Goal: Task Accomplishment & Management: Use online tool/utility

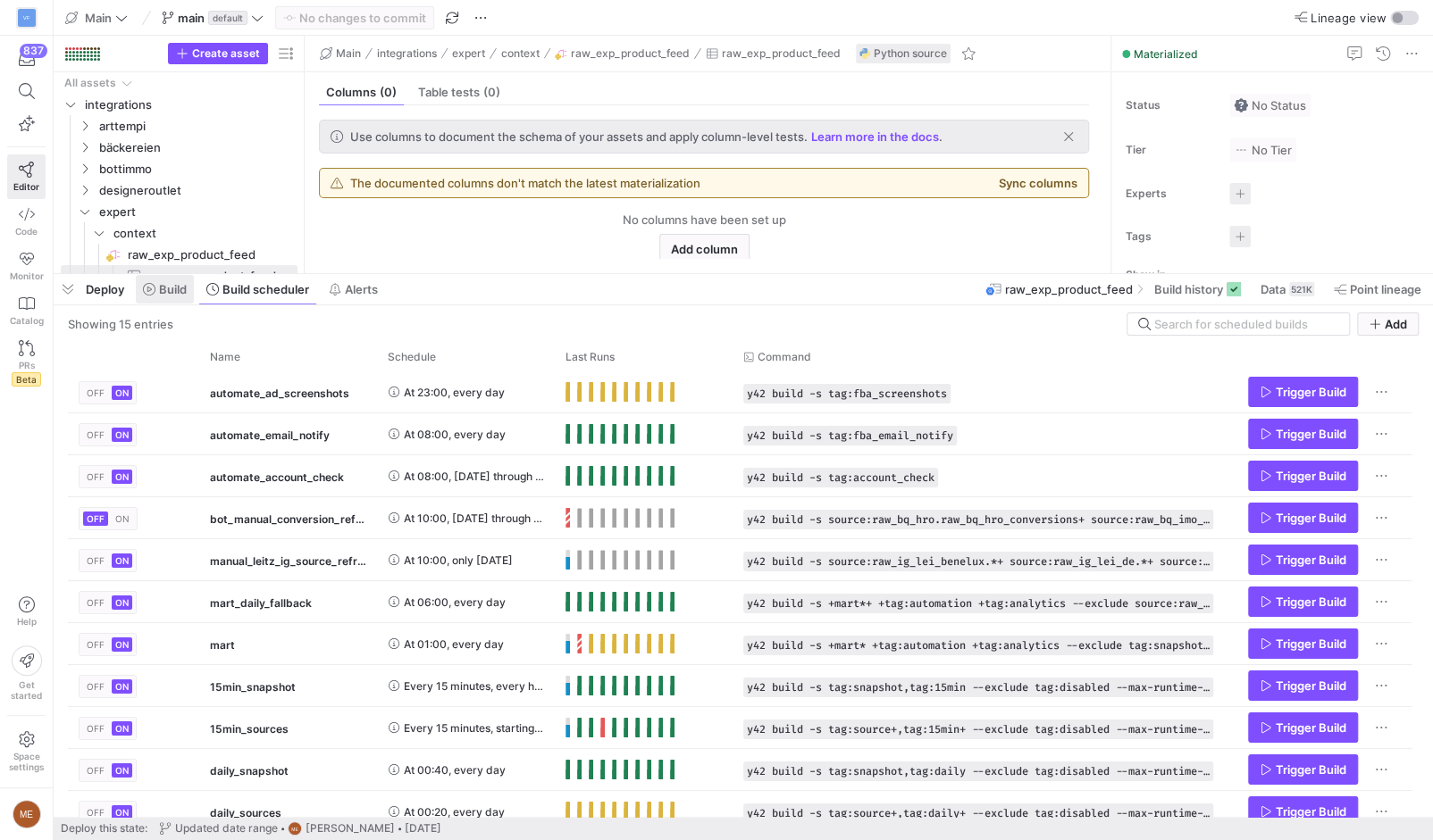
click at [195, 292] on button "Build" at bounding box center [164, 289] width 60 height 30
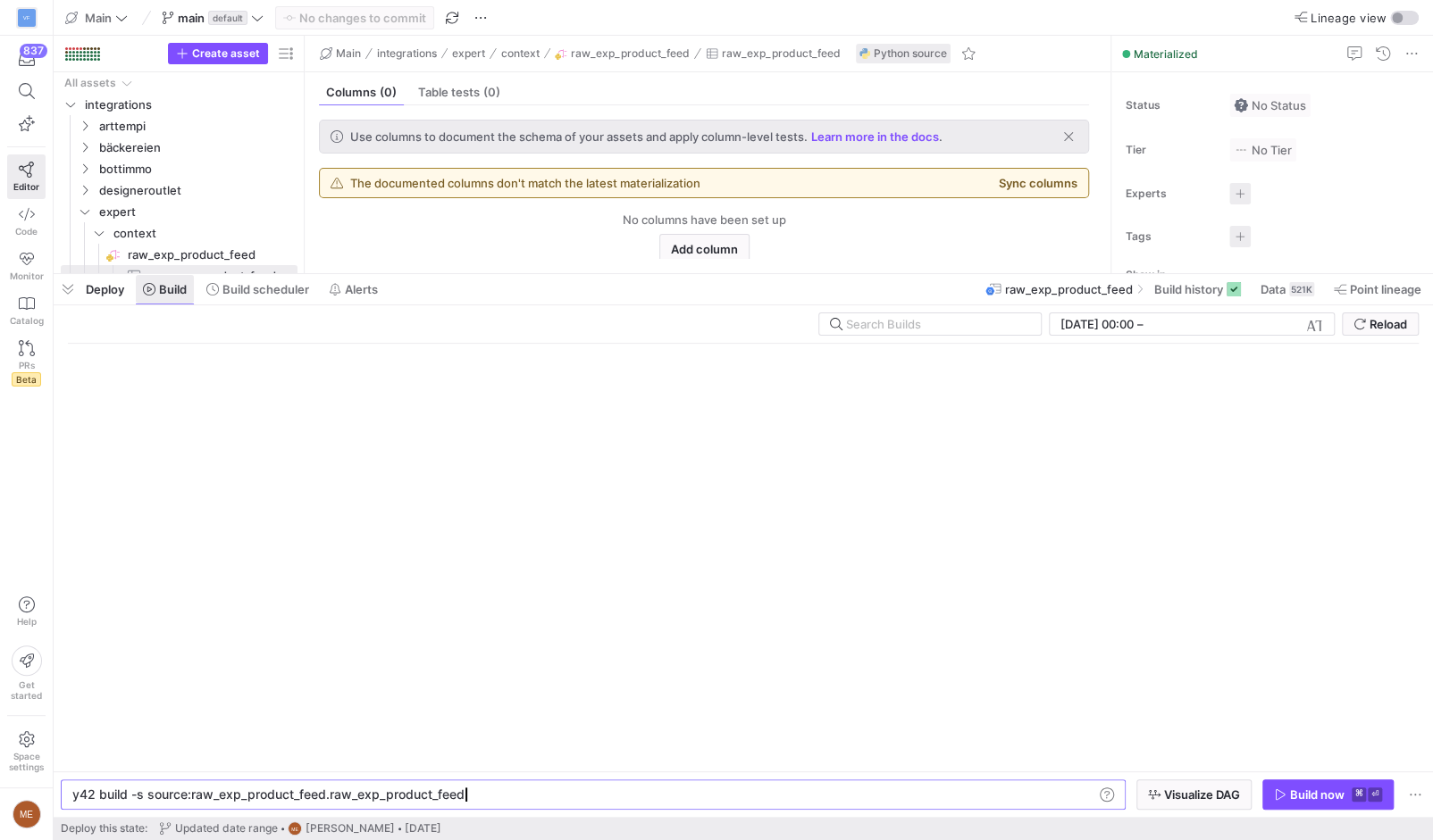
scroll to position [0, 387]
click at [543, 283] on div "Deploy Build Build scheduler Alerts raw_exp_product_feed Build history Data 521…" at bounding box center [742, 289] width 1379 height 30
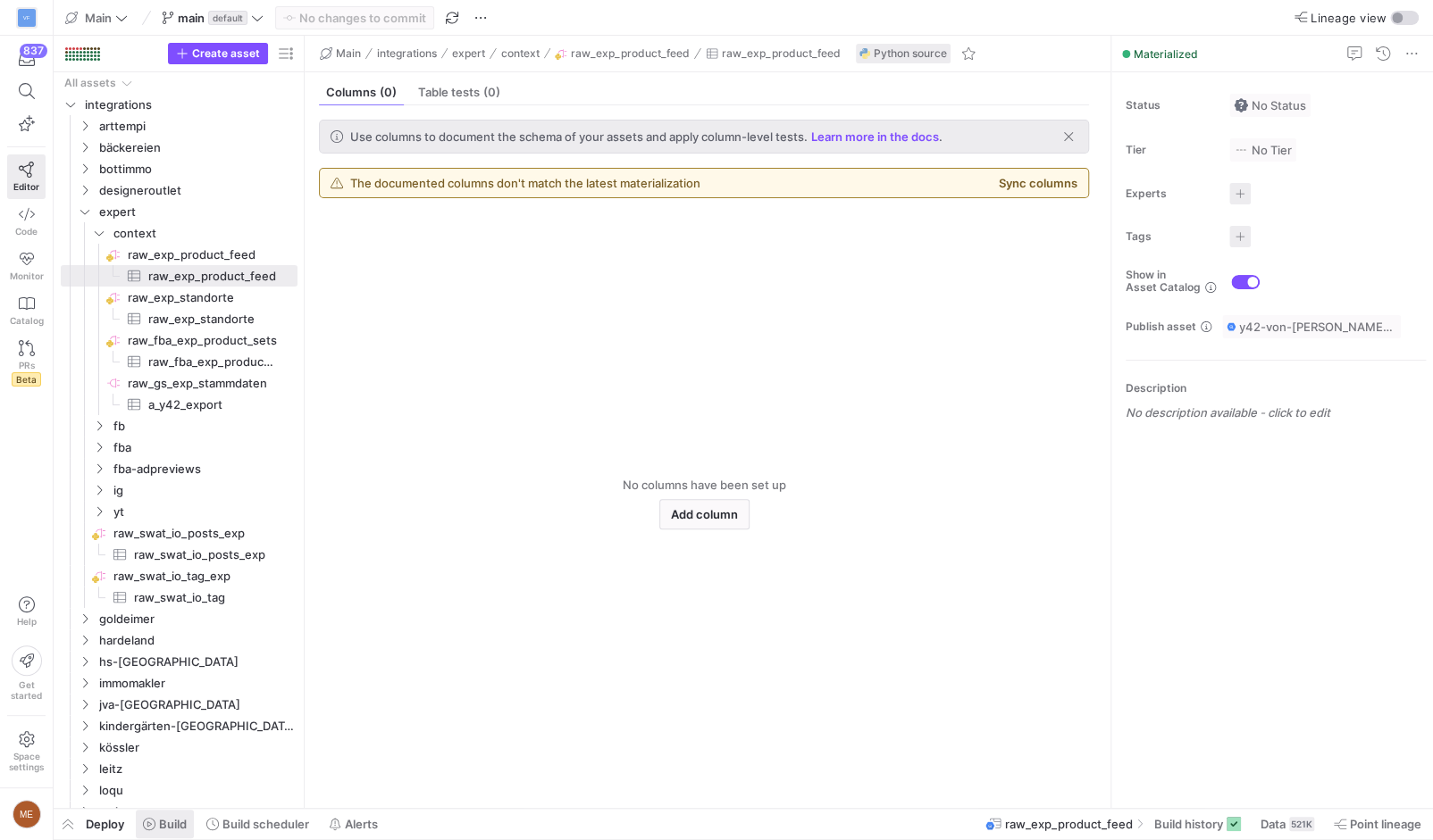
click at [190, 823] on span at bounding box center [164, 824] width 58 height 28
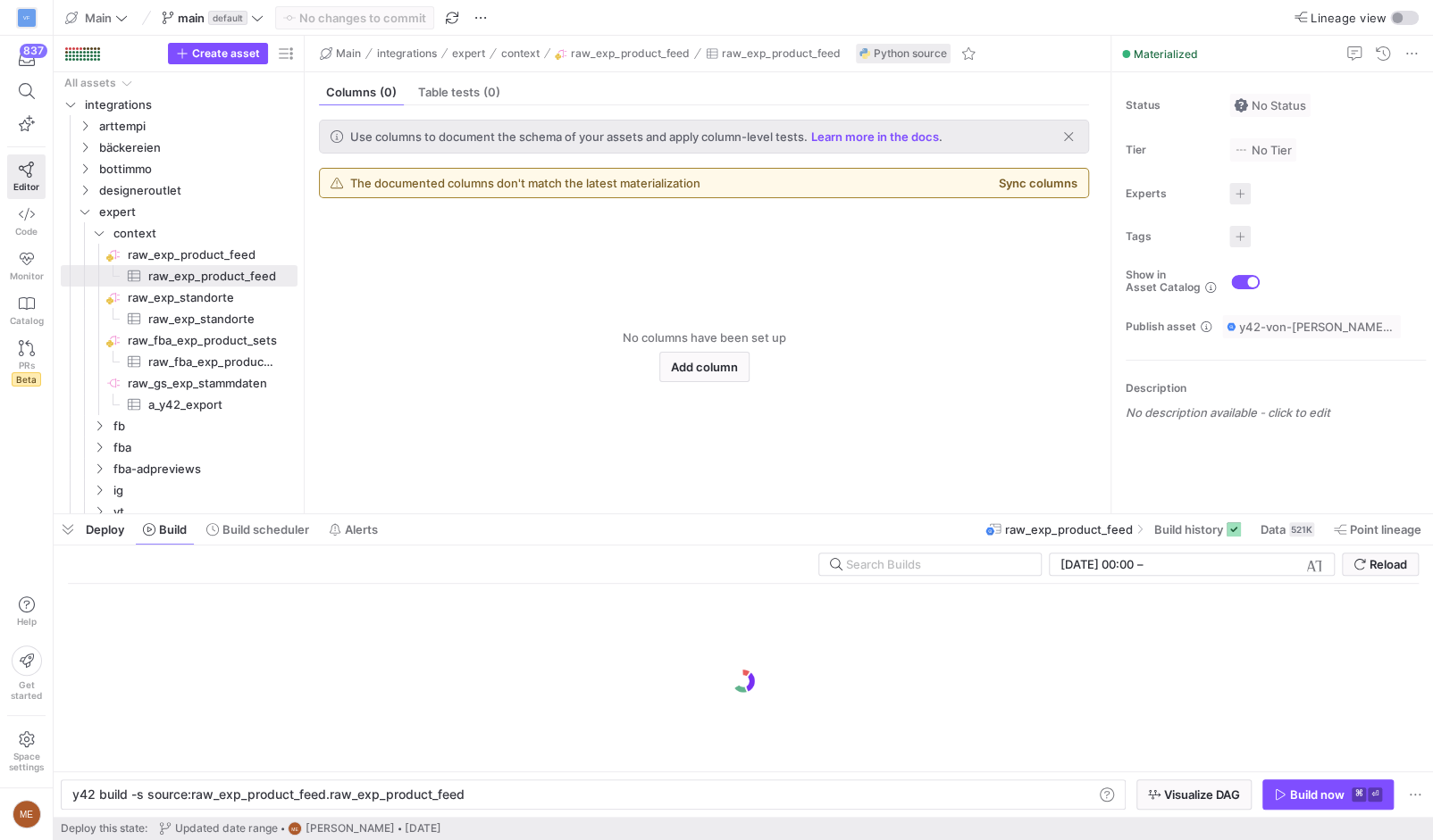
scroll to position [0, 387]
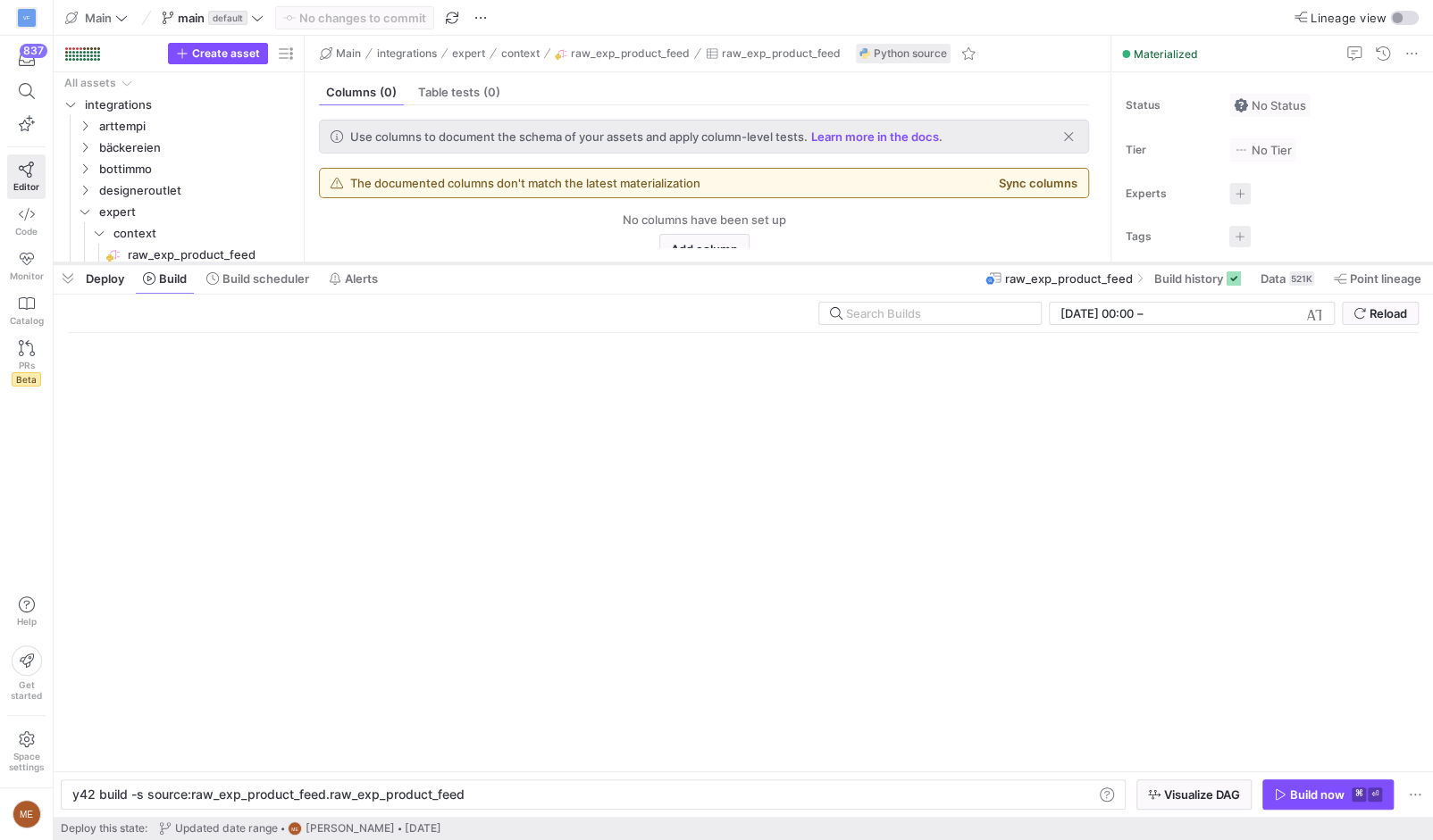
drag, startPoint x: 443, startPoint y: 513, endPoint x: 441, endPoint y: 262, distance: 251.0
click at [441, 262] on div at bounding box center [742, 264] width 1379 height 7
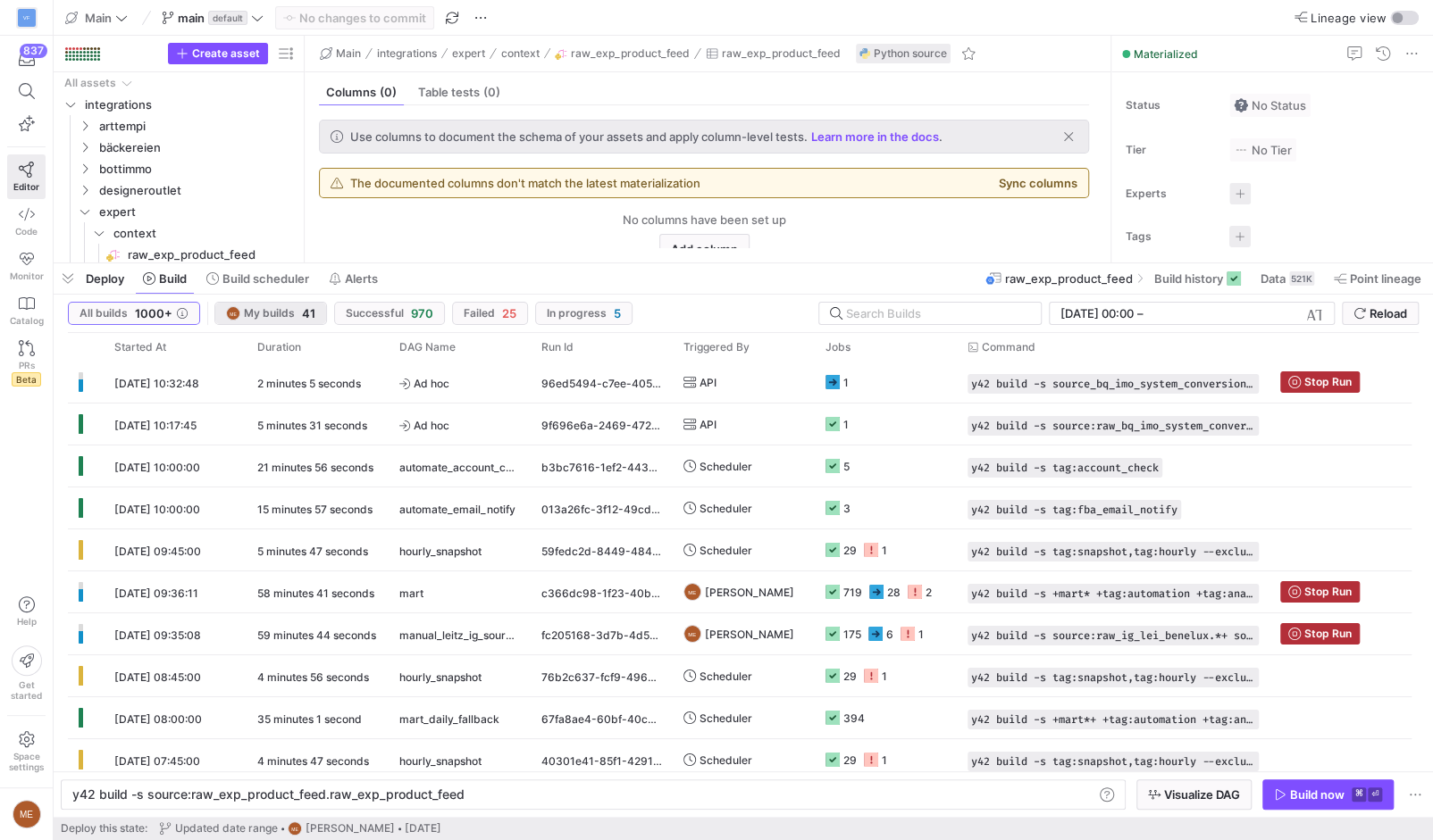
click at [248, 314] on span "My builds" at bounding box center [269, 313] width 51 height 13
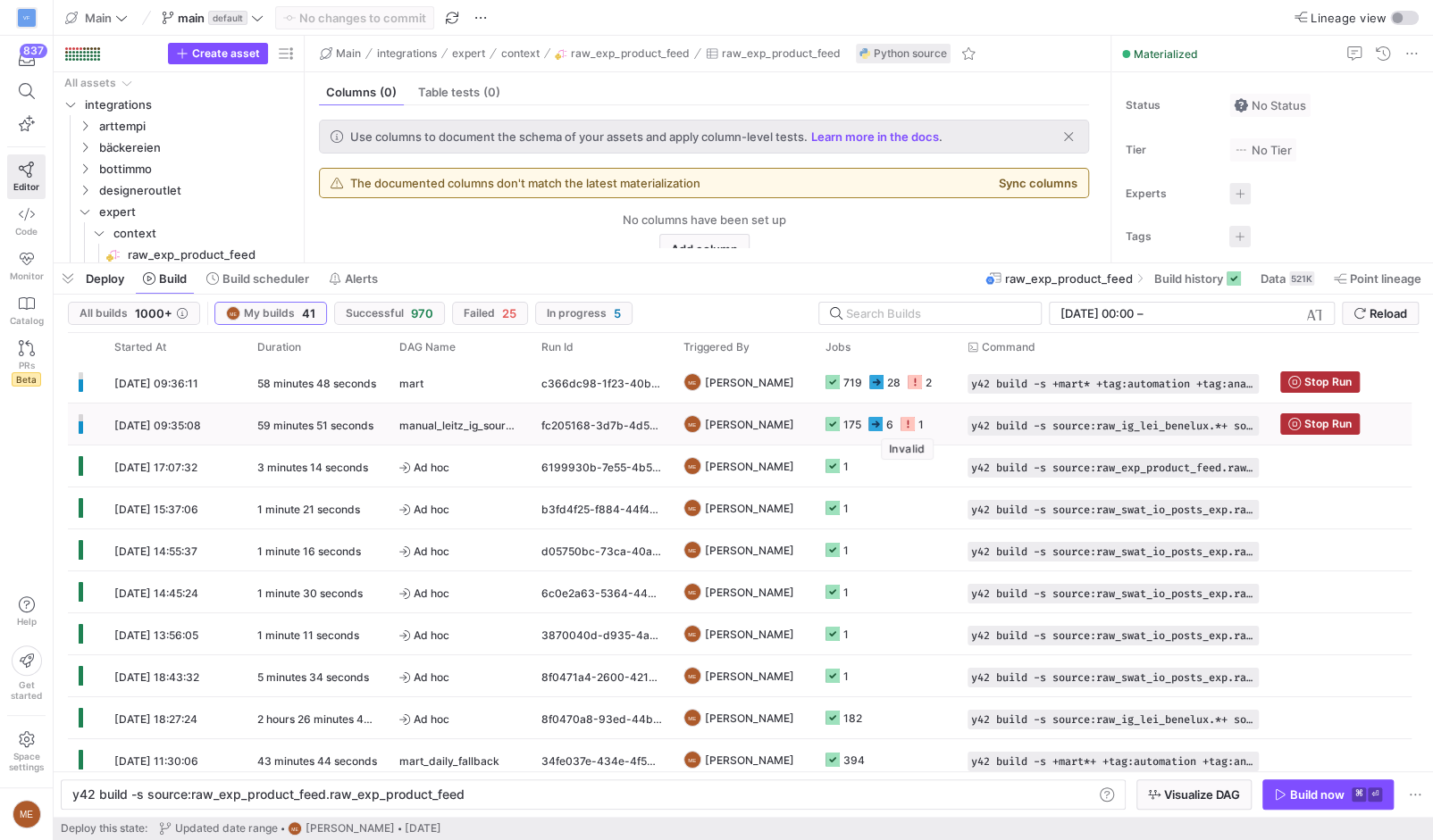
click at [908, 425] on icon at bounding box center [908, 424] width 15 height 15
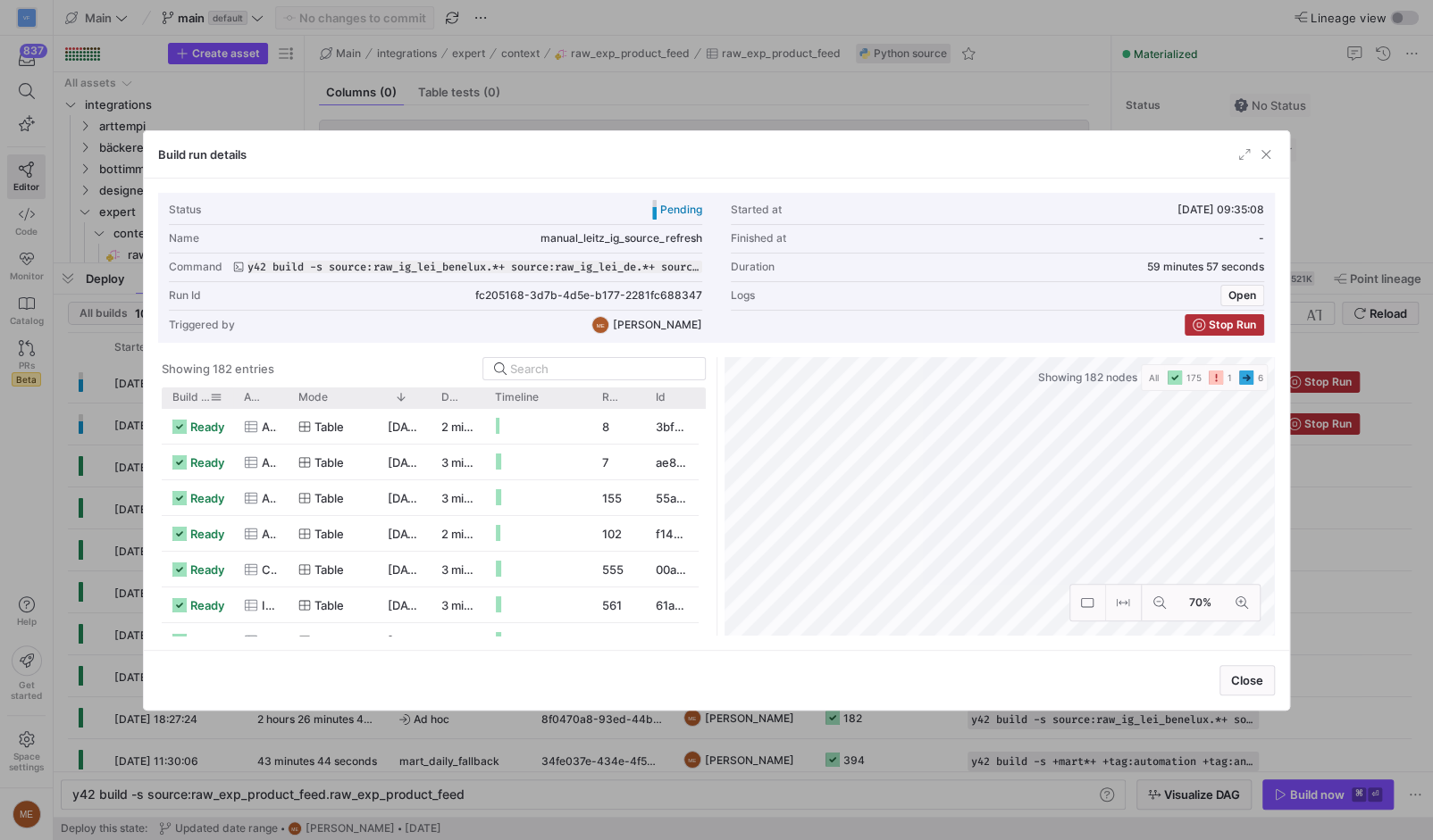
click at [184, 405] on div "Build status" at bounding box center [197, 398] width 50 height 20
drag, startPoint x: 184, startPoint y: 405, endPoint x: 194, endPoint y: 394, distance: 14.9
click at [184, 405] on div "Build status" at bounding box center [197, 398] width 50 height 20
click at [194, 394] on span "Build status" at bounding box center [191, 398] width 38 height 13
click at [0, 0] on span at bounding box center [0, 0] width 0 height 0
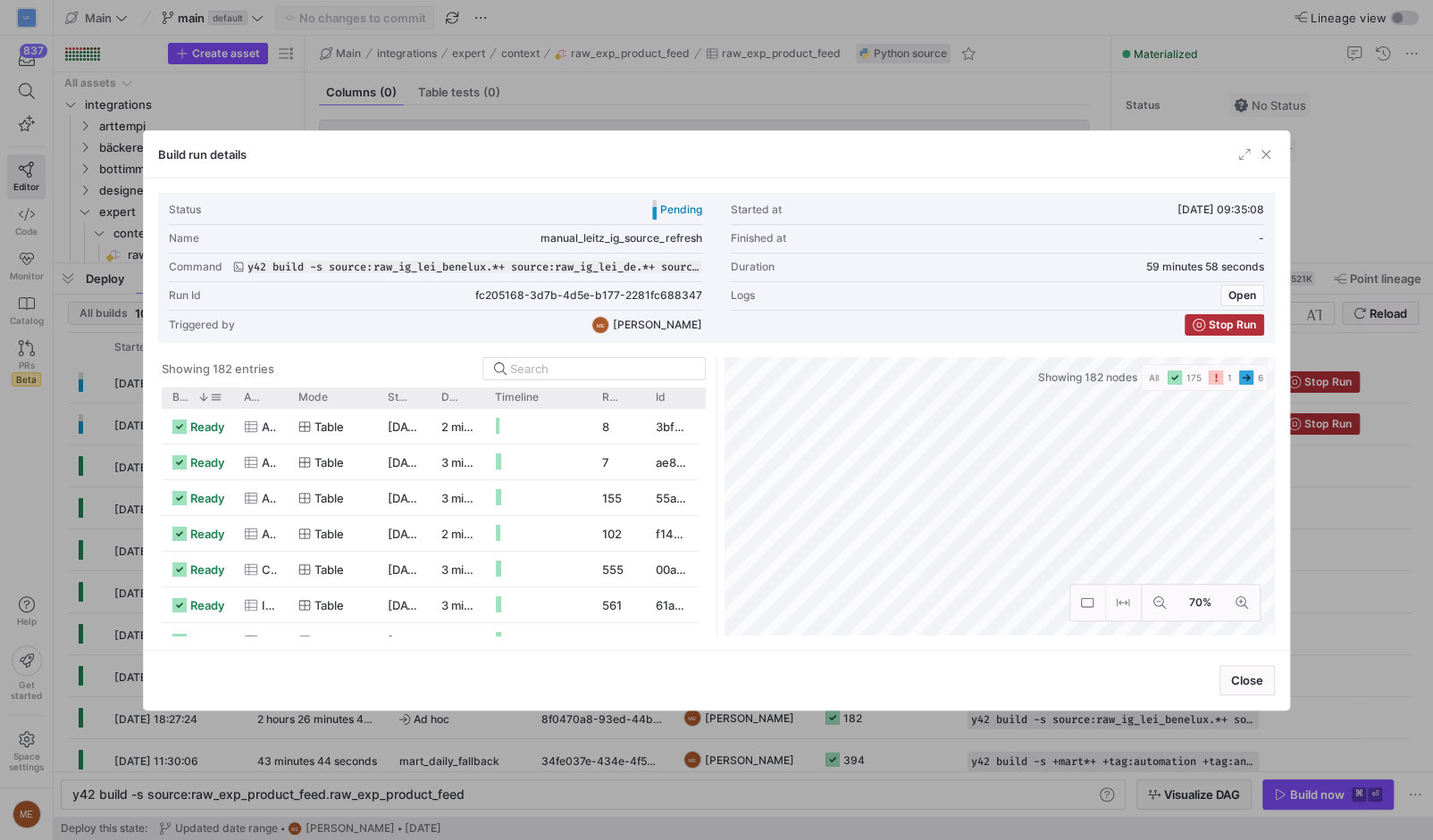
click at [194, 394] on span at bounding box center [200, 398] width 19 height 13
click at [194, 394] on span "Build status" at bounding box center [191, 398] width 38 height 13
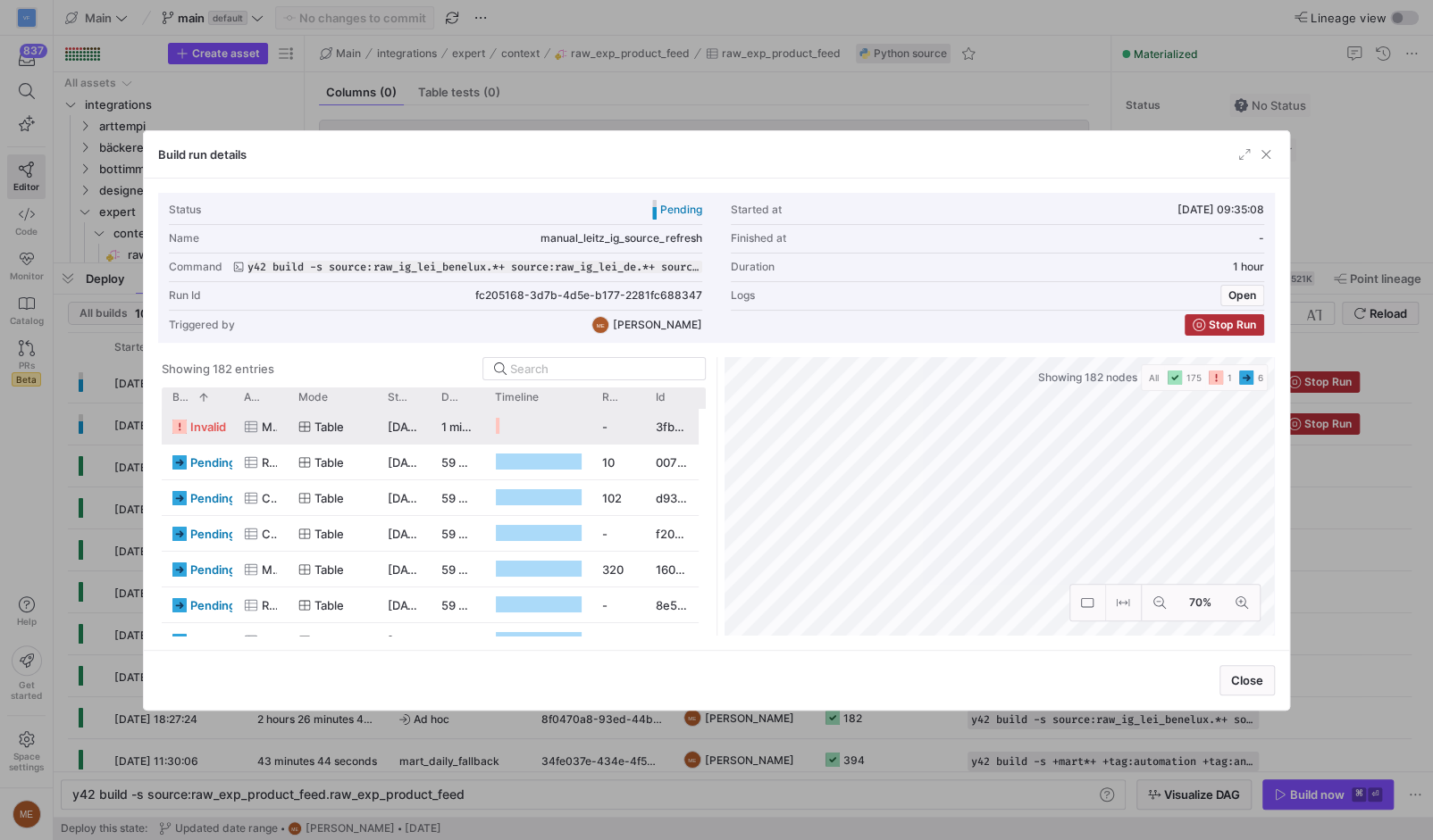
click at [214, 425] on span "invalid" at bounding box center [208, 428] width 36 height 35
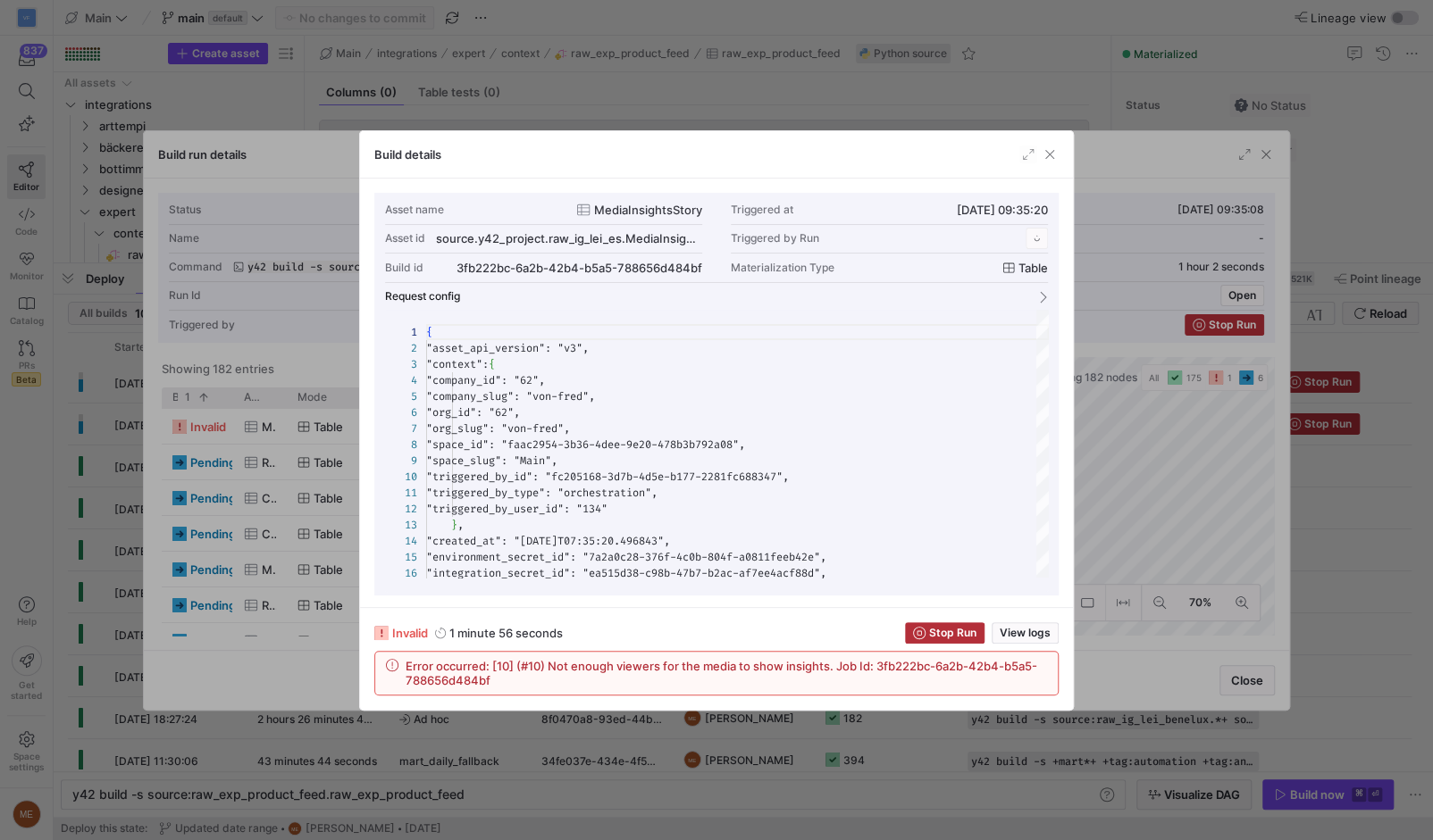
scroll to position [160, 0]
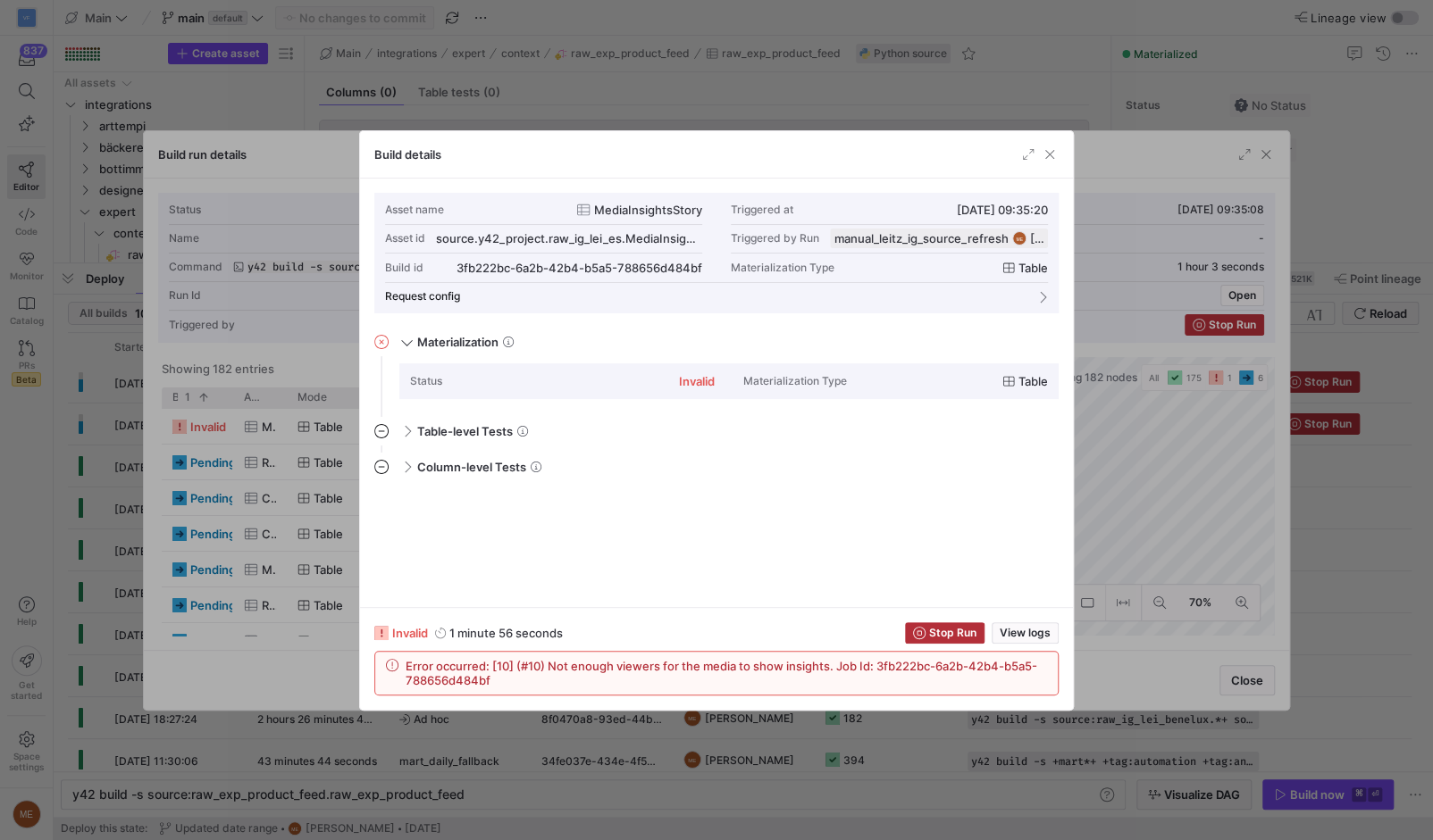
click at [336, 657] on div at bounding box center [716, 420] width 1433 height 840
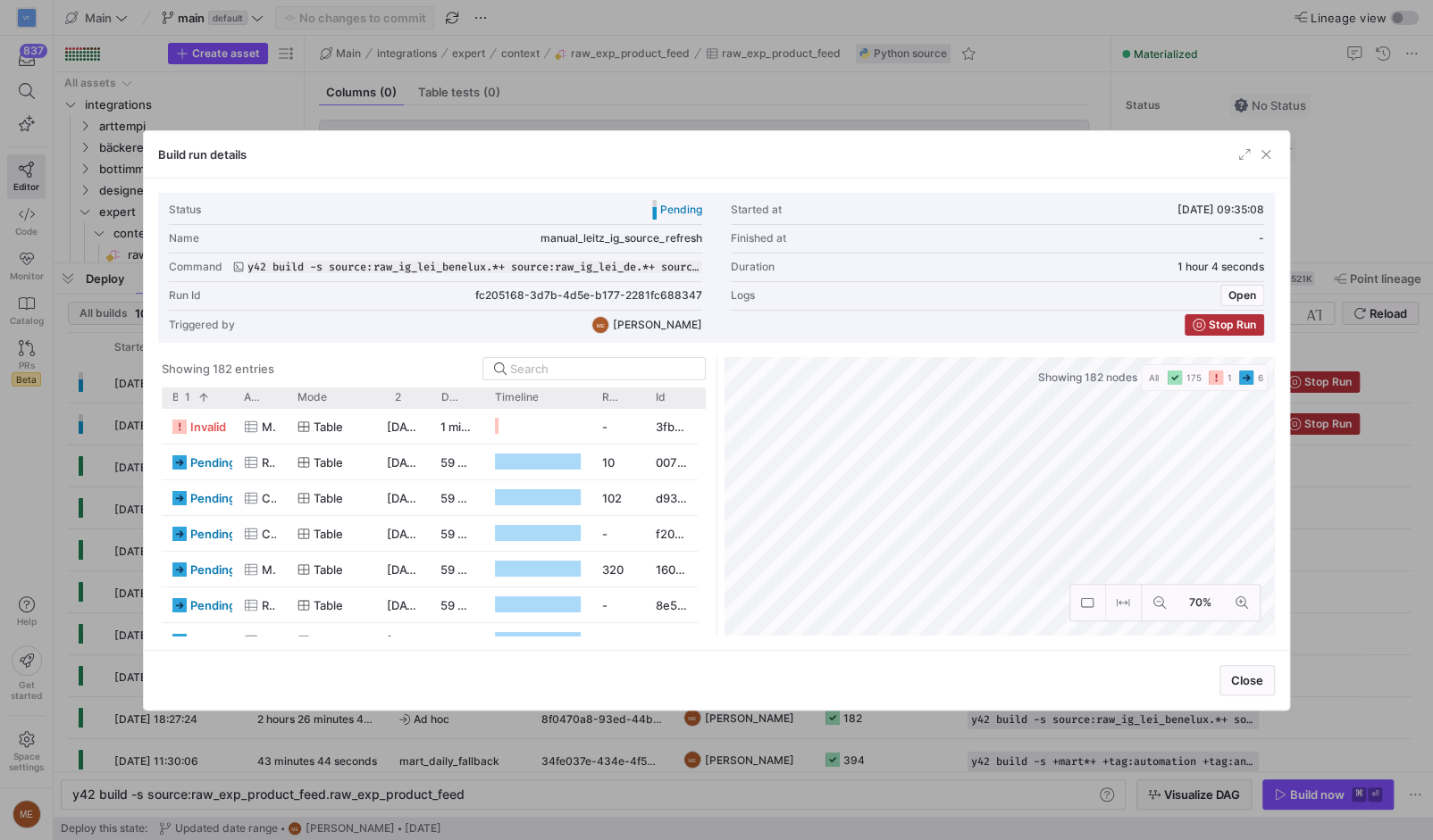
click at [261, 712] on div at bounding box center [716, 420] width 1433 height 840
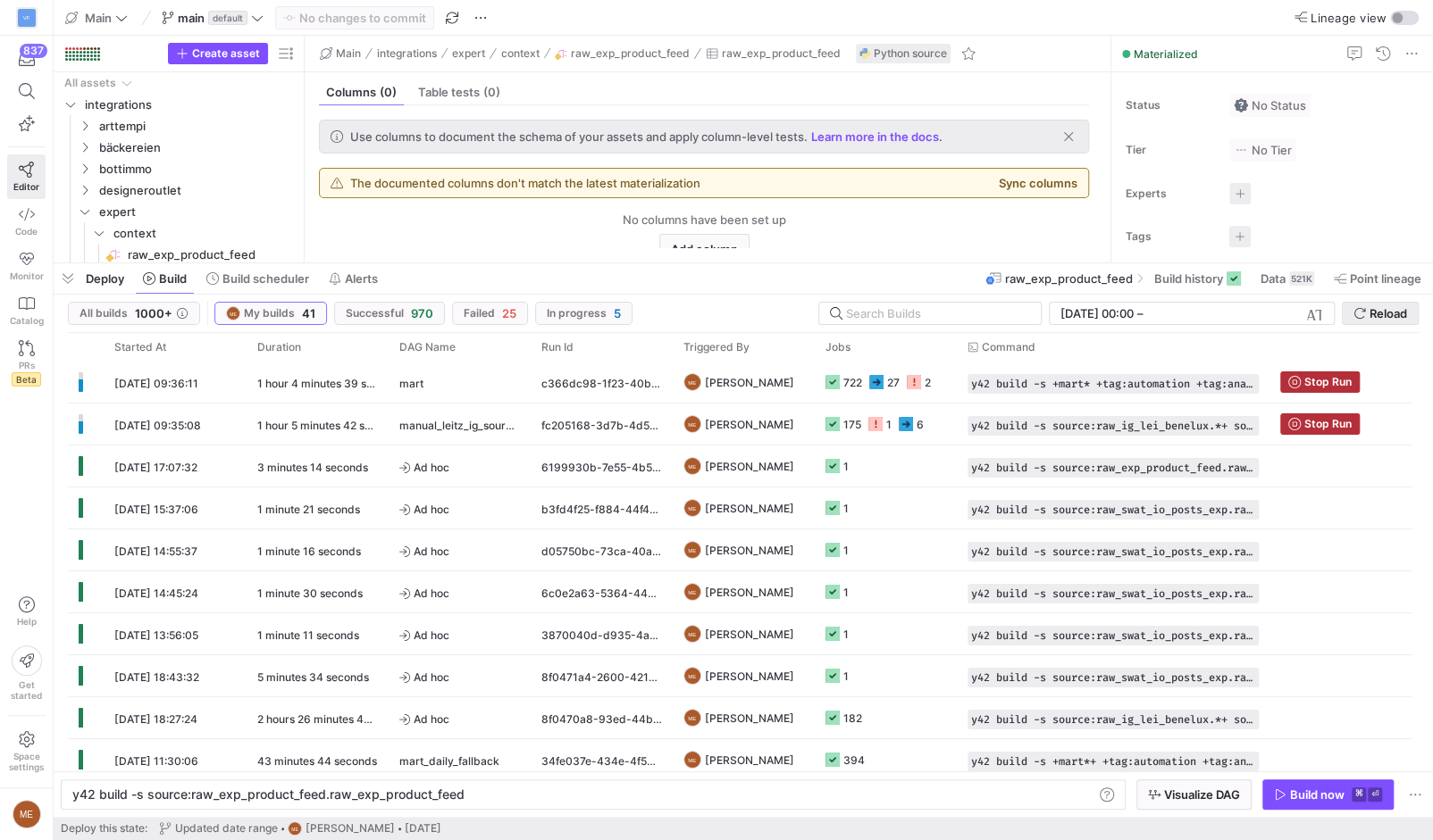
click at [1400, 317] on span "Reload" at bounding box center [1388, 313] width 38 height 15
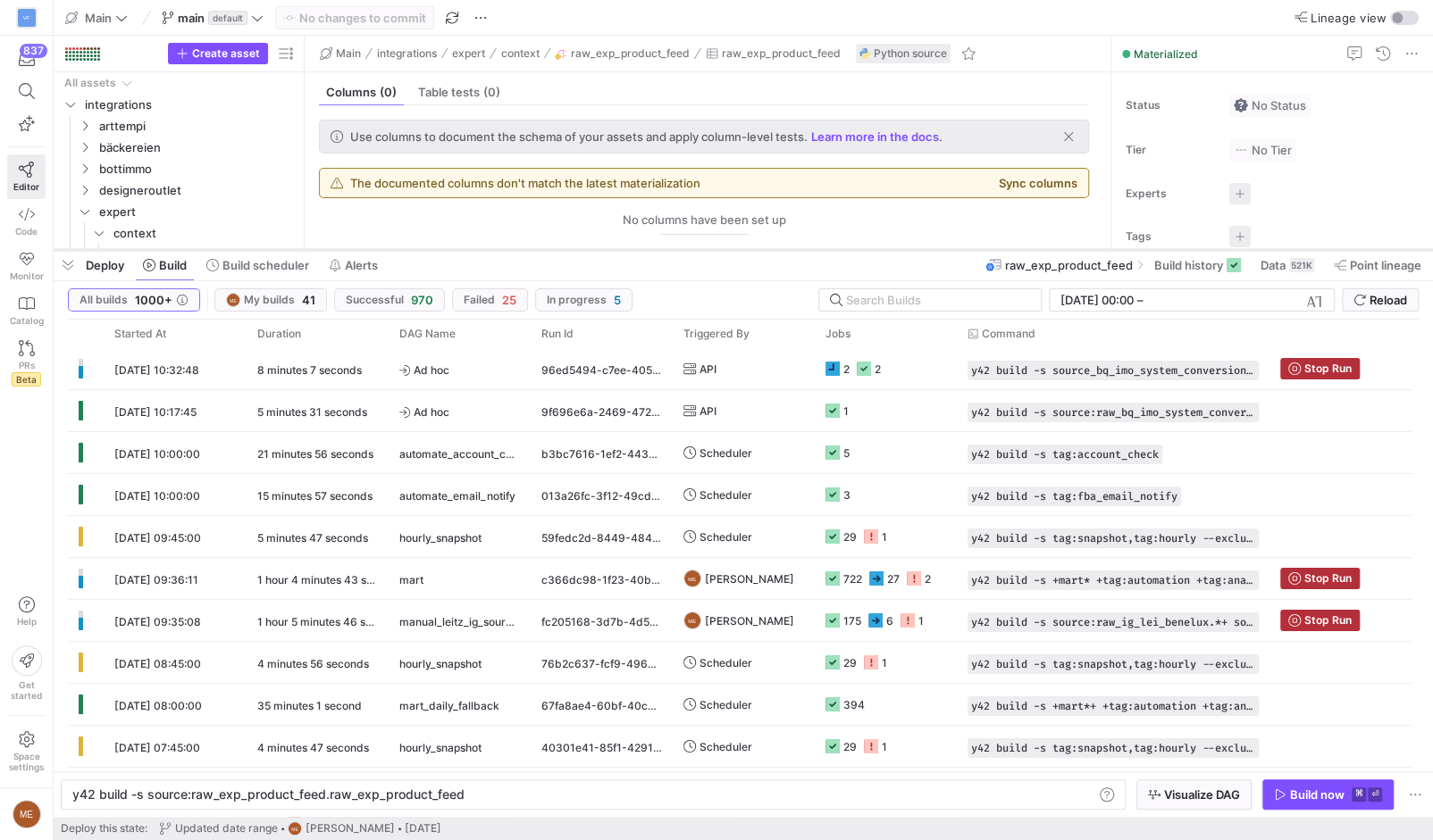
drag, startPoint x: 705, startPoint y: 263, endPoint x: 703, endPoint y: 249, distance: 14.1
click at [703, 249] on div at bounding box center [742, 250] width 1379 height 7
click at [1402, 303] on span "Reload" at bounding box center [1388, 300] width 38 height 15
click at [1341, 303] on button "Reload" at bounding box center [1380, 300] width 77 height 23
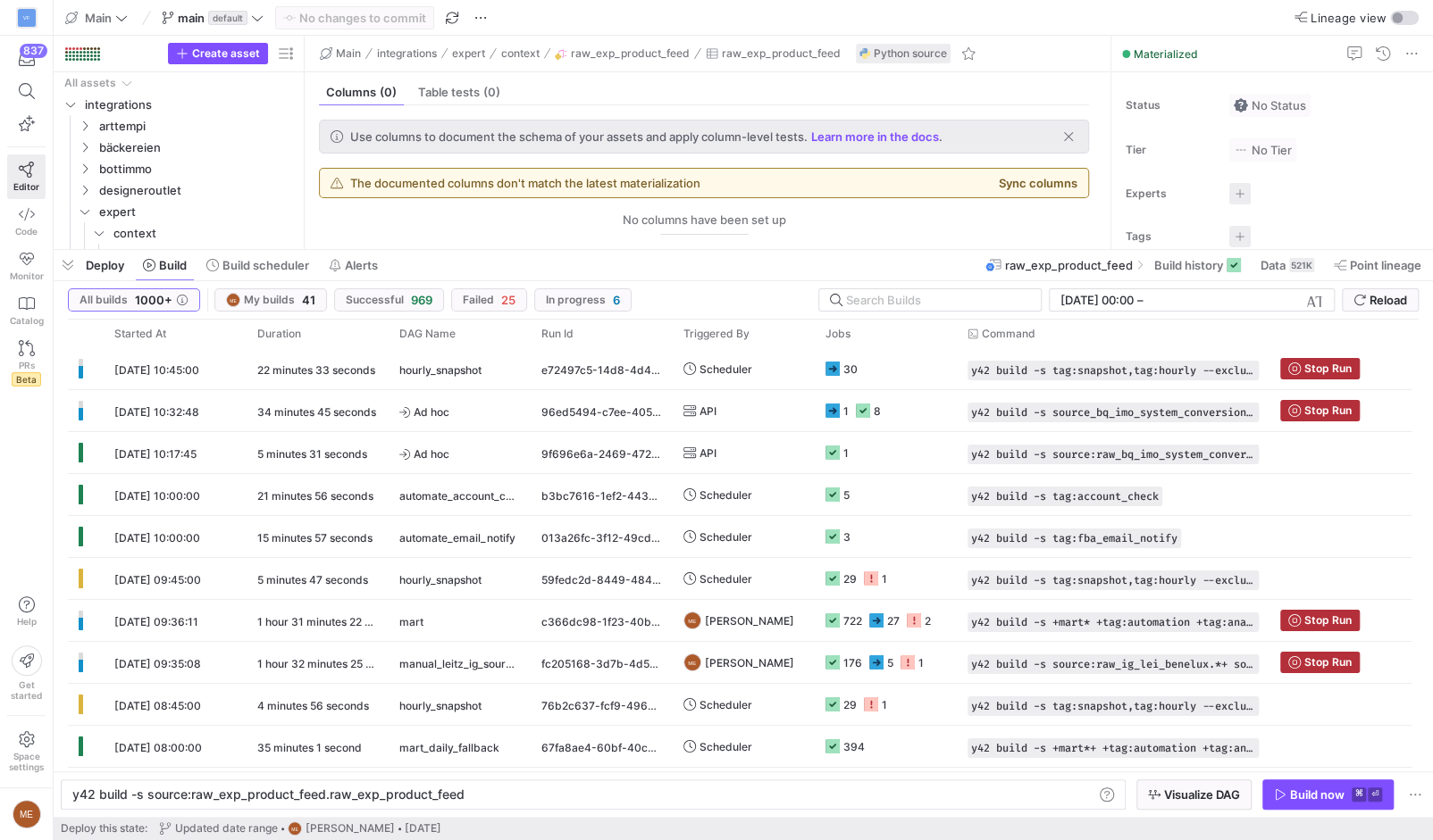
scroll to position [0, 387]
click at [1371, 293] on span "Reload" at bounding box center [1388, 300] width 38 height 15
click at [1358, 301] on icon "submit" at bounding box center [1360, 300] width 13 height 13
click at [875, 664] on rect at bounding box center [877, 663] width 15 height 15
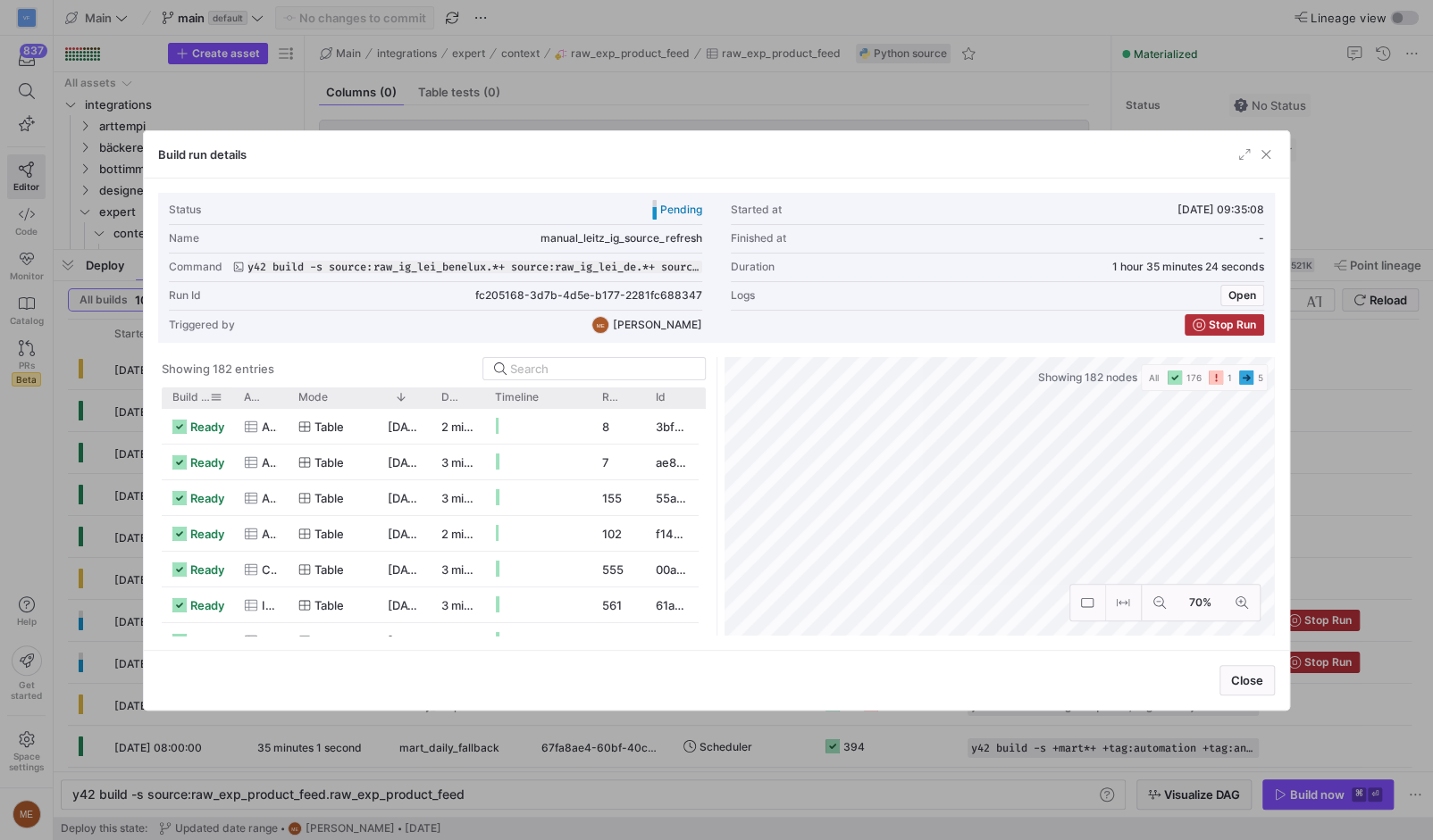
click at [174, 394] on span "Build status" at bounding box center [191, 398] width 38 height 13
click at [174, 394] on span "Build status" at bounding box center [180, 398] width 17 height 13
click at [174, 394] on span "Build status" at bounding box center [191, 398] width 38 height 13
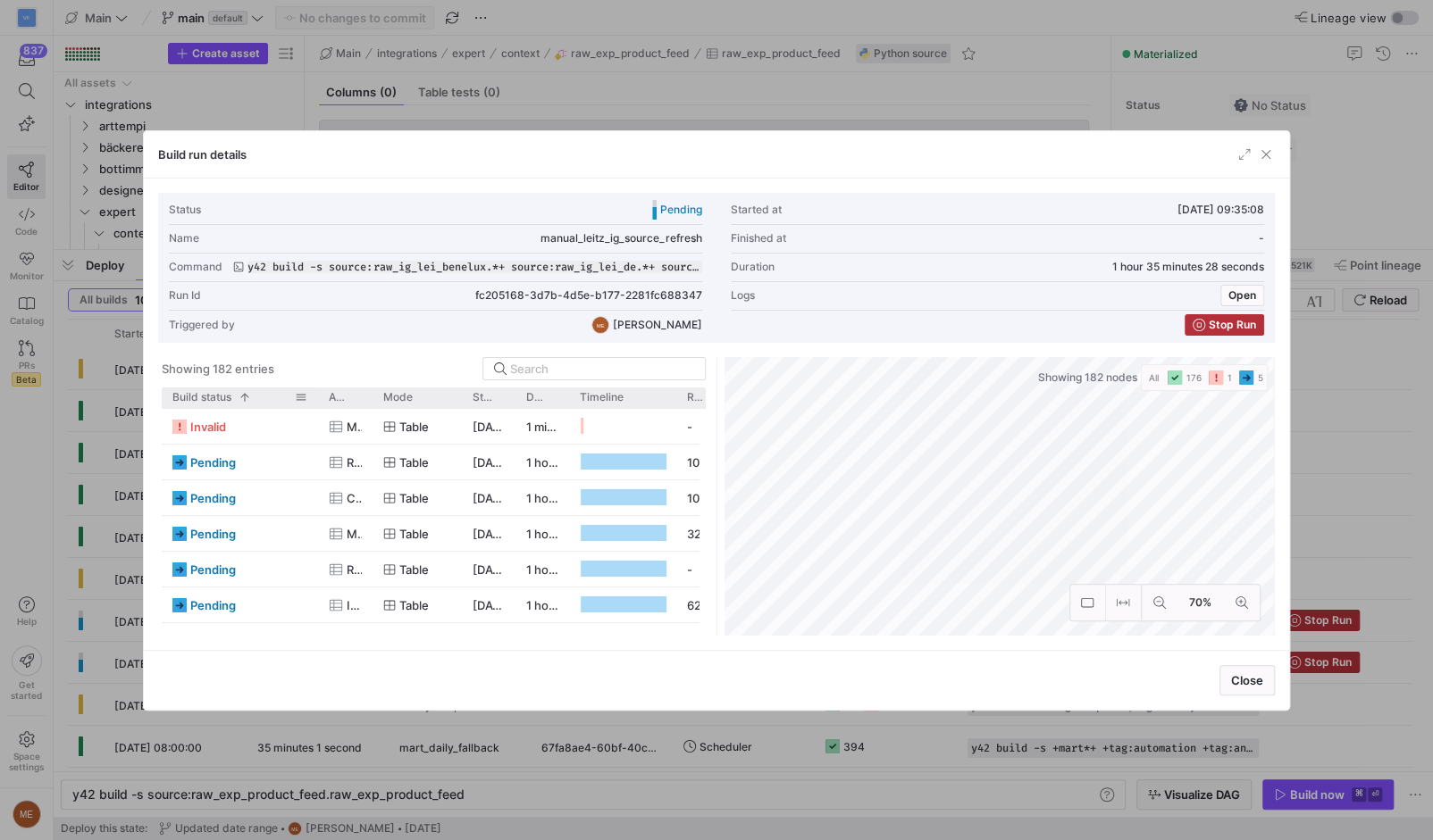
drag, startPoint x: 229, startPoint y: 394, endPoint x: 312, endPoint y: 397, distance: 83.1
click at [312, 396] on div "Build status 1" at bounding box center [239, 398] width 157 height 20
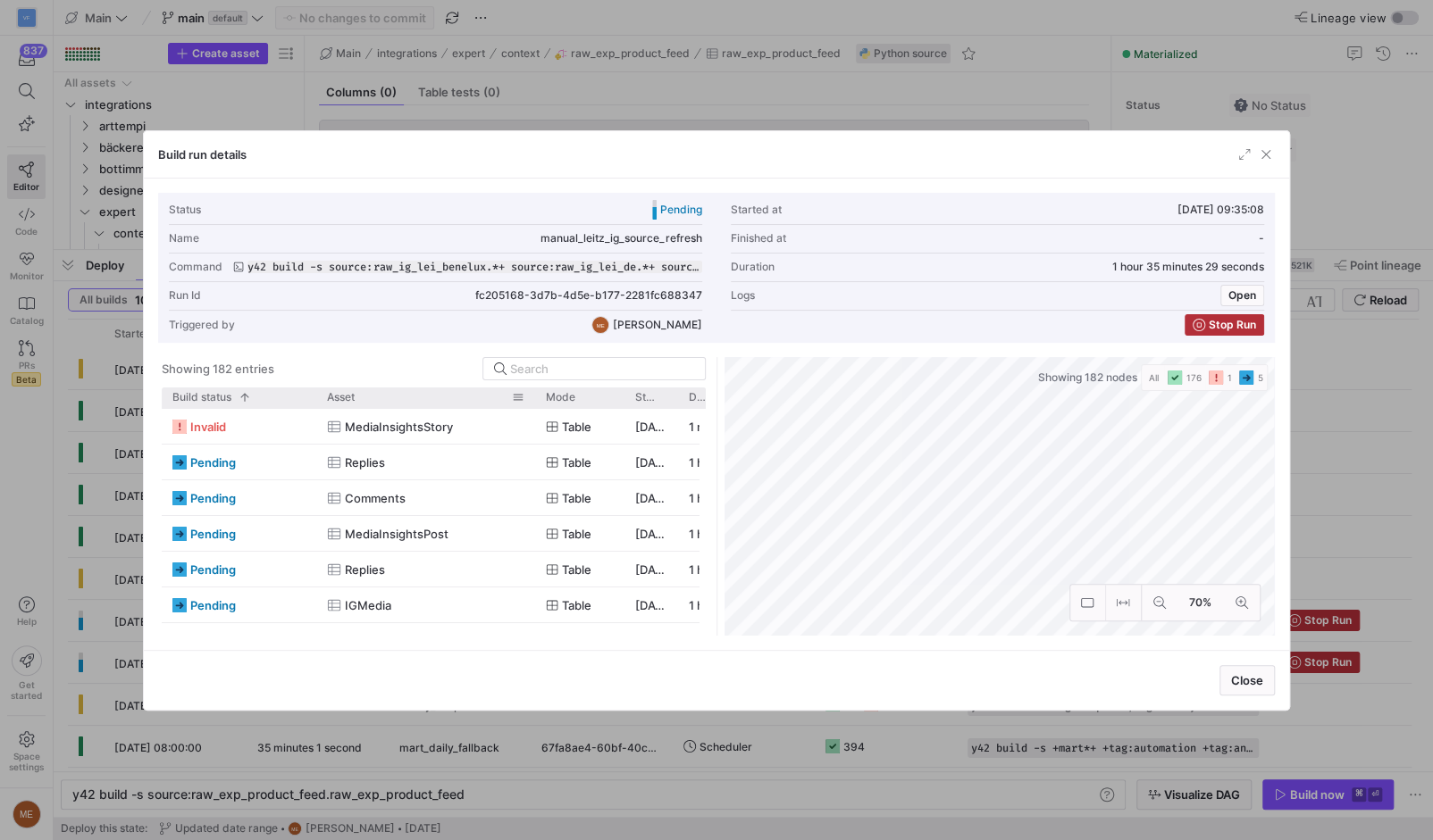
drag, startPoint x: 366, startPoint y: 394, endPoint x: 503, endPoint y: 413, distance: 138.3
click at [531, 398] on div at bounding box center [535, 398] width 7 height 20
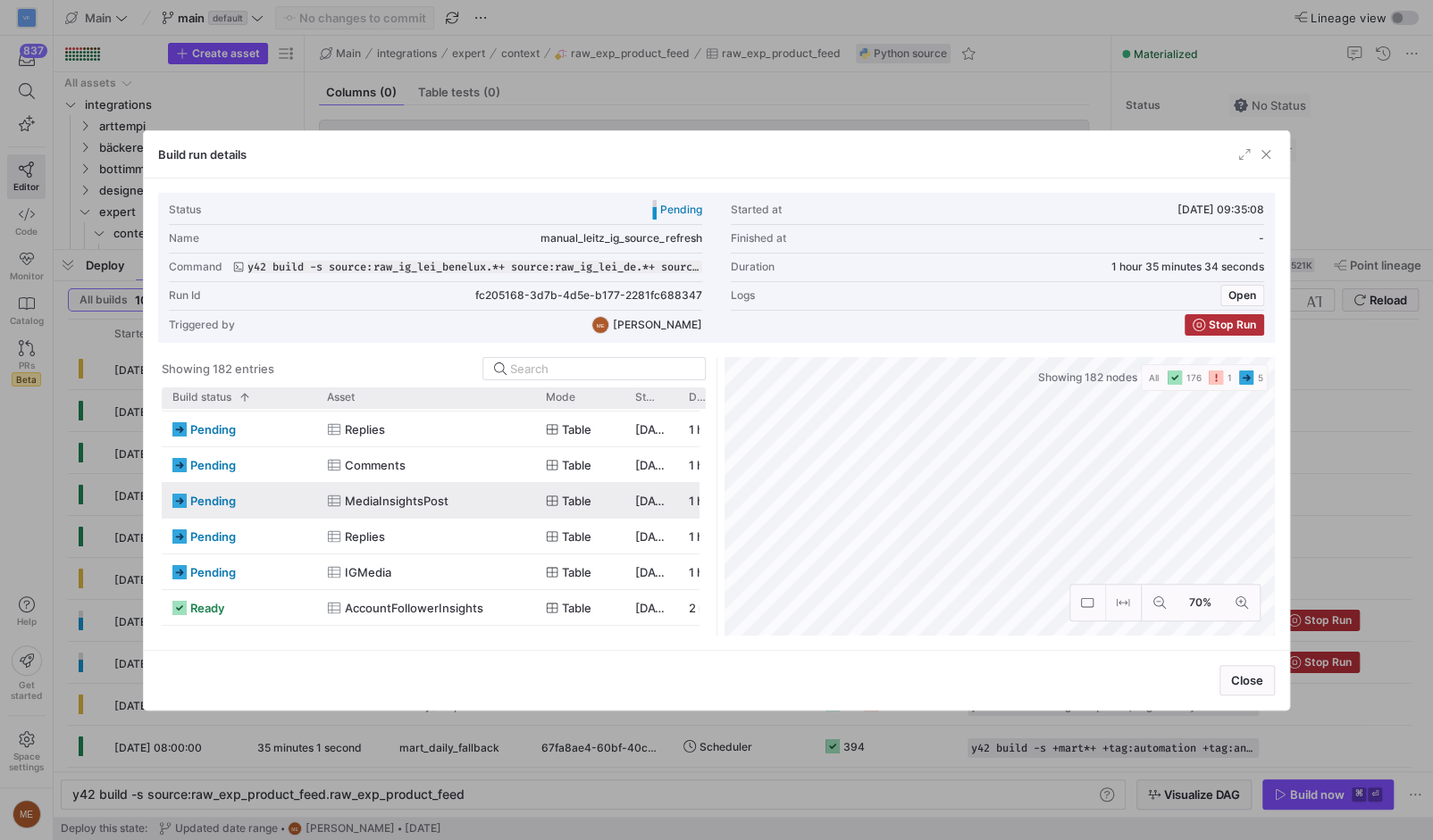
scroll to position [30, 0]
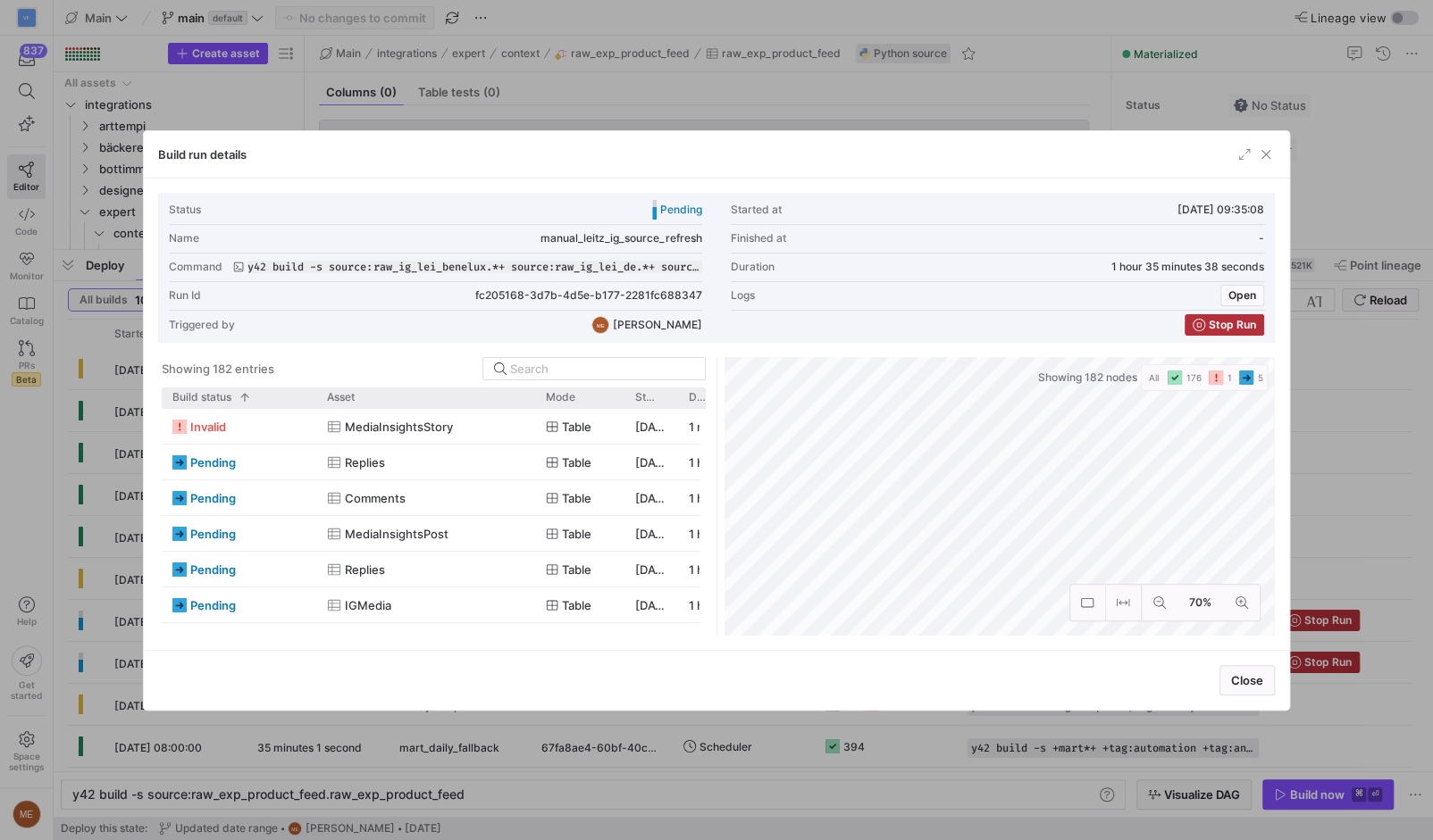
click at [48, 482] on div at bounding box center [716, 420] width 1433 height 840
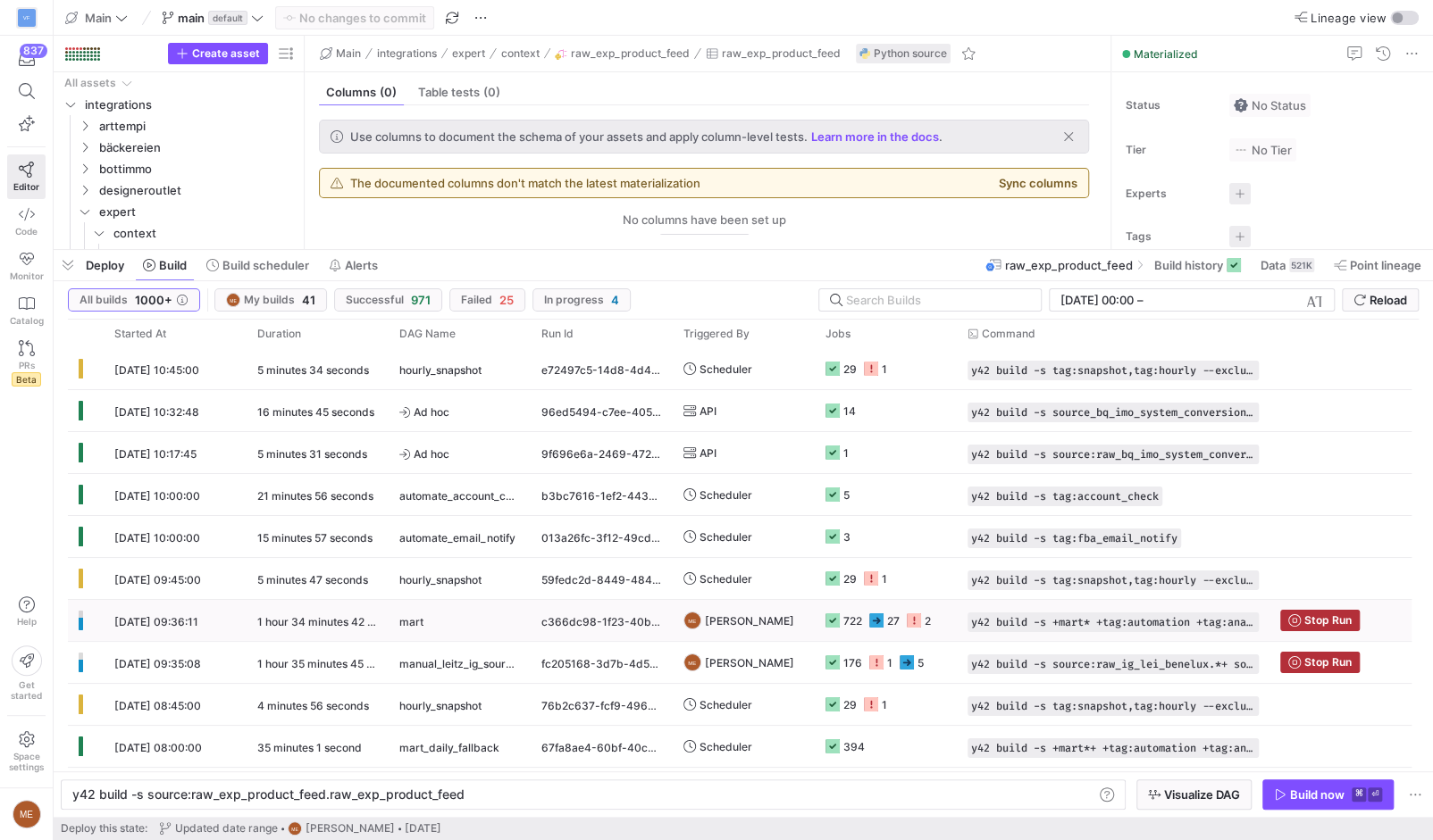
click at [870, 616] on icon "Press SPACE to select this row." at bounding box center [877, 621] width 15 height 15
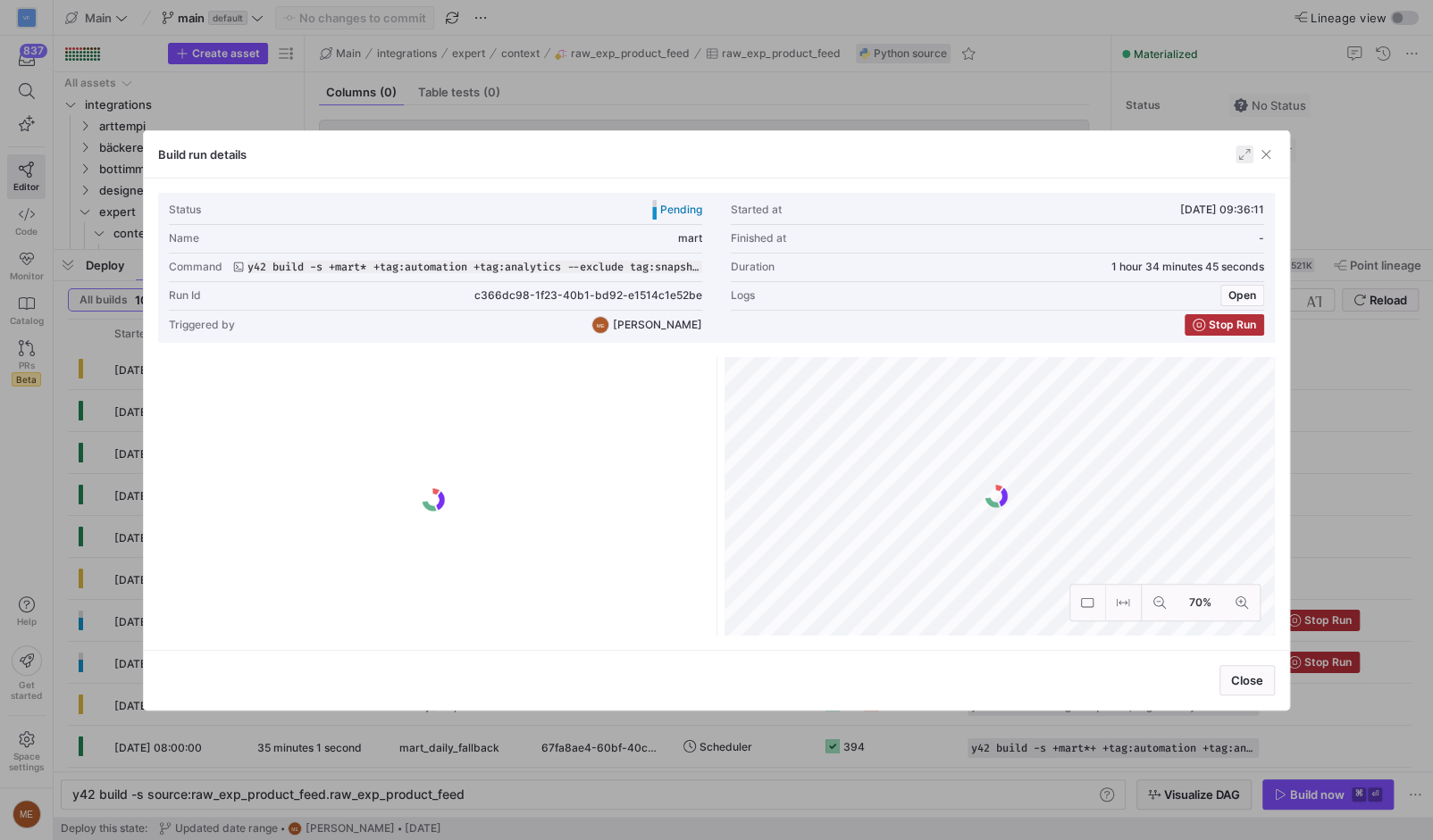
click at [1239, 151] on span "button" at bounding box center [1243, 154] width 17 height 17
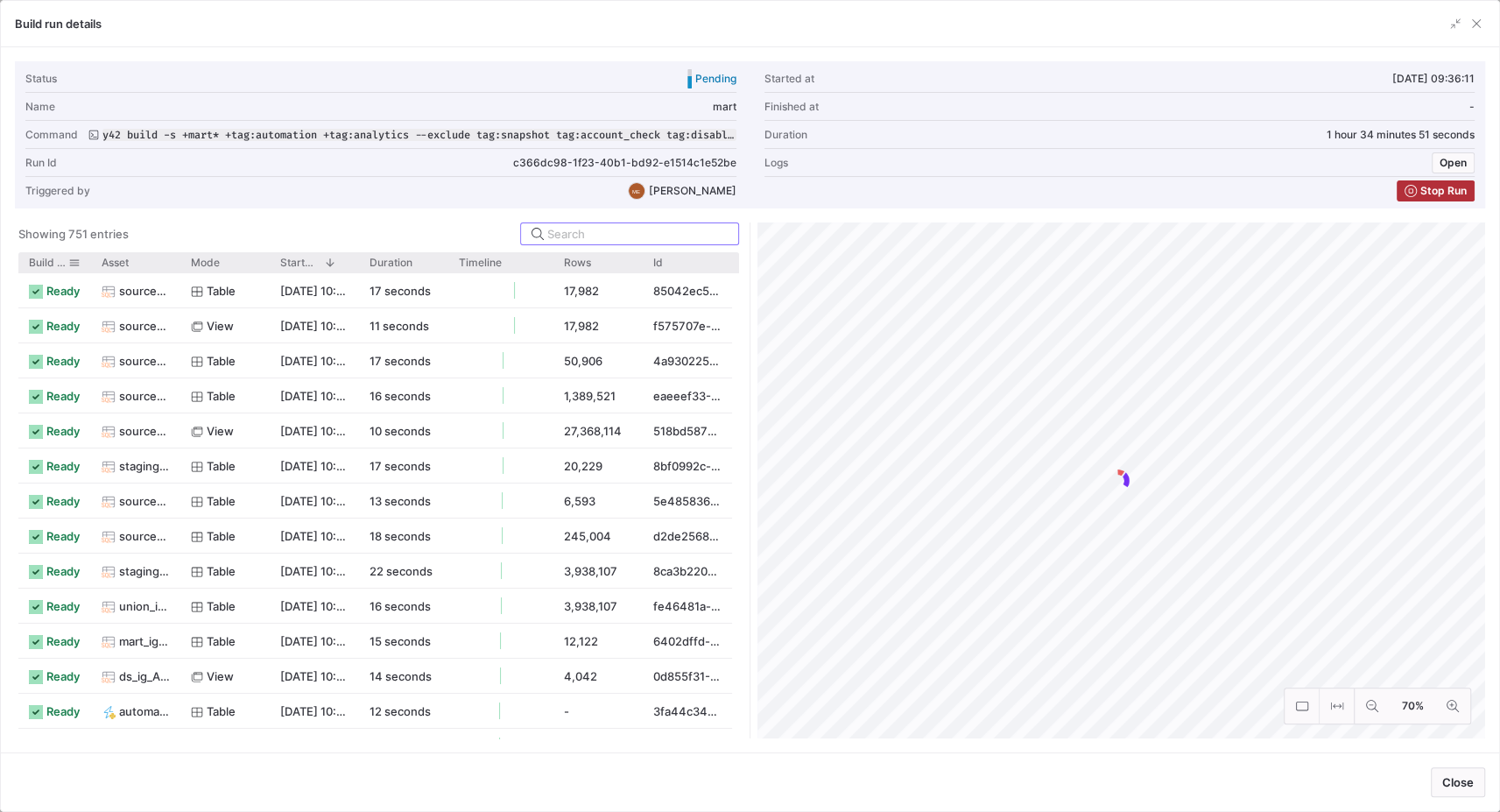
click at [76, 258] on span at bounding box center [75, 263] width 13 height 13
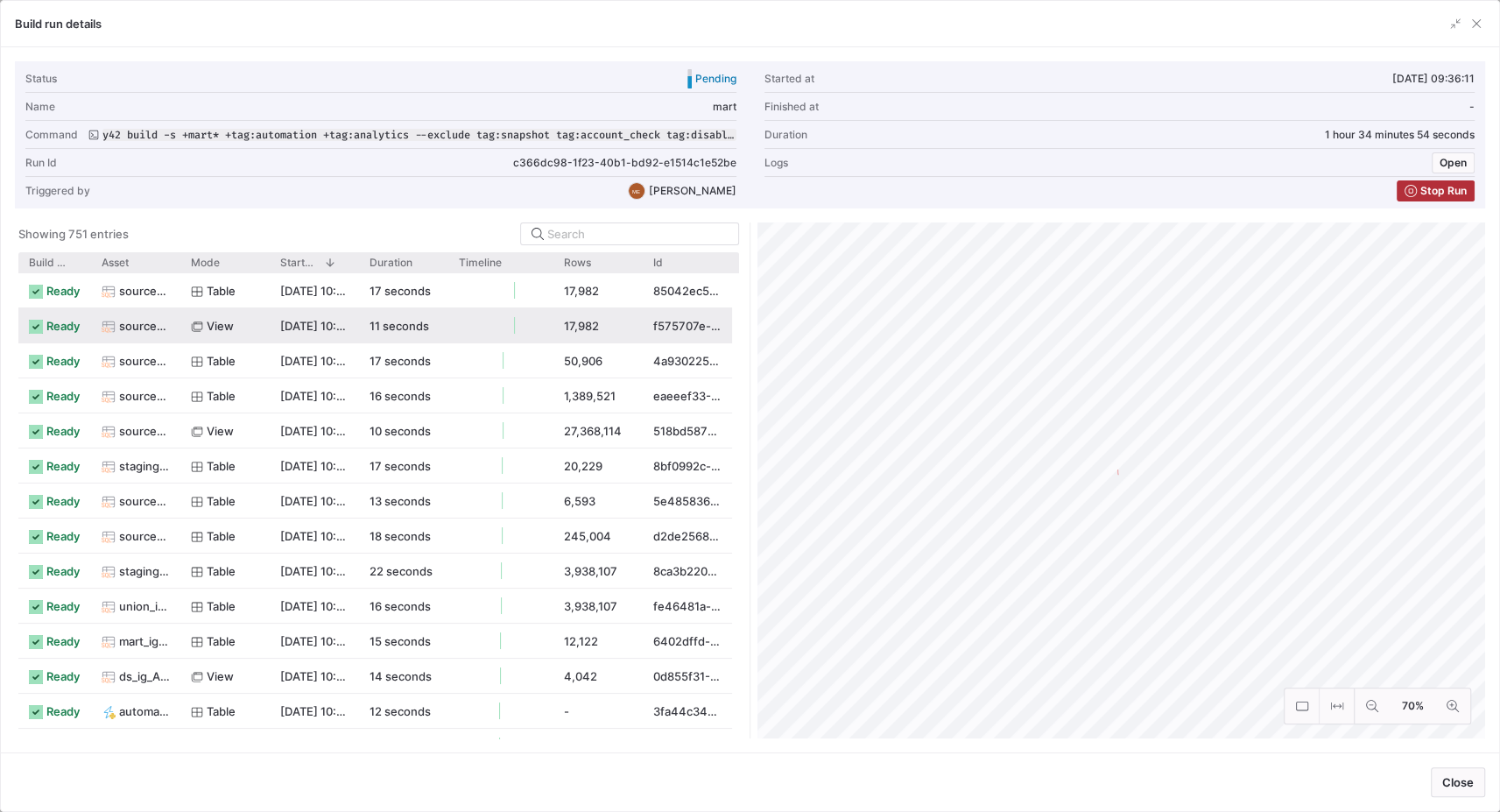
click at [196, 232] on div "Showing 751 entries" at bounding box center [378, 234] width 720 height 22
click at [304, 192] on div "Triggered by ME Max Embert" at bounding box center [381, 190] width 711 height 28
click at [321, 177] on div "Triggered by ME Max Embert" at bounding box center [381, 190] width 711 height 28
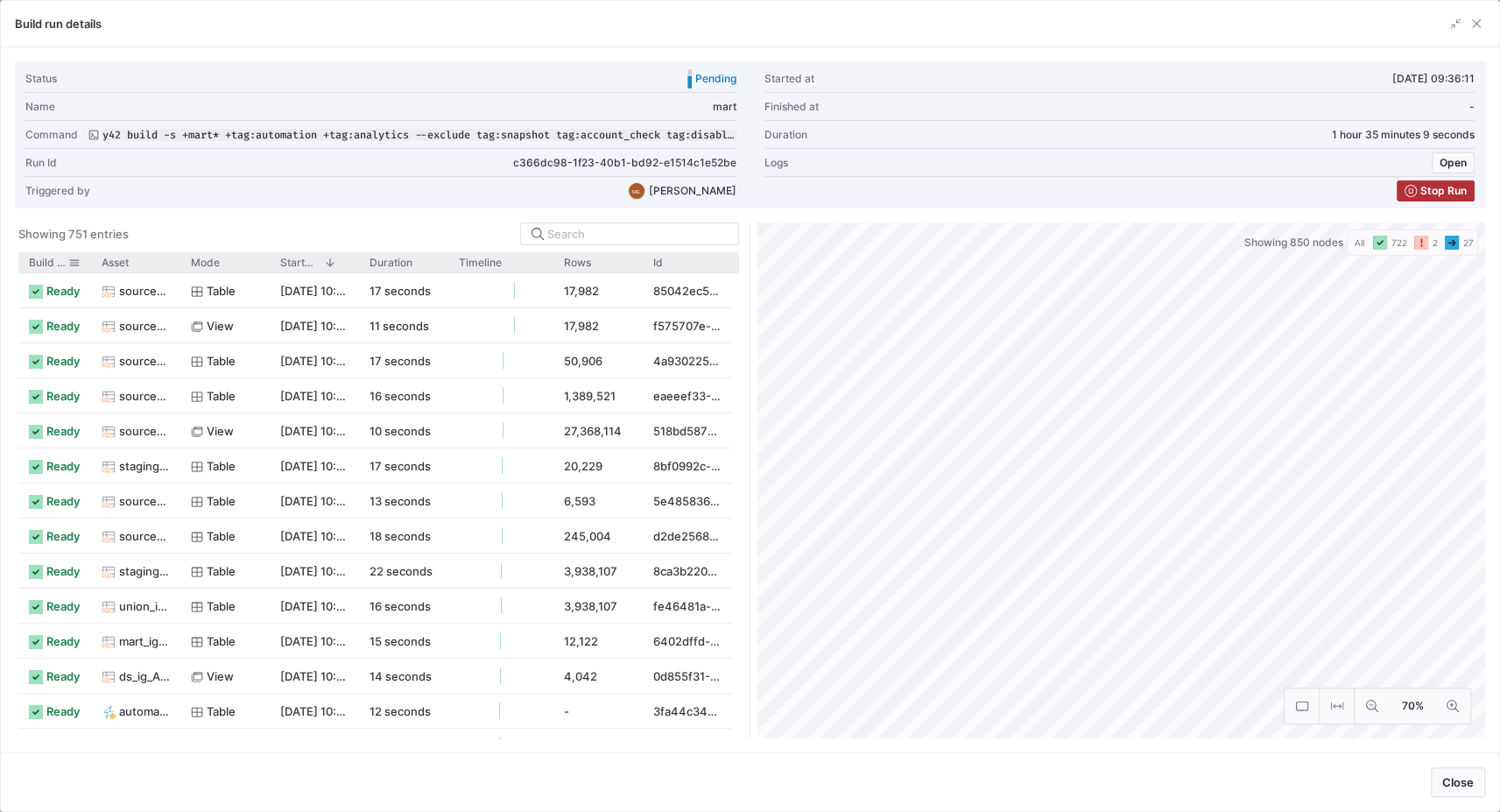
click at [53, 258] on span "Build status" at bounding box center [49, 263] width 40 height 13
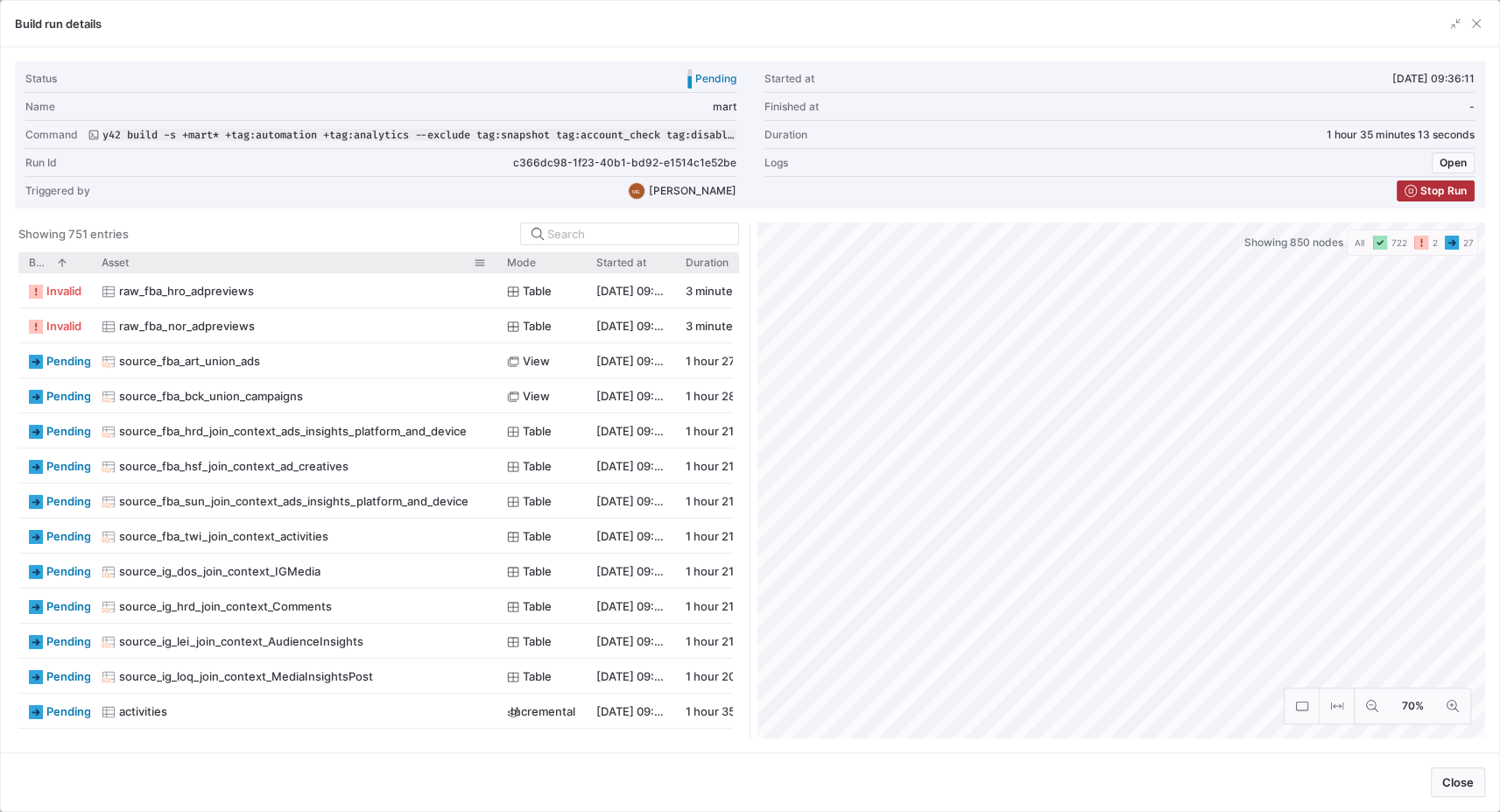
drag, startPoint x: 177, startPoint y: 262, endPoint x: 400, endPoint y: 429, distance: 278.6
click at [493, 266] on div at bounding box center [497, 262] width 7 height 20
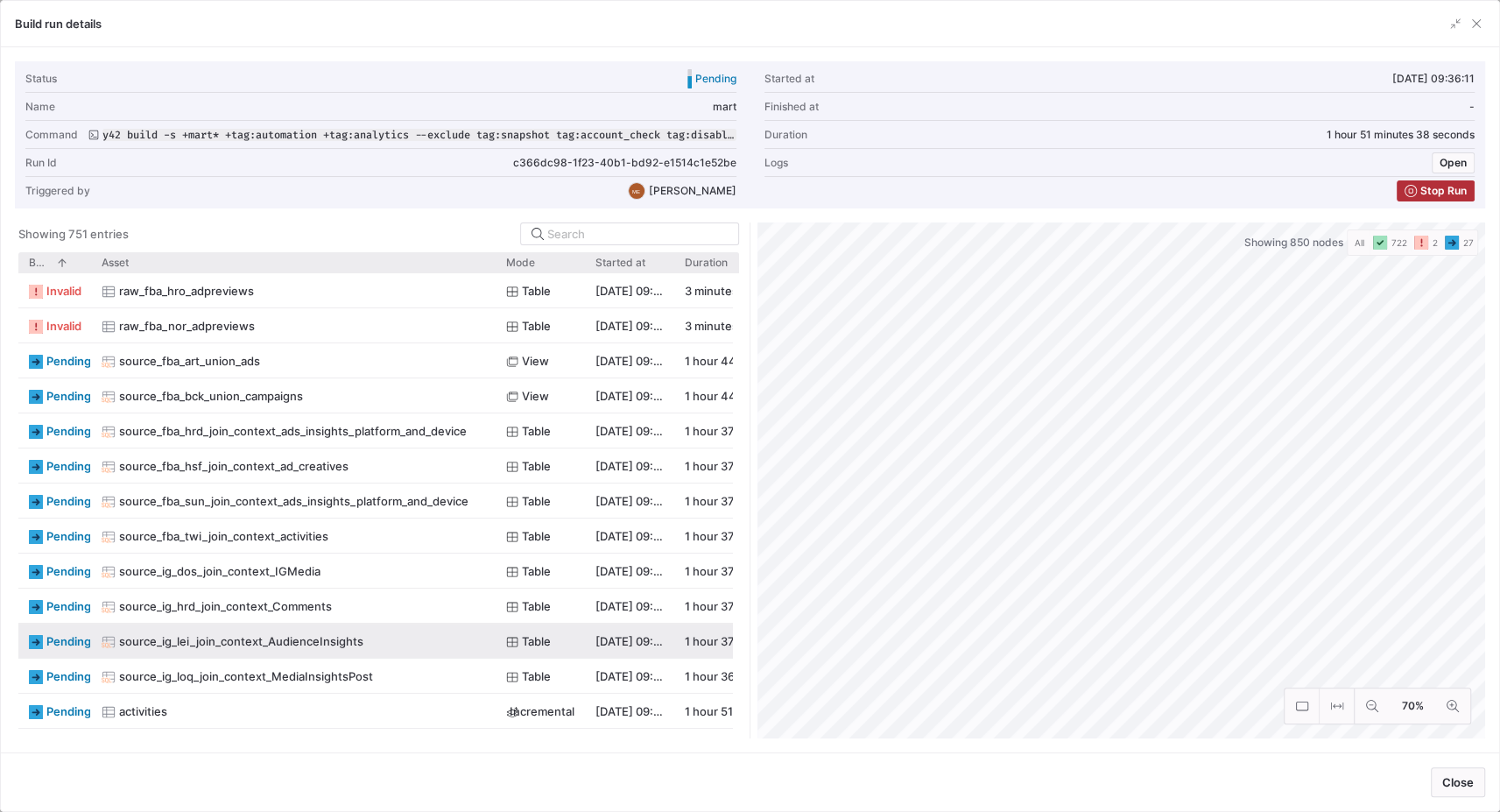
scroll to position [0, 379]
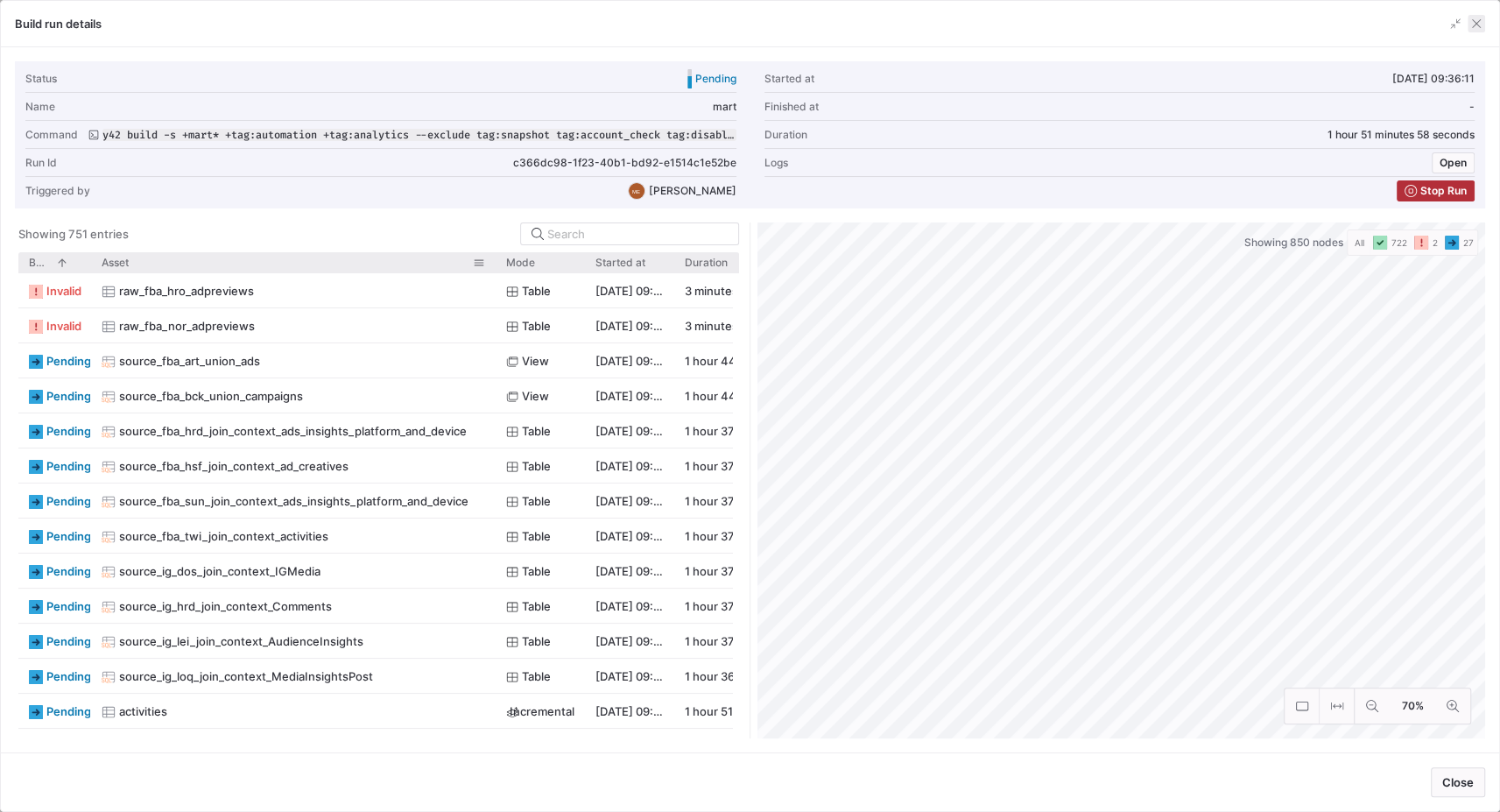
click at [1404, 26] on span "button" at bounding box center [1476, 23] width 17 height 17
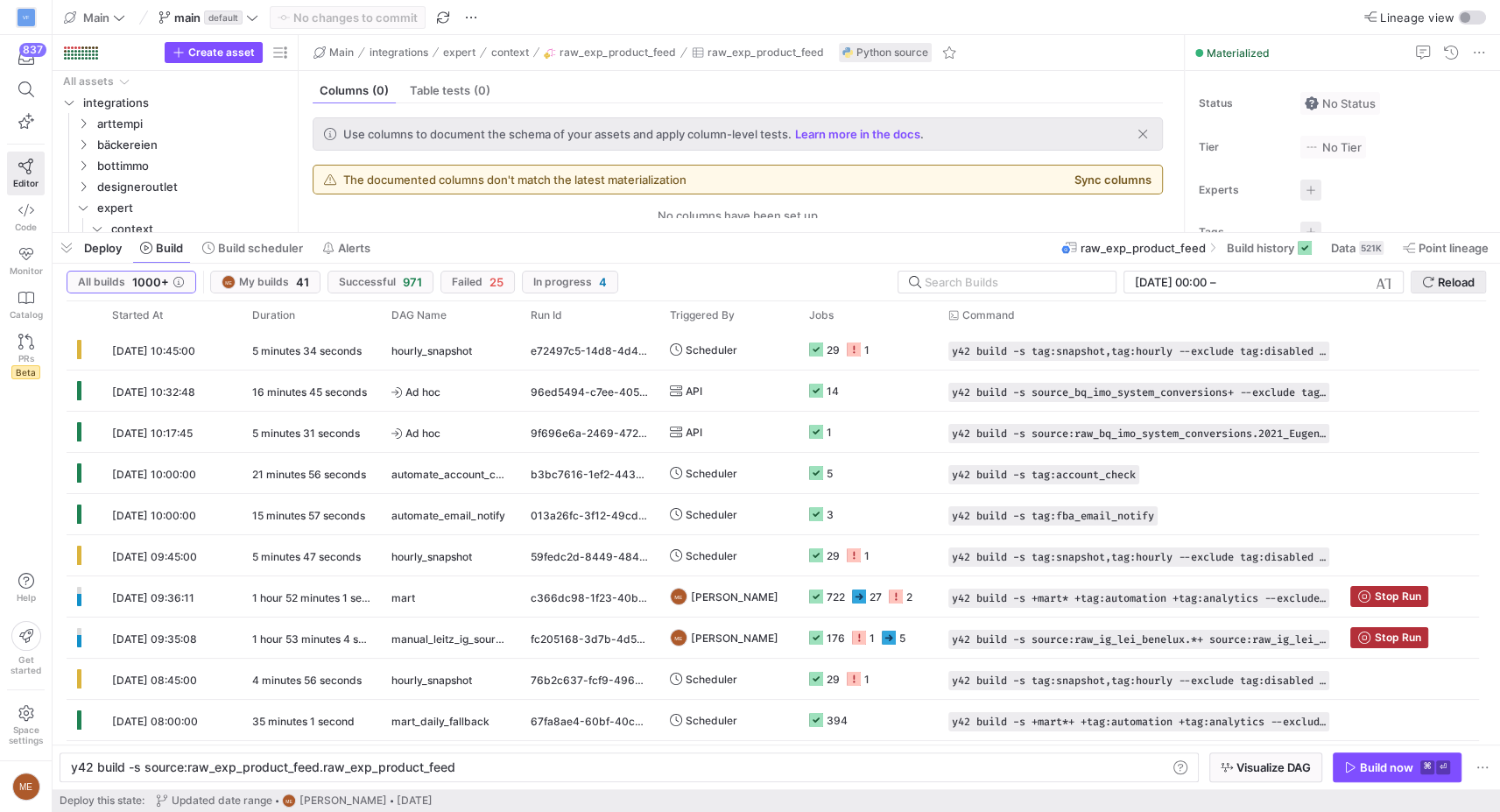
click at [1404, 289] on span "submit" at bounding box center [1449, 281] width 74 height 21
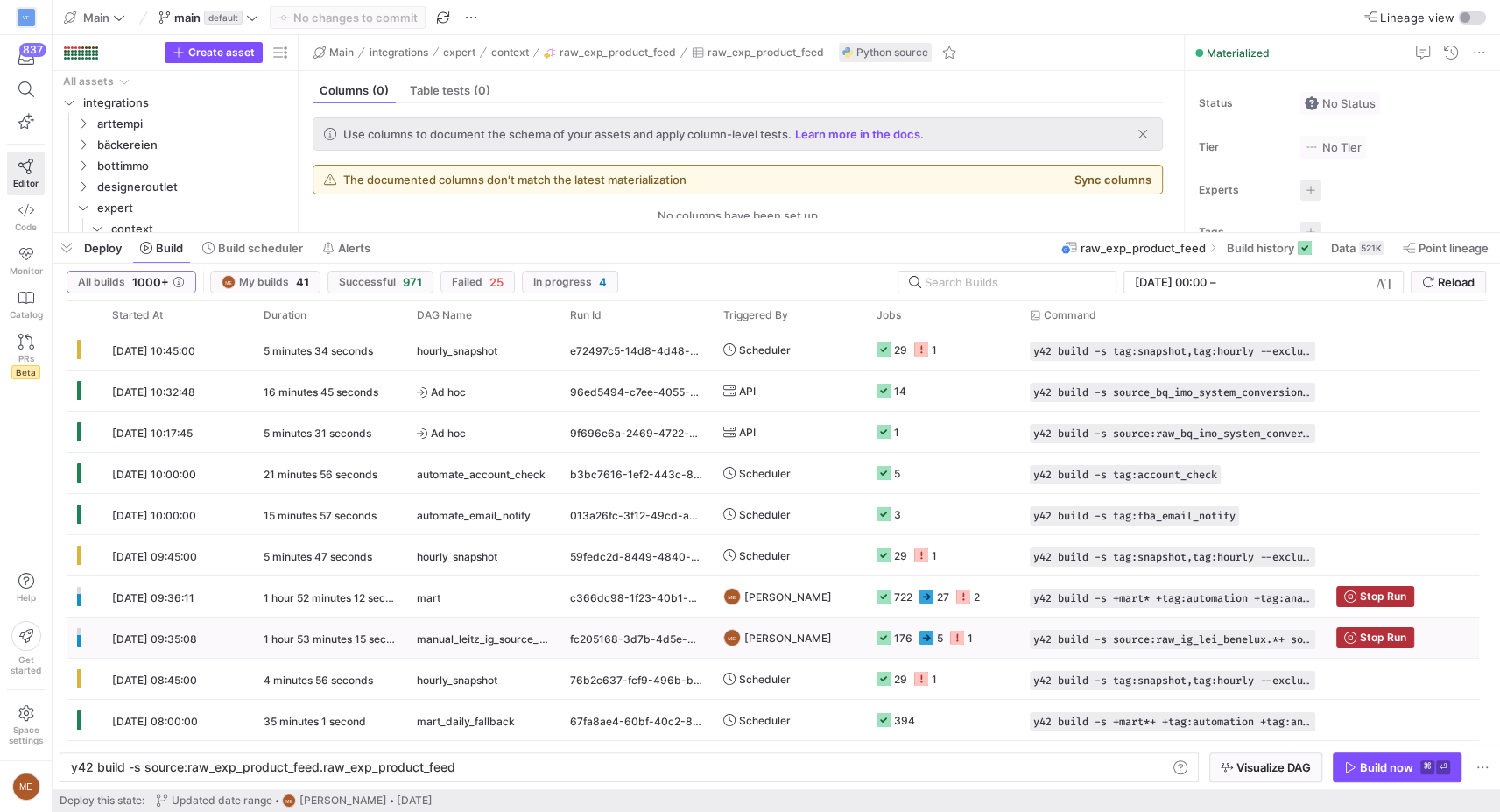
click at [927, 640] on icon at bounding box center [927, 638] width 14 height 14
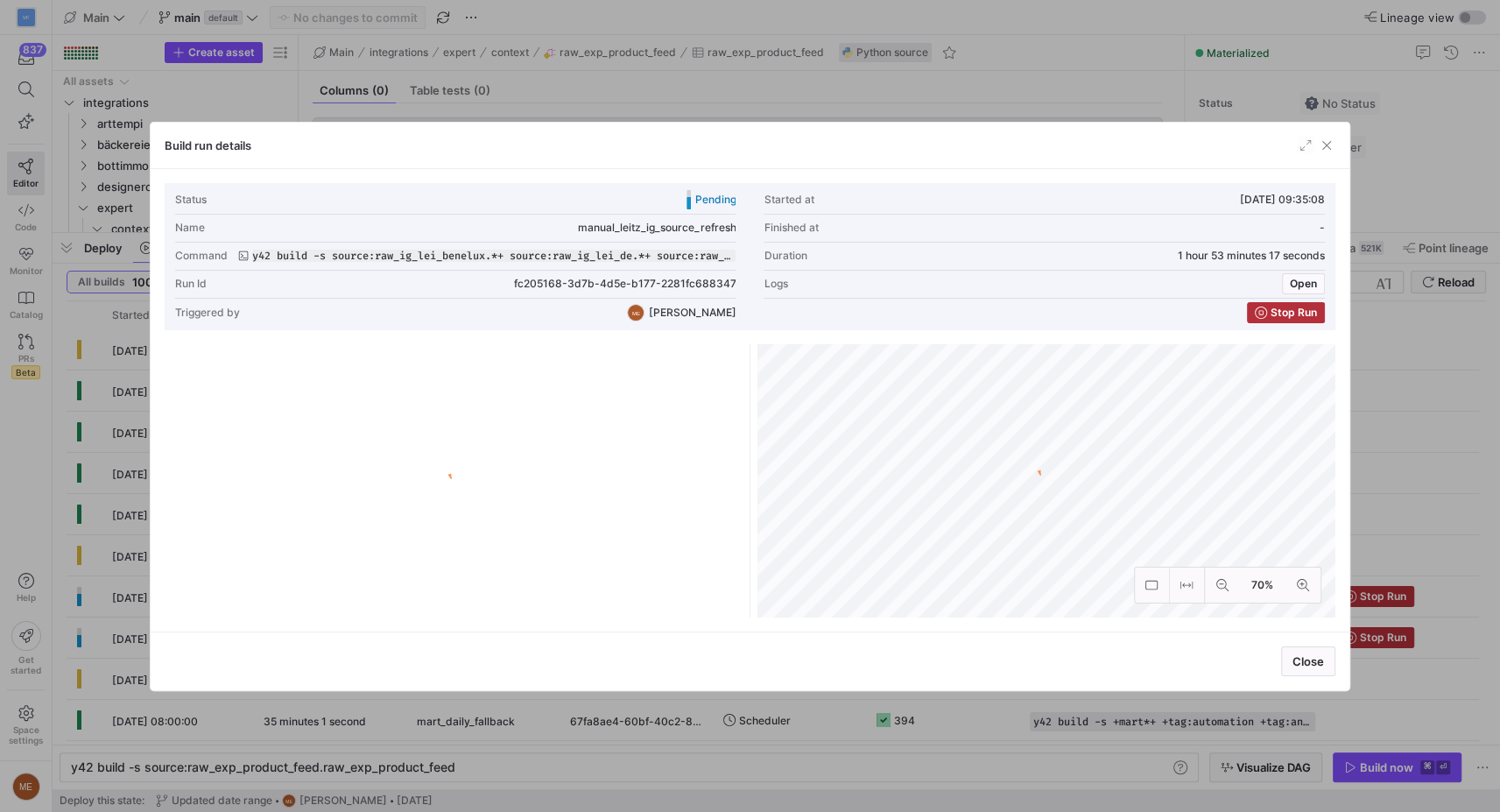
click at [1380, 402] on div at bounding box center [750, 406] width 1500 height 812
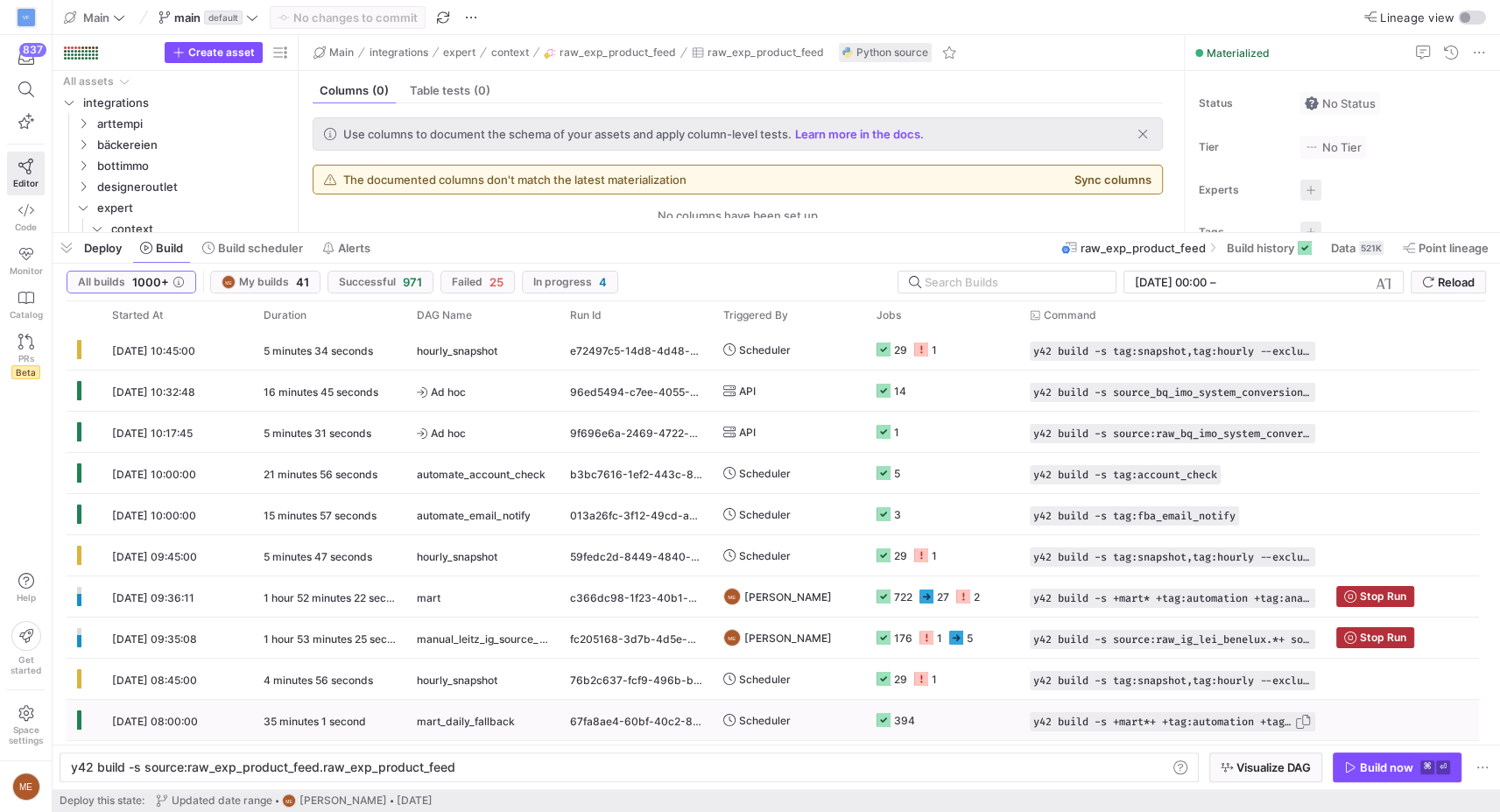
click at [1301, 715] on span "Press SPACE to select this row." at bounding box center [1302, 721] width 17 height 17
click at [959, 763] on div "y42 build -s source:raw_exp_product_feed.raw_exp_p roduct_feed" at bounding box center [619, 767] width 1097 height 14
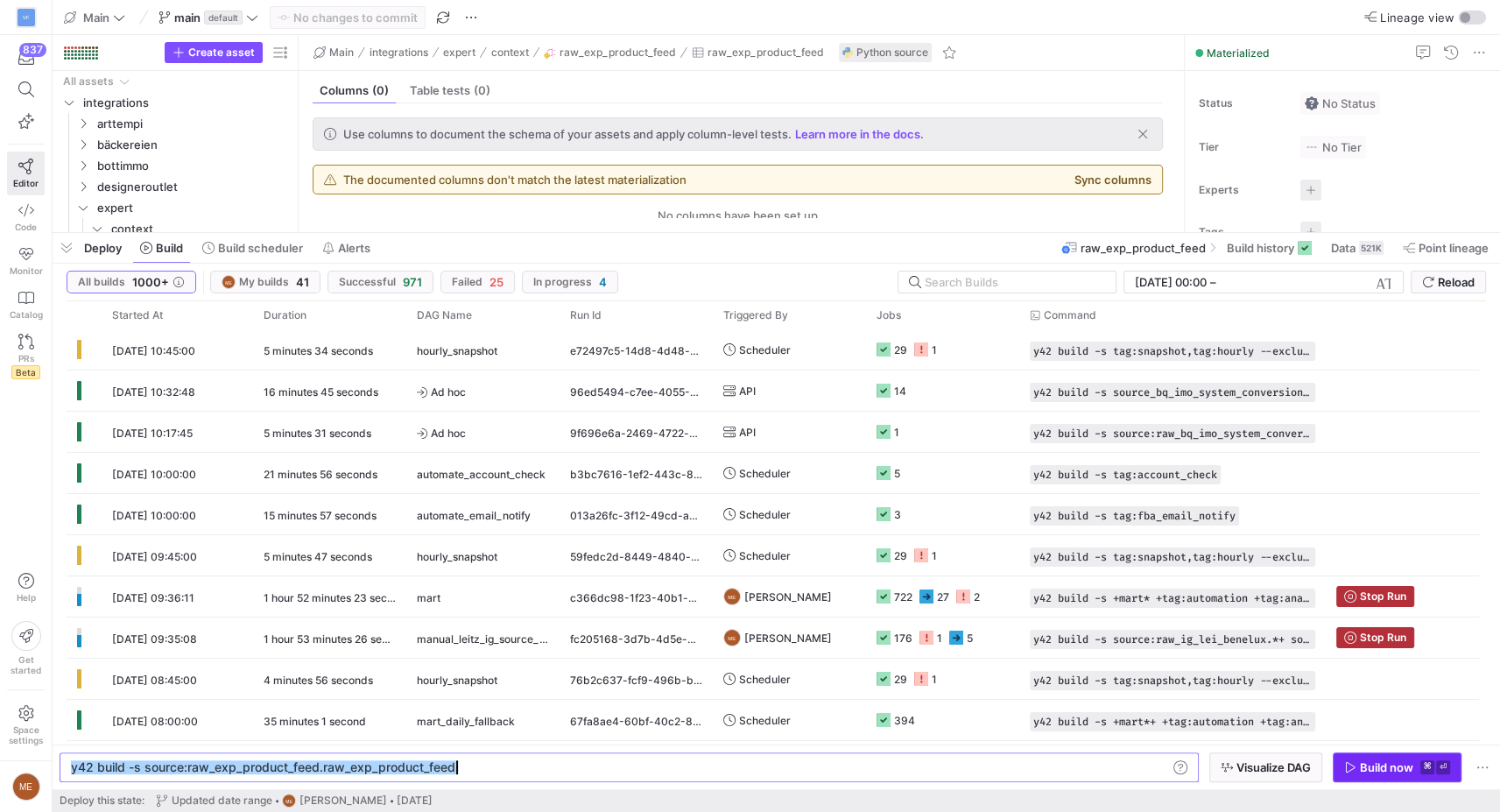
type textarea "y42 build -s +mart*+ +tag:automation +tag:analytics --exclude source:raw_* stag…"
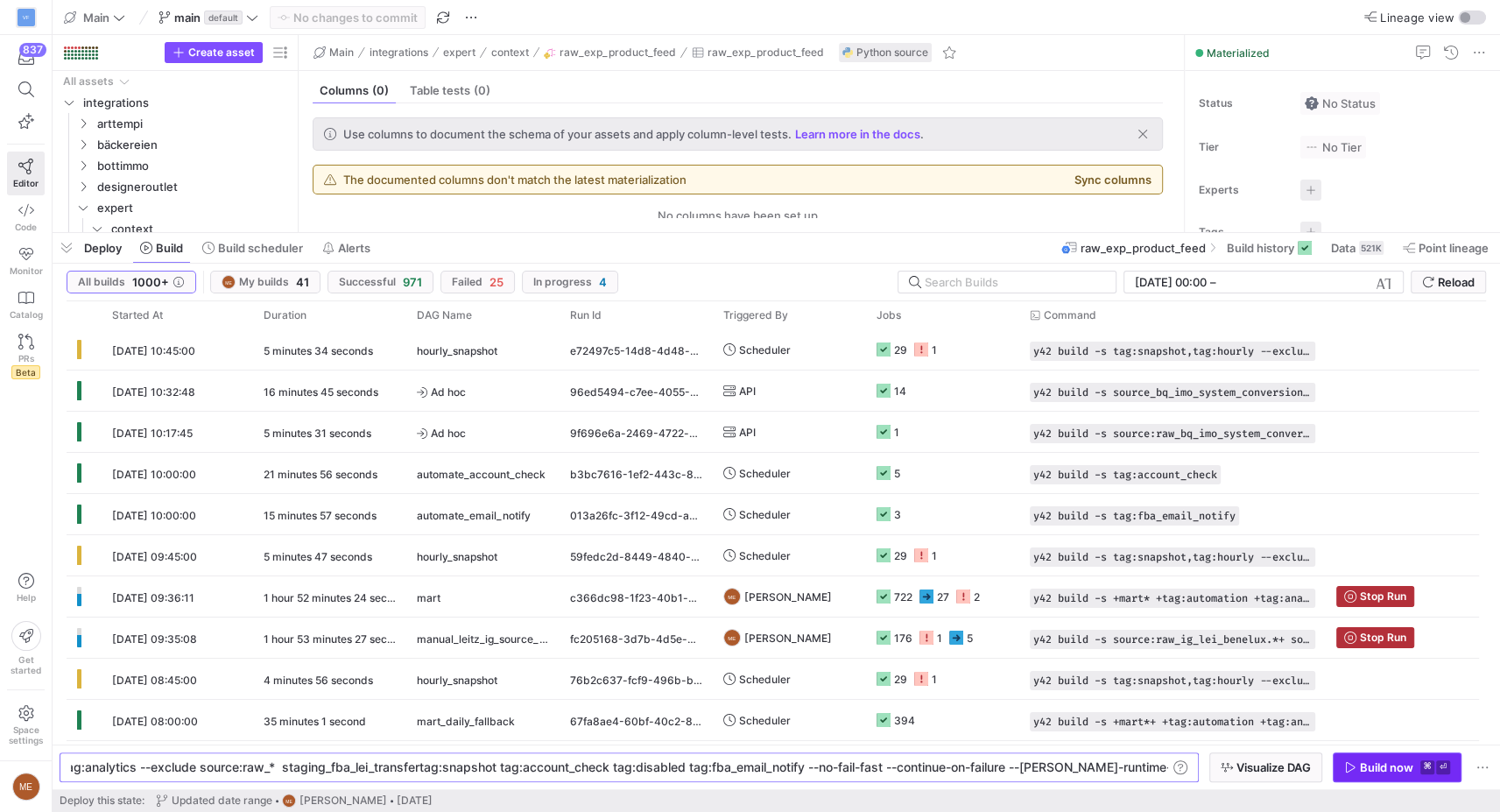
click at [1404, 761] on kbd "⌘" at bounding box center [1427, 767] width 14 height 14
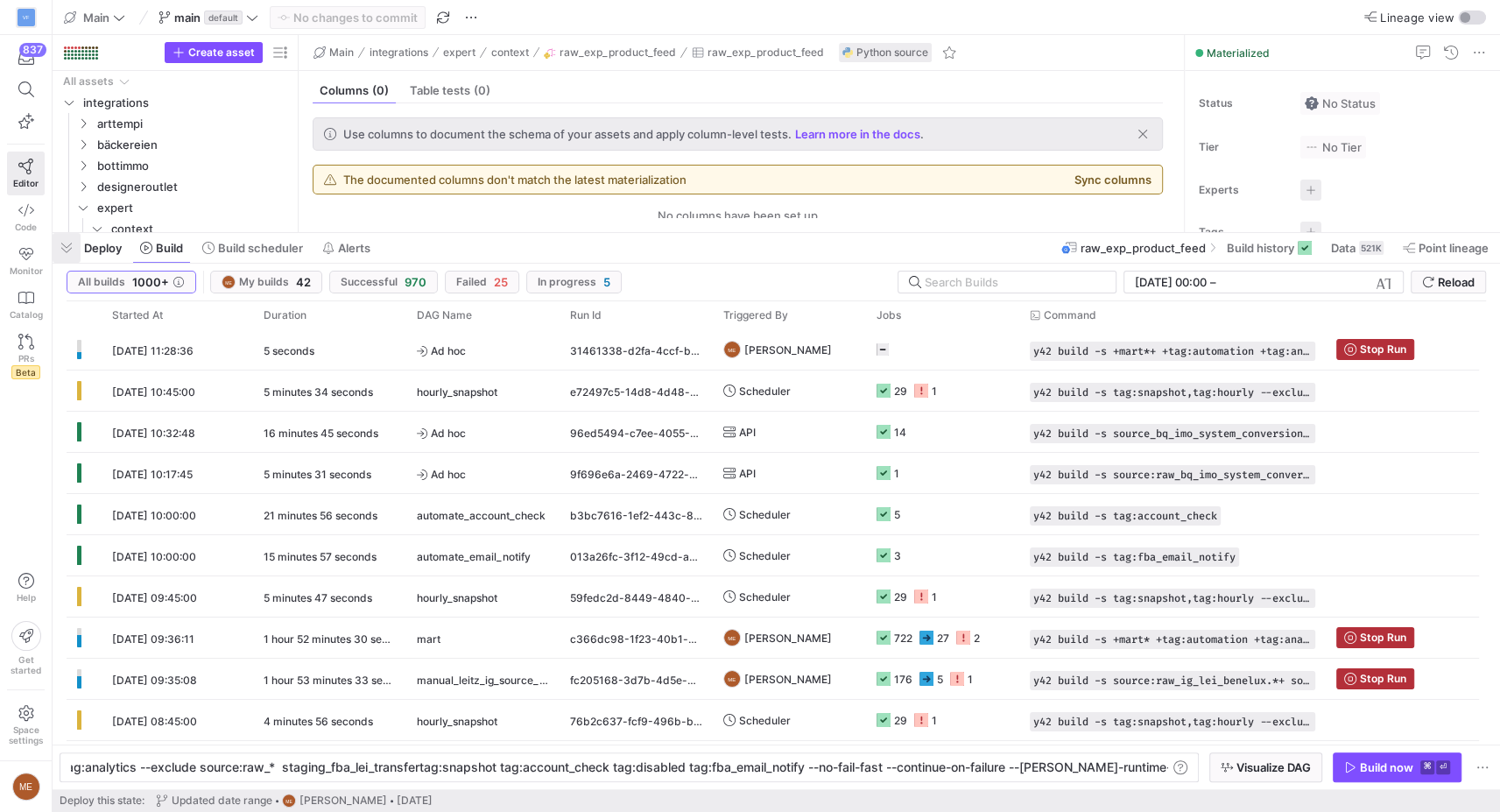
click at [68, 242] on span "button" at bounding box center [66, 247] width 28 height 30
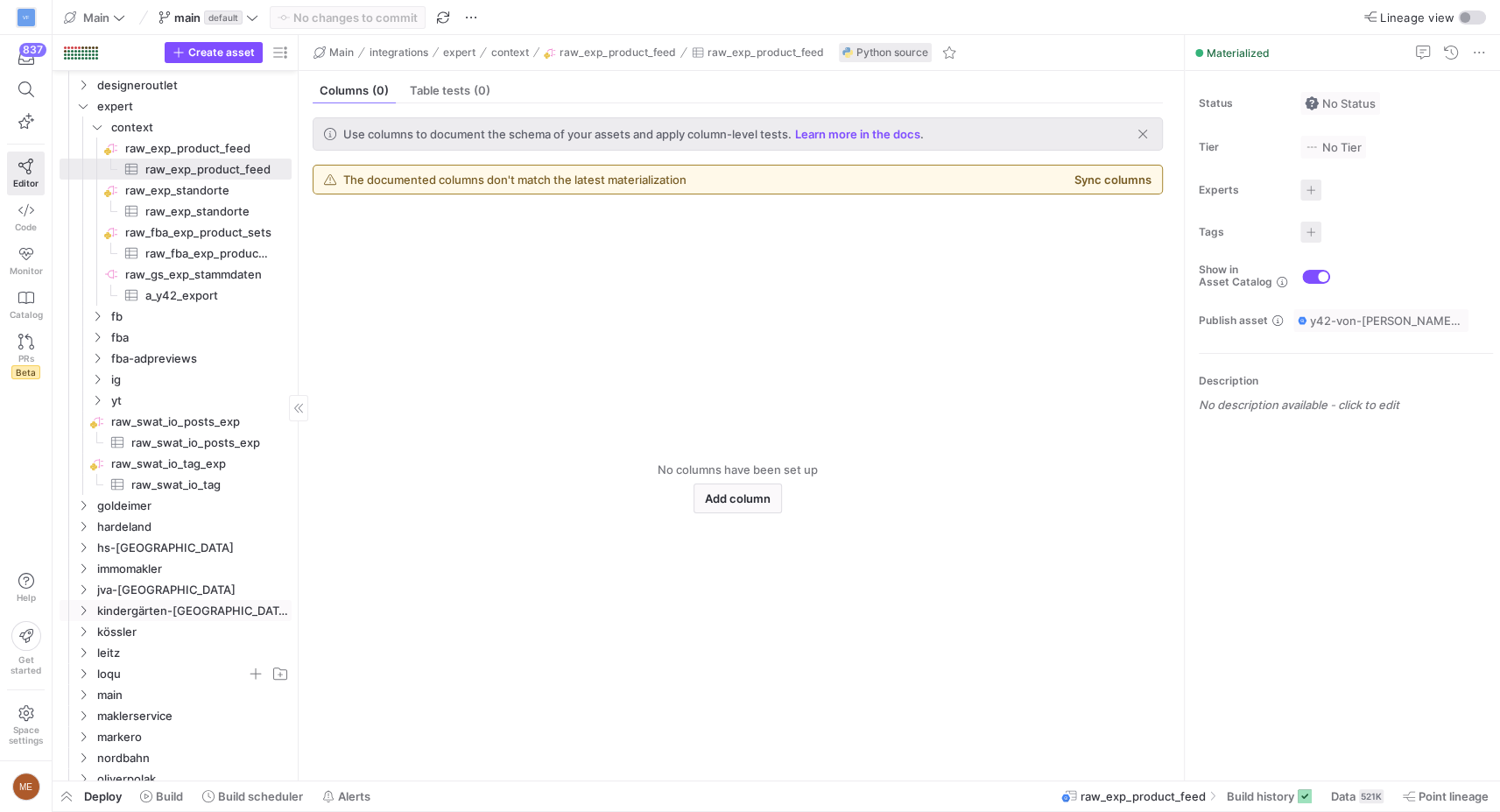
scroll to position [102, 0]
drag, startPoint x: 87, startPoint y: 674, endPoint x: 101, endPoint y: 675, distance: 14.0
click at [87, 674] on icon "Press SPACE to select this row." at bounding box center [84, 673] width 13 height 11
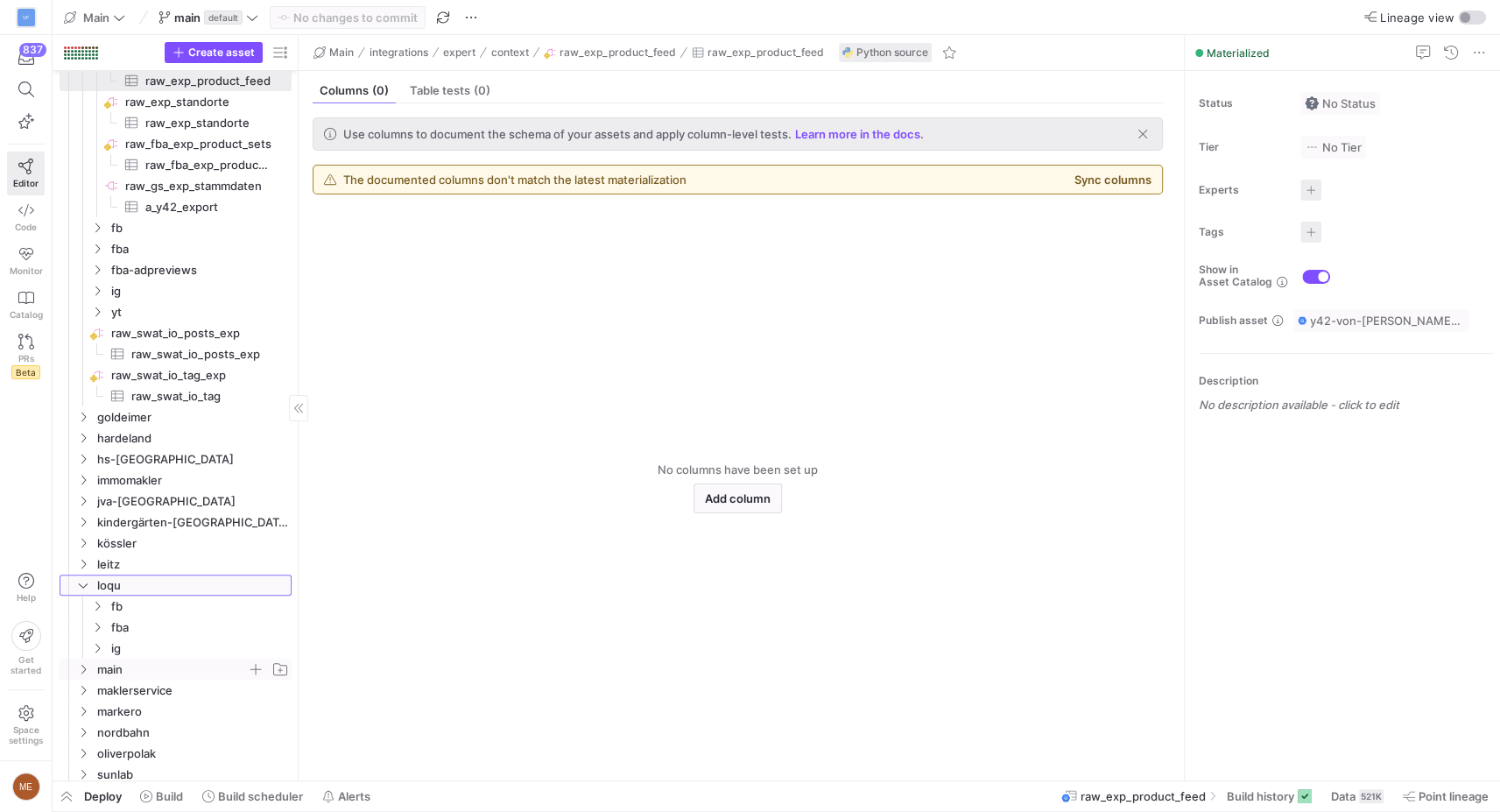
scroll to position [191, 0]
click at [81, 558] on icon "Press SPACE to select this row." at bounding box center [84, 563] width 13 height 11
click at [97, 640] on y42-icon "Press SPACE to select this row." at bounding box center [97, 648] width 14 height 14
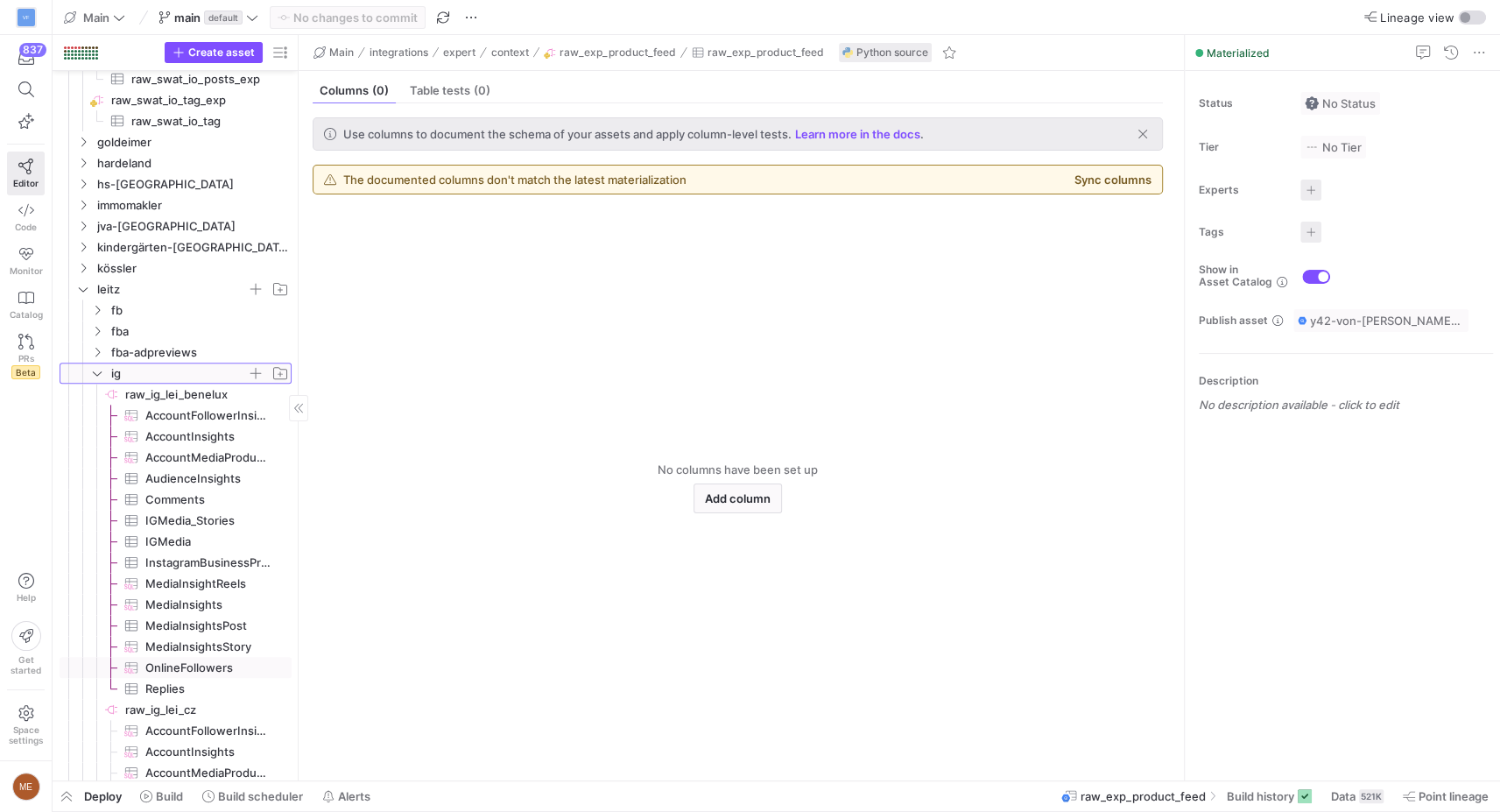
scroll to position [499, 0]
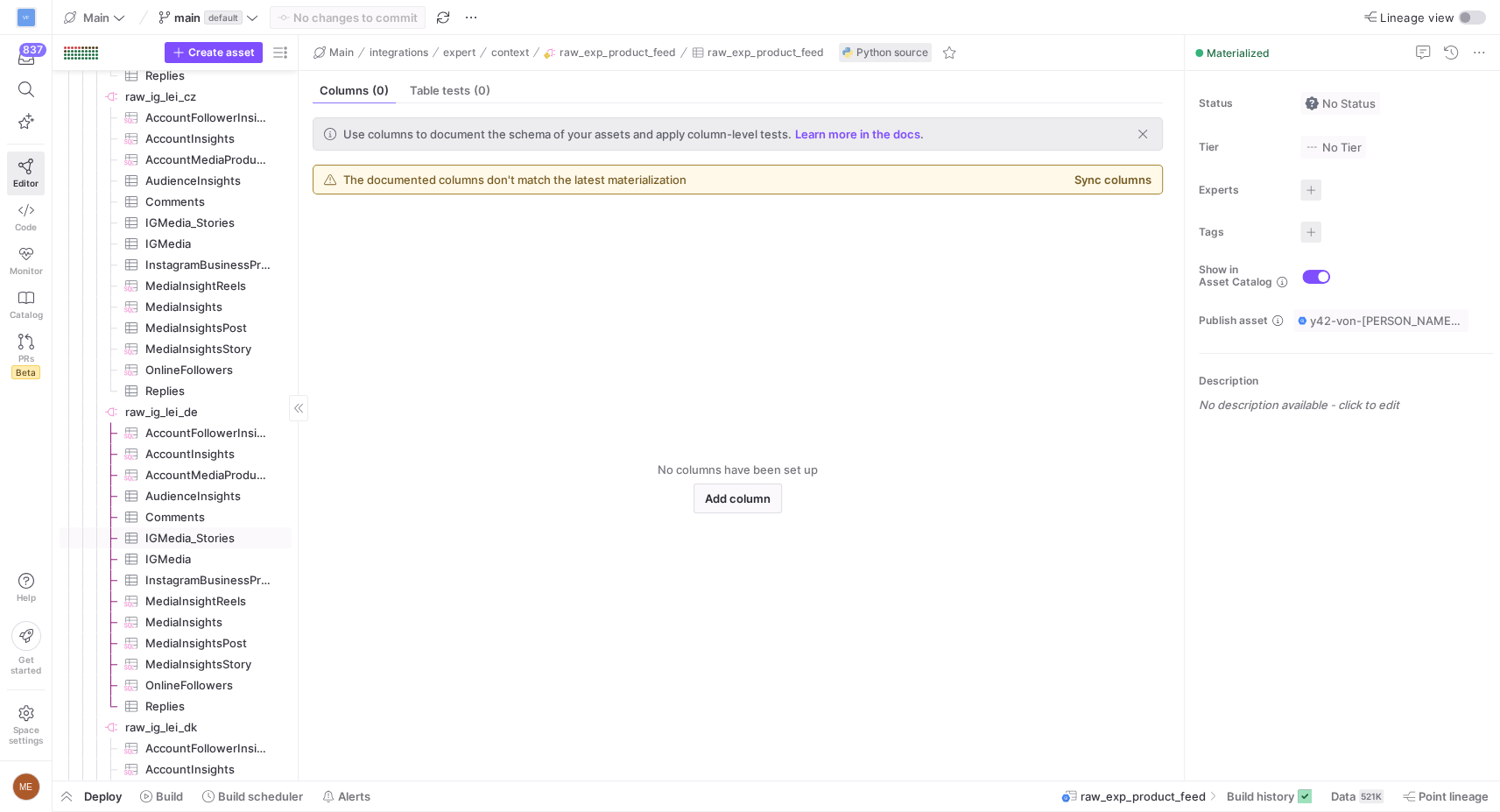
click at [194, 541] on span "IGMedia_Stories​​​​​​​​​" at bounding box center [208, 538] width 126 height 20
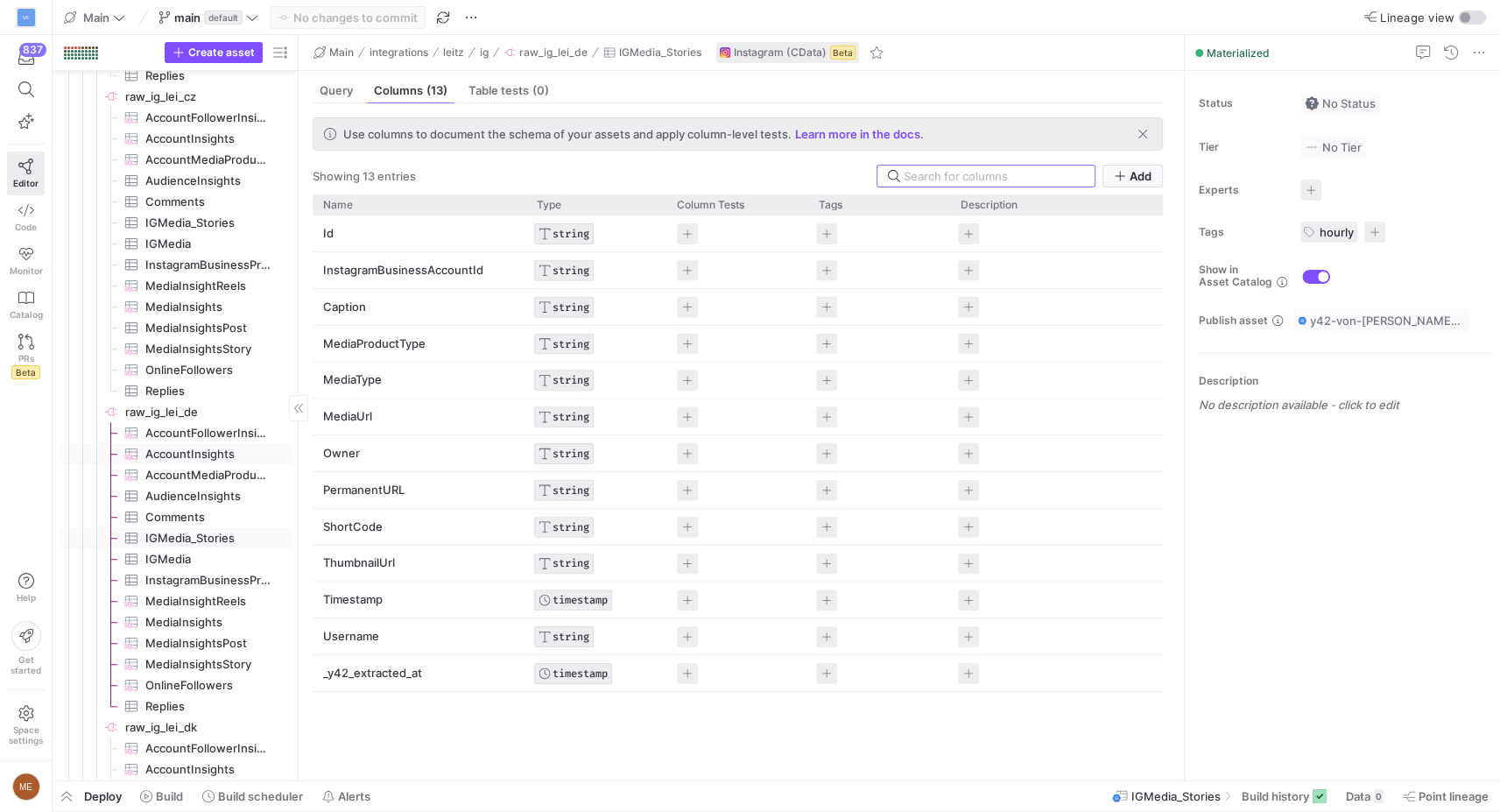
click at [226, 455] on span "AccountInsights​​​​​​​​​" at bounding box center [208, 454] width 126 height 20
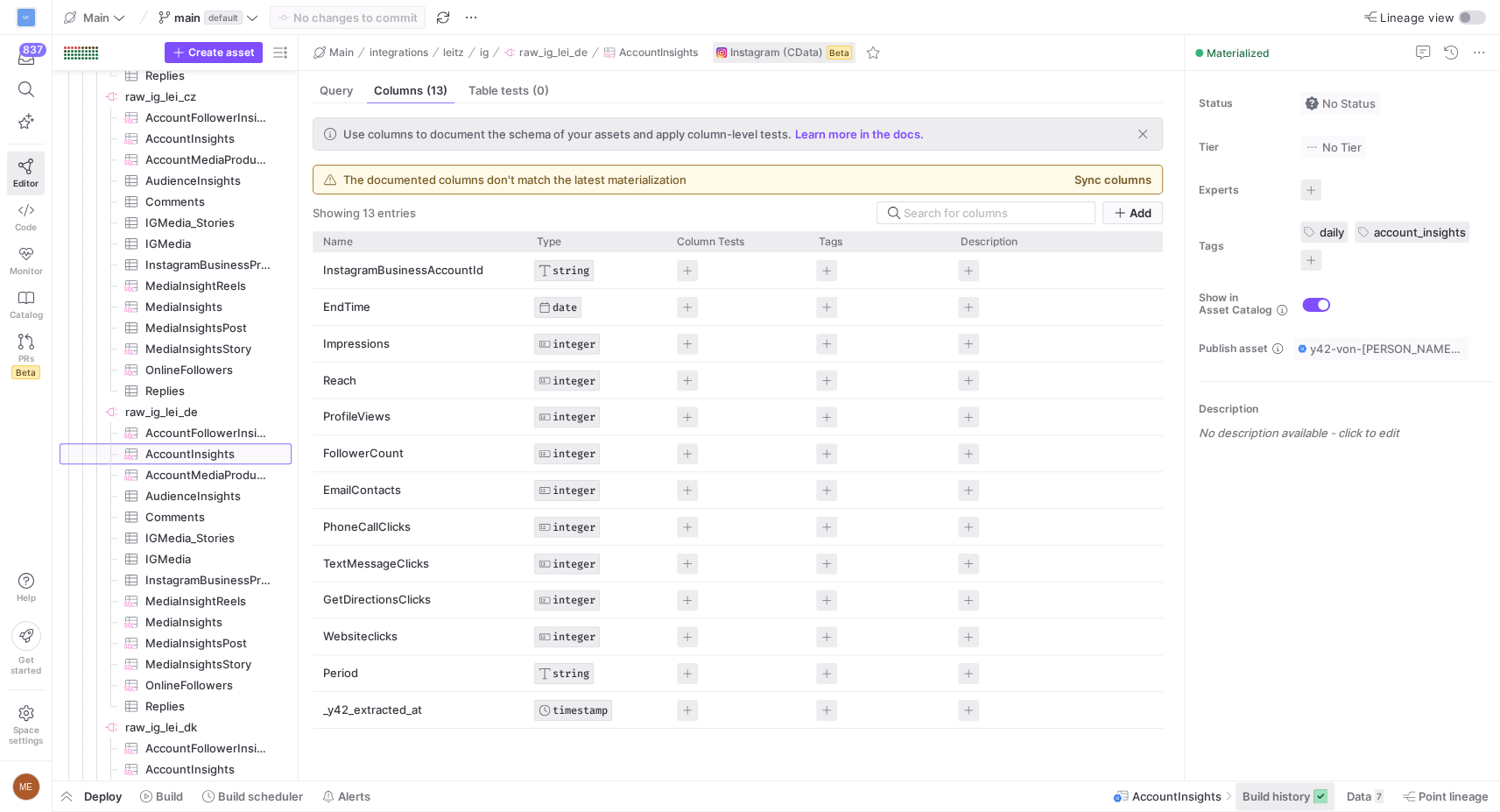
drag, startPoint x: 1302, startPoint y: 782, endPoint x: 1295, endPoint y: 799, distance: 18.4
click at [1302, 782] on div at bounding box center [776, 781] width 1448 height 7
click at [1295, 799] on span "Build history" at bounding box center [1275, 796] width 67 height 14
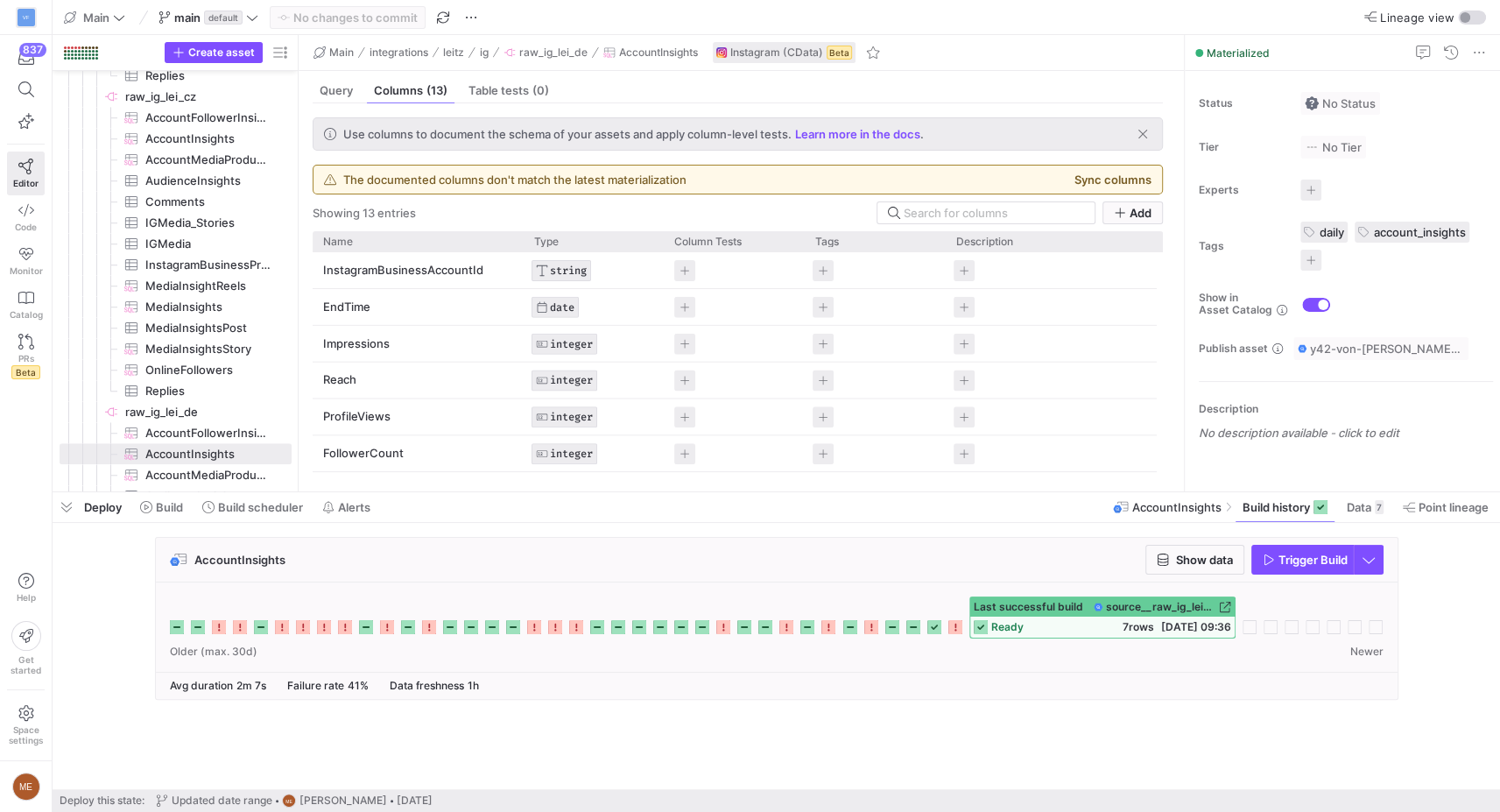
click at [954, 630] on icon at bounding box center [956, 627] width 14 height 14
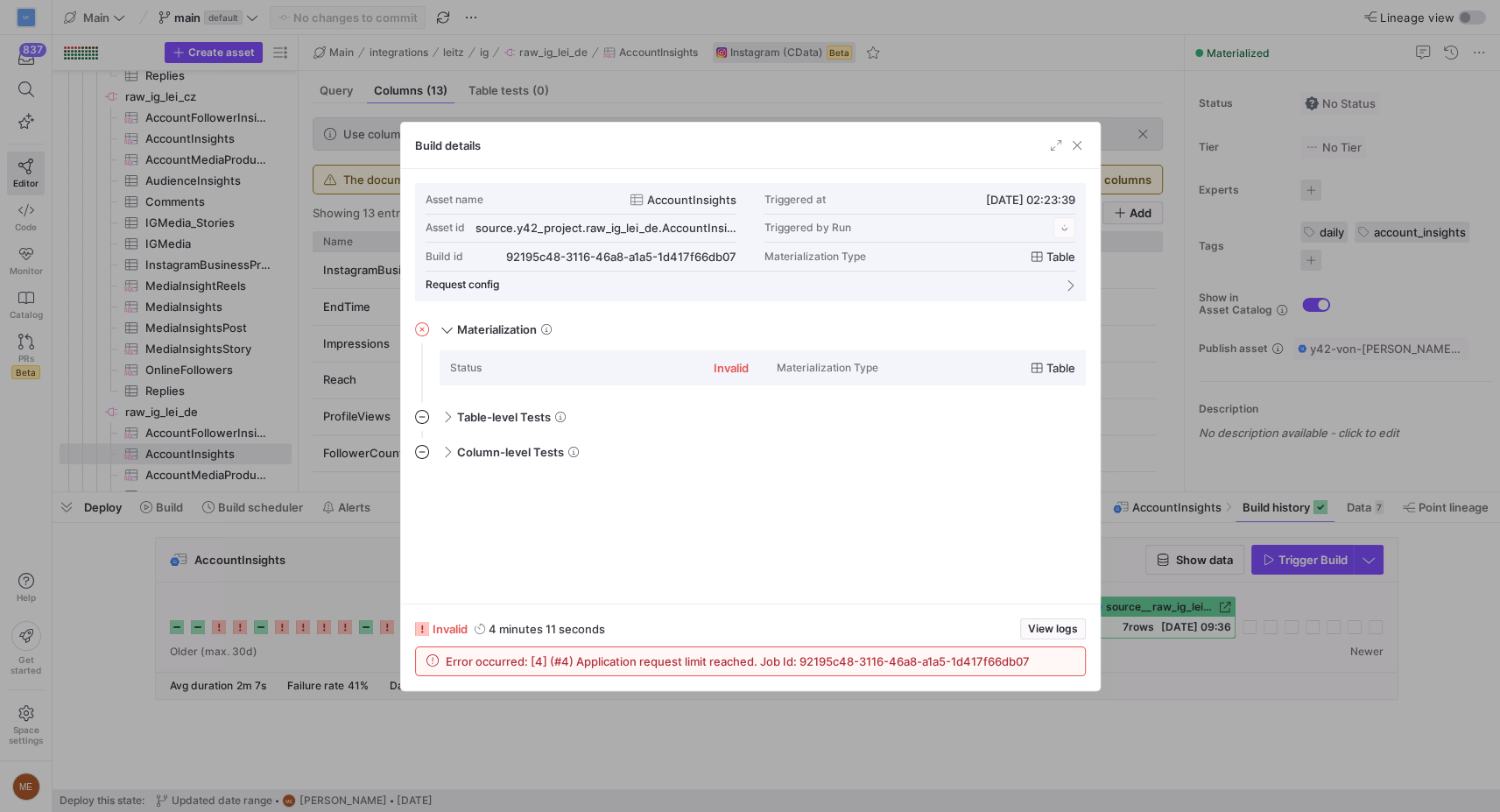
drag, startPoint x: 942, startPoint y: 728, endPoint x: 916, endPoint y: 686, distance: 49.4
click at [942, 728] on div at bounding box center [750, 406] width 1500 height 812
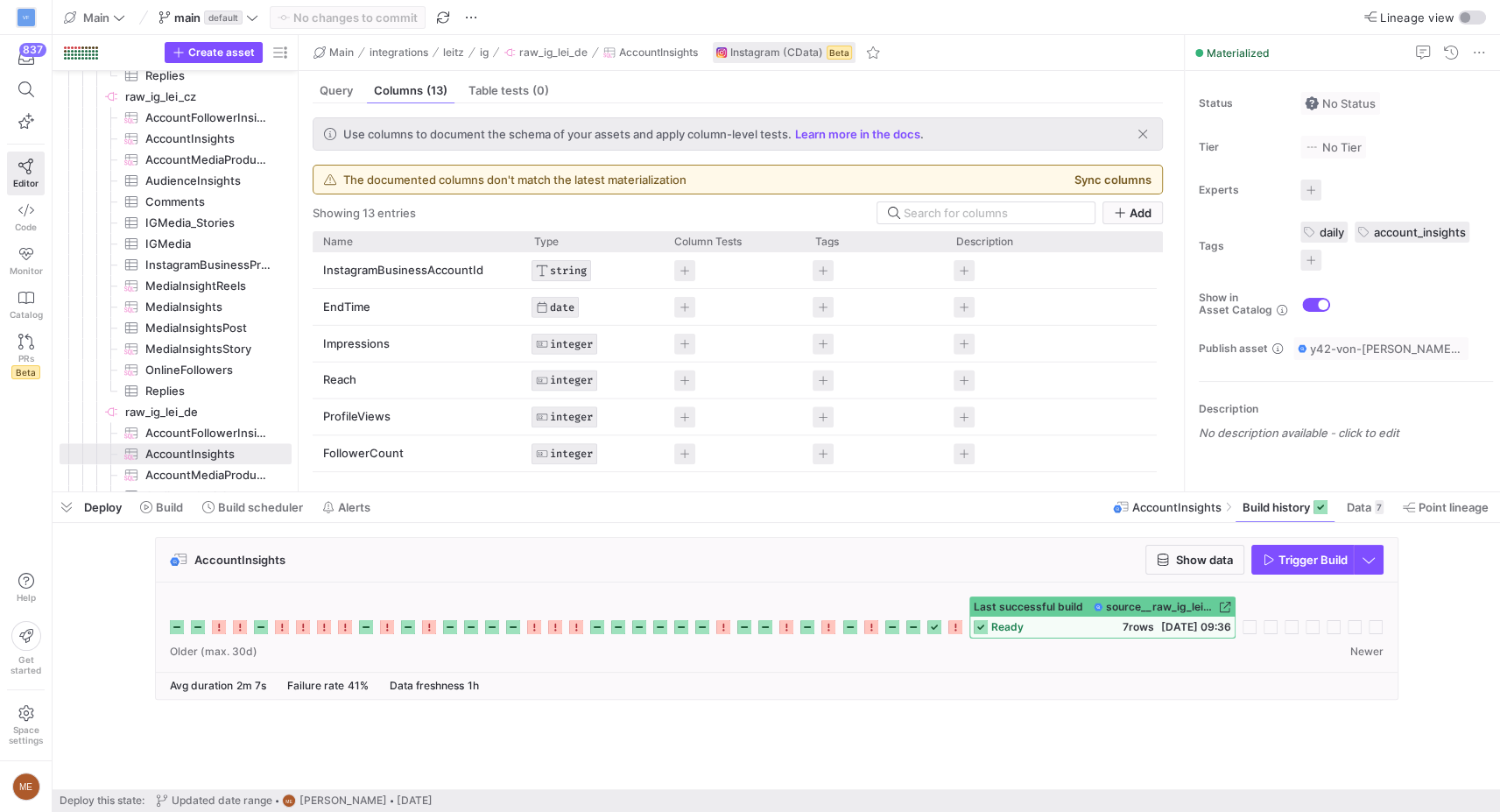
click at [873, 624] on icon at bounding box center [871, 627] width 14 height 14
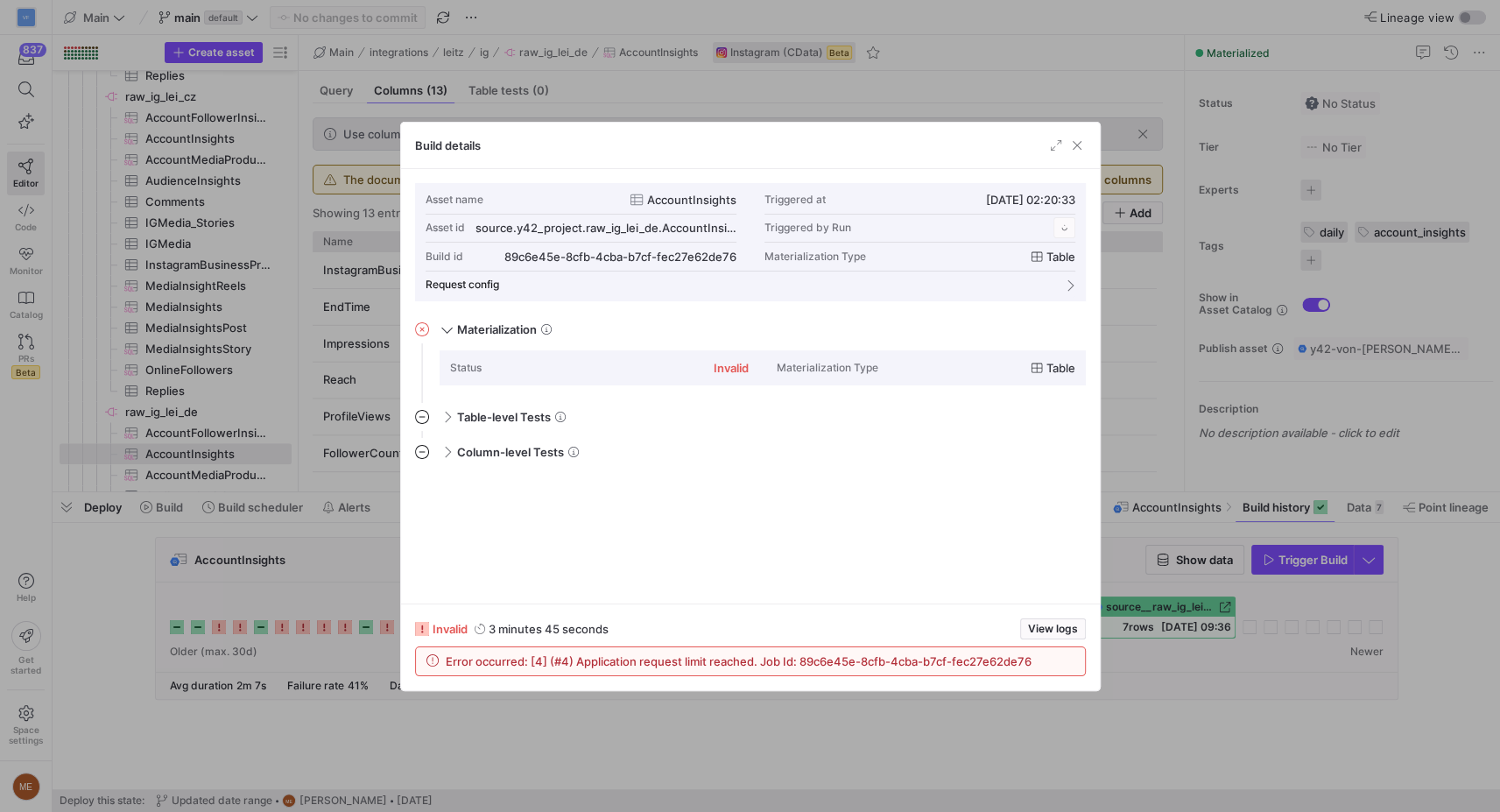
click at [918, 747] on div at bounding box center [750, 406] width 1500 height 812
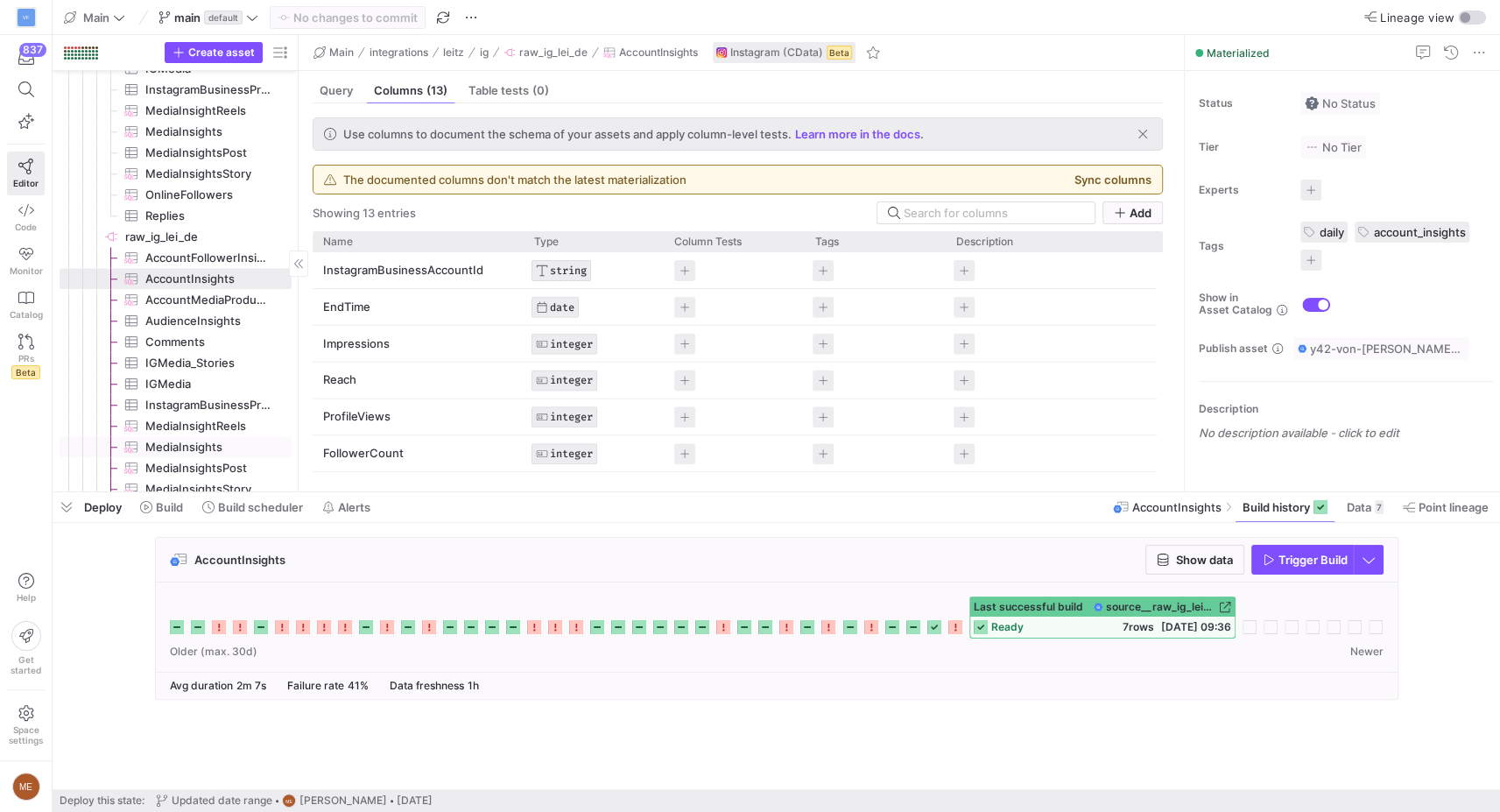
click at [164, 437] on span "MediaInsights​​​​​​​​​" at bounding box center [208, 447] width 126 height 20
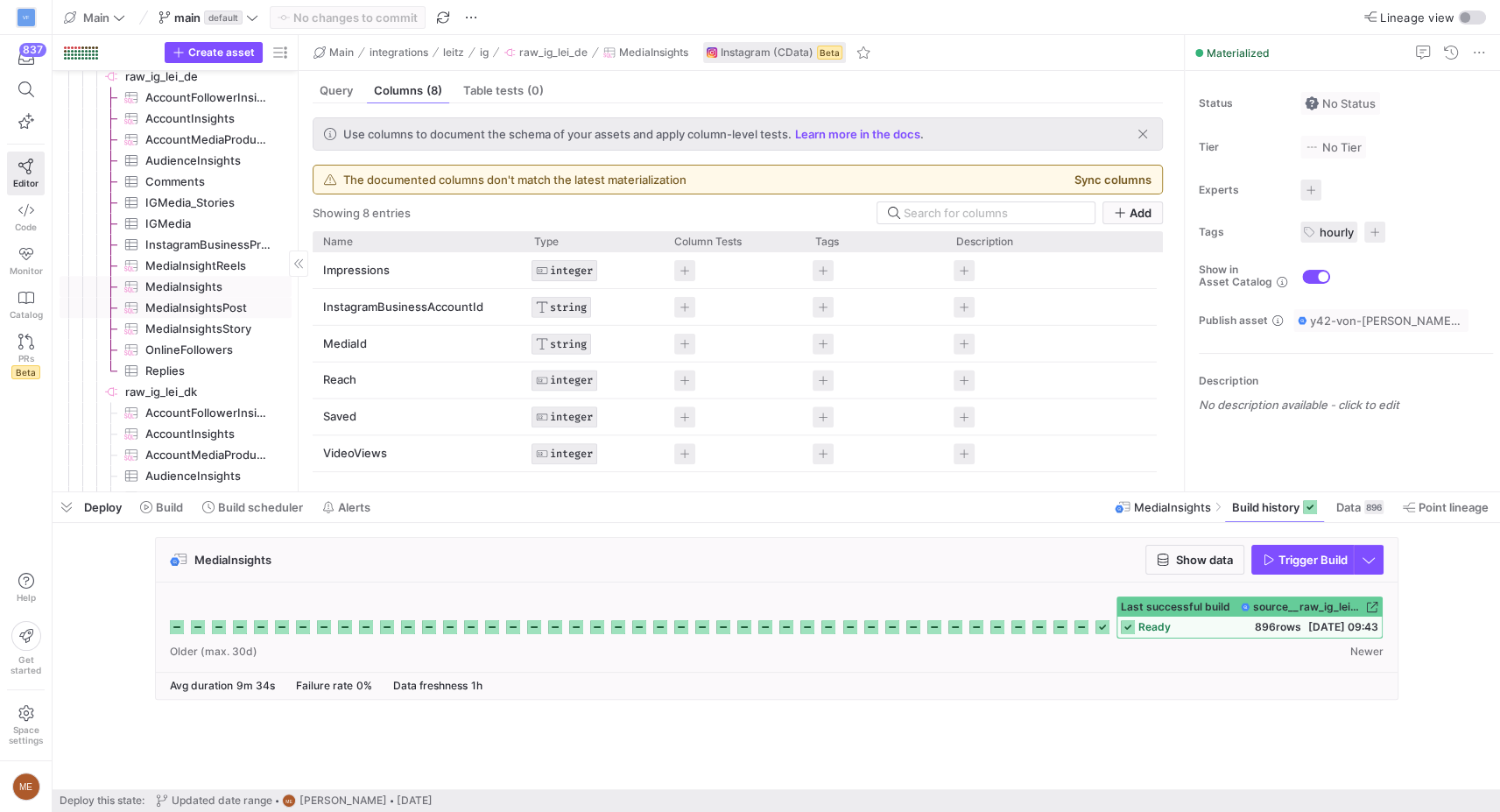
click at [226, 301] on span "MediaInsightsPost​​​​​​​​​" at bounding box center [208, 307] width 126 height 20
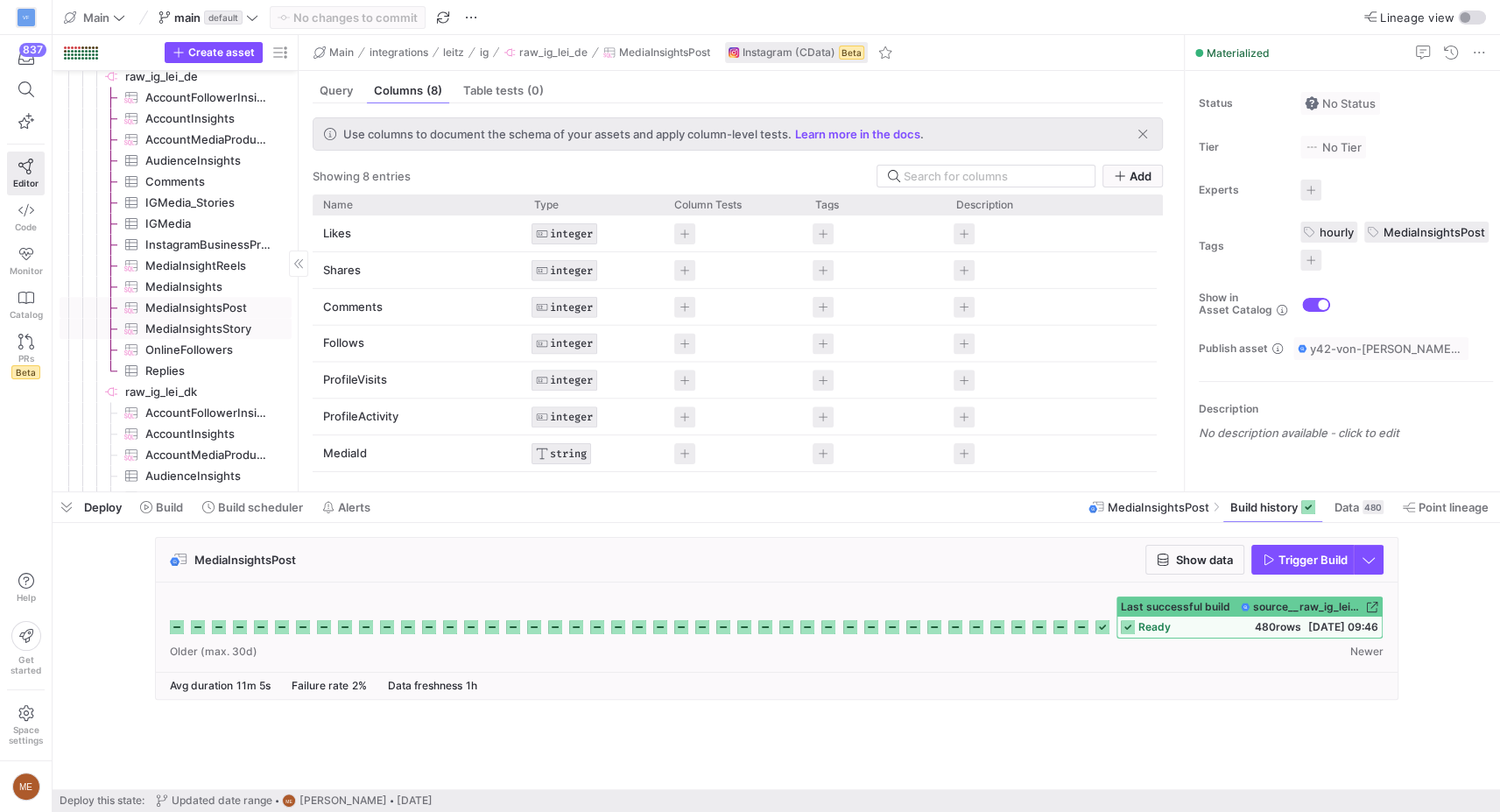
click at [208, 329] on span "MediaInsightsStory​​​​​​​​​" at bounding box center [208, 329] width 126 height 20
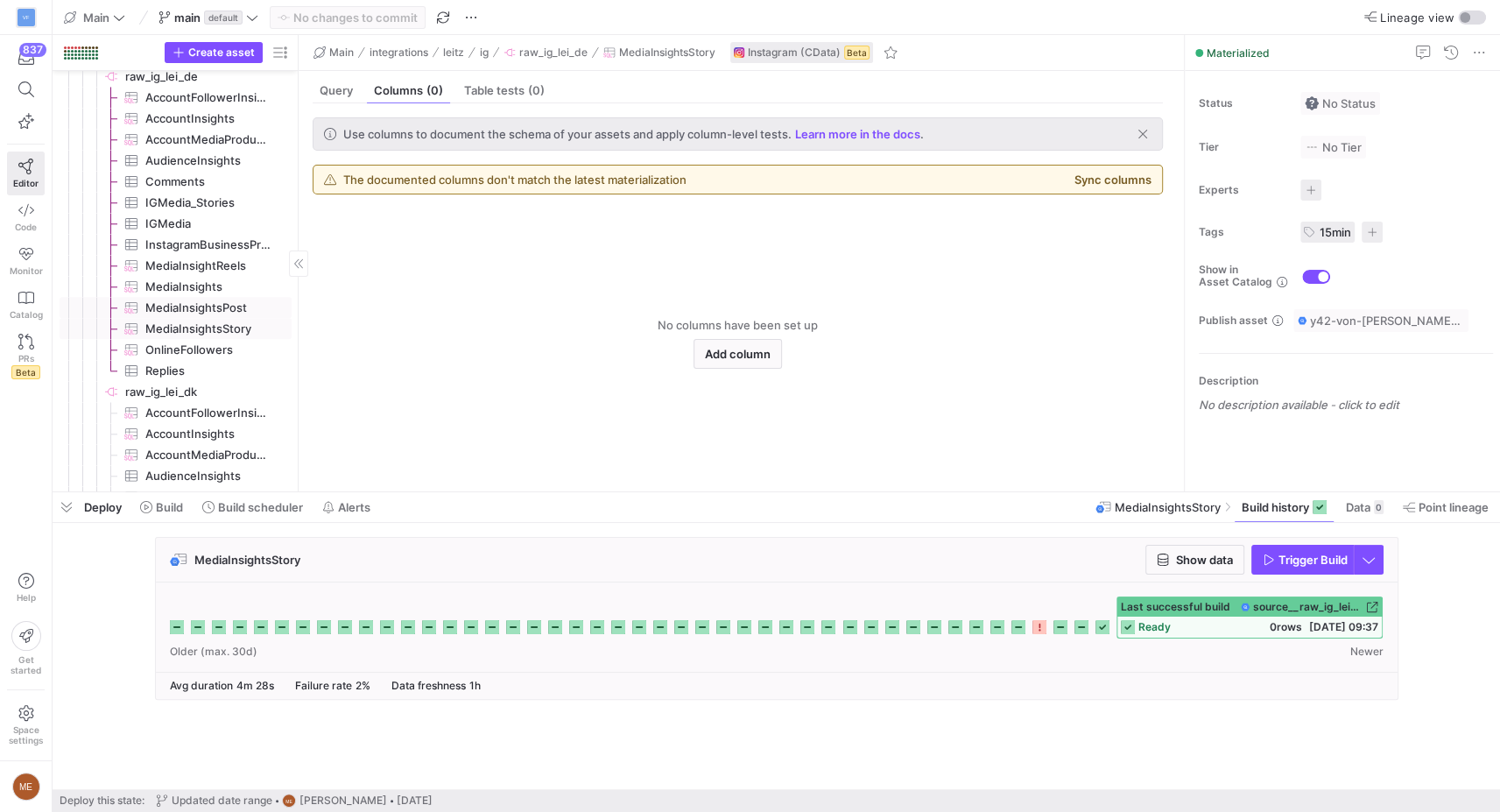
click at [207, 297] on link "MediaInsightsPost​​​​​​​​​" at bounding box center [175, 307] width 232 height 21
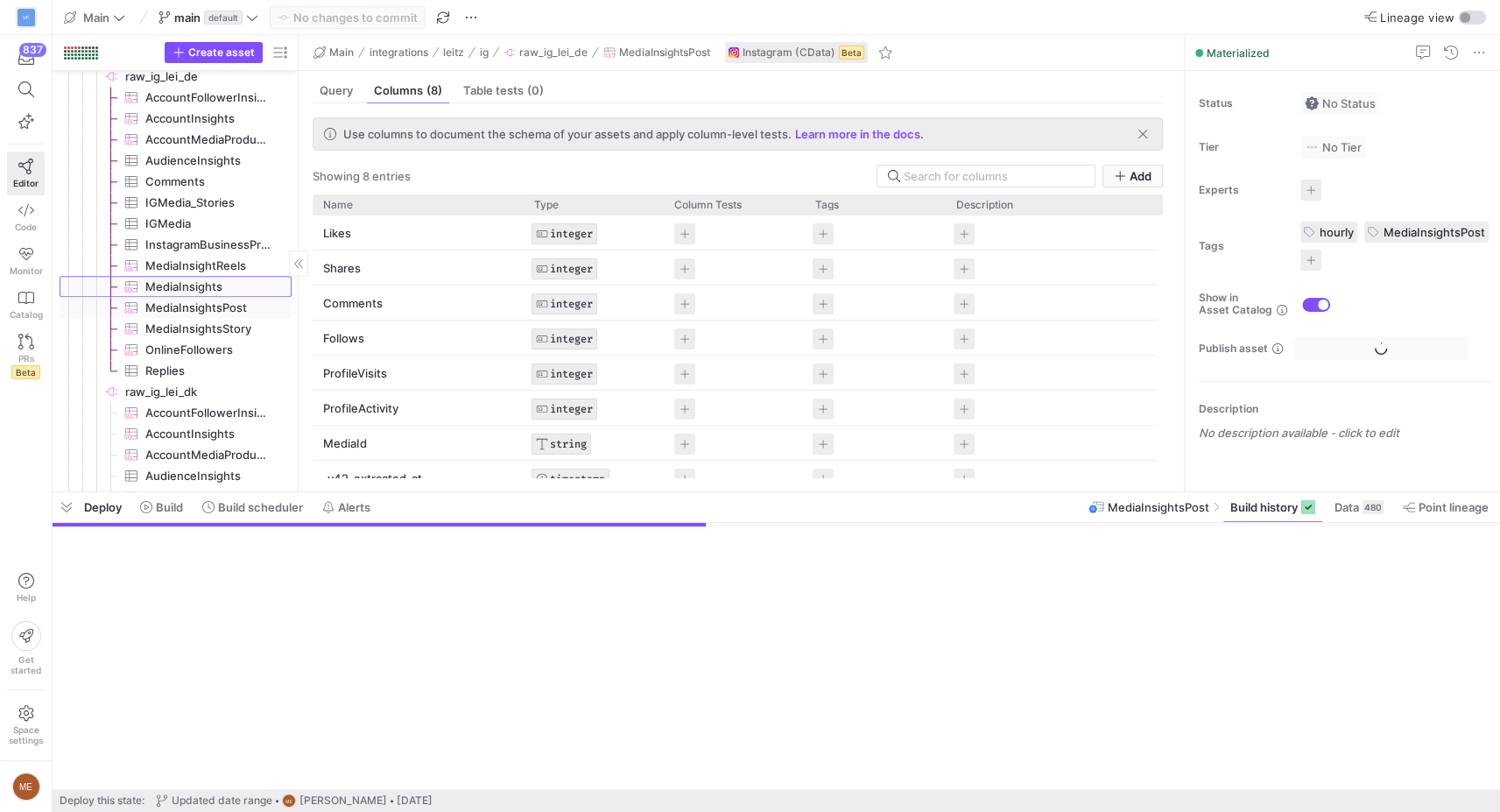
click at [216, 279] on span "MediaInsights​​​​​​​​​" at bounding box center [208, 287] width 126 height 20
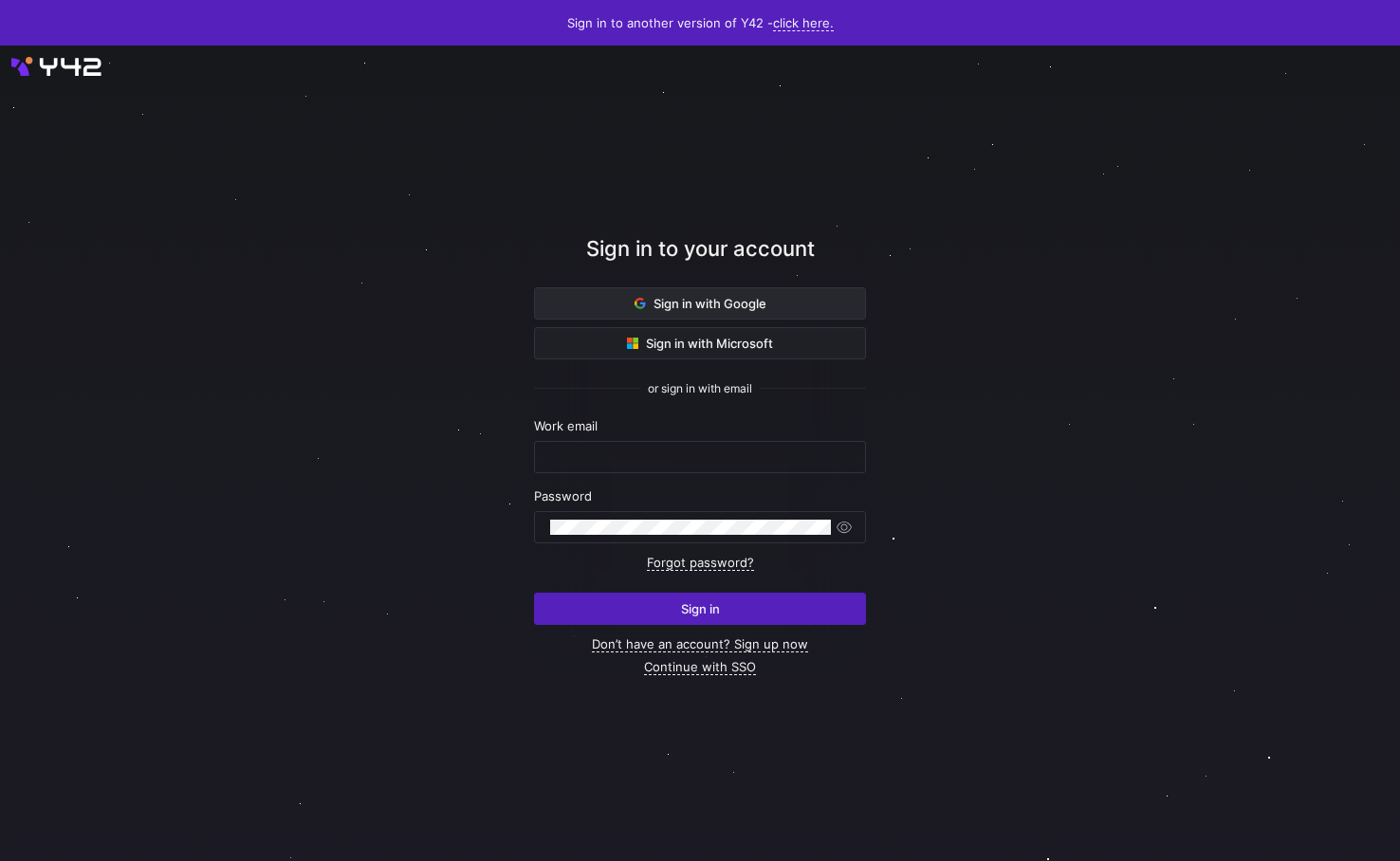
click at [703, 288] on span at bounding box center [700, 303] width 330 height 30
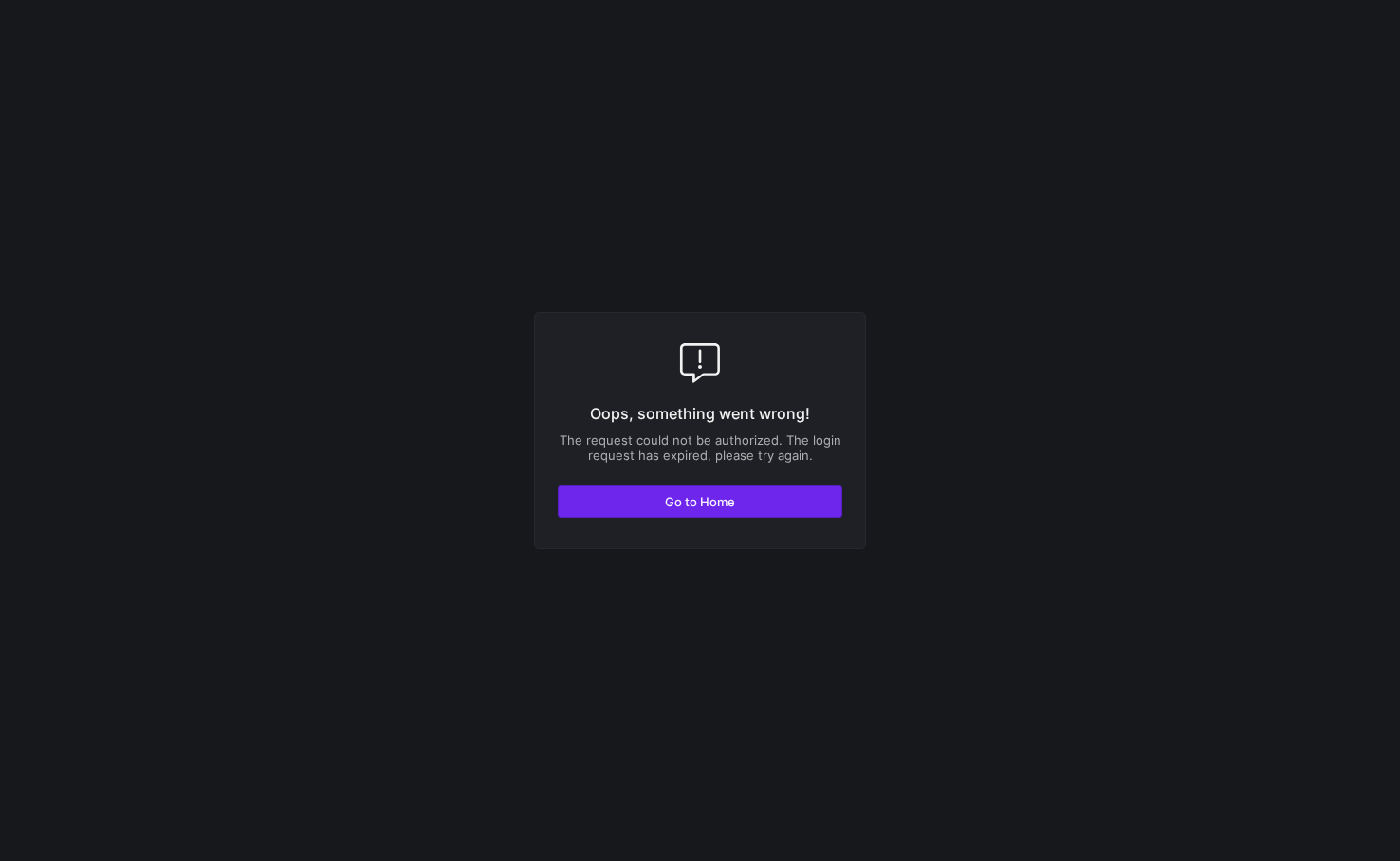
click at [709, 490] on span "button" at bounding box center [700, 501] width 283 height 30
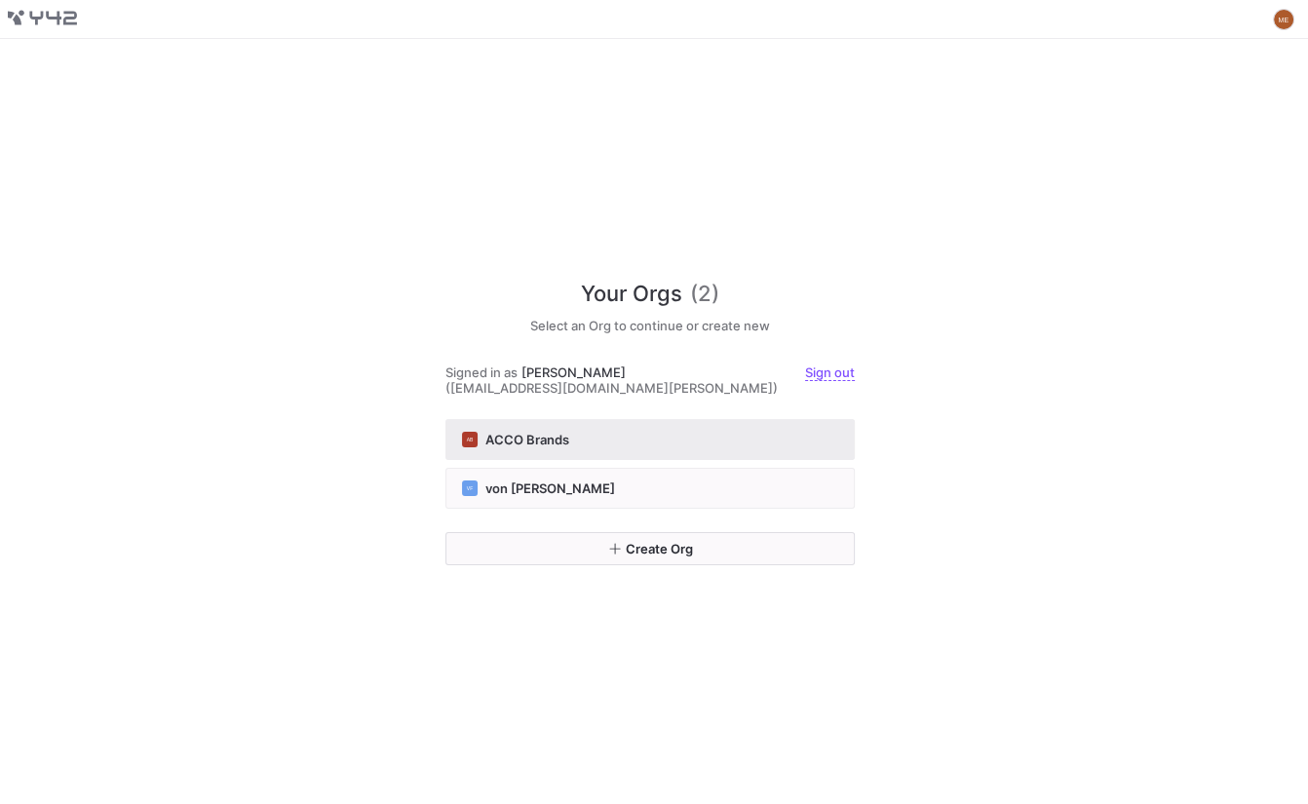
click at [599, 445] on button "AB ACCO Brands" at bounding box center [650, 439] width 409 height 41
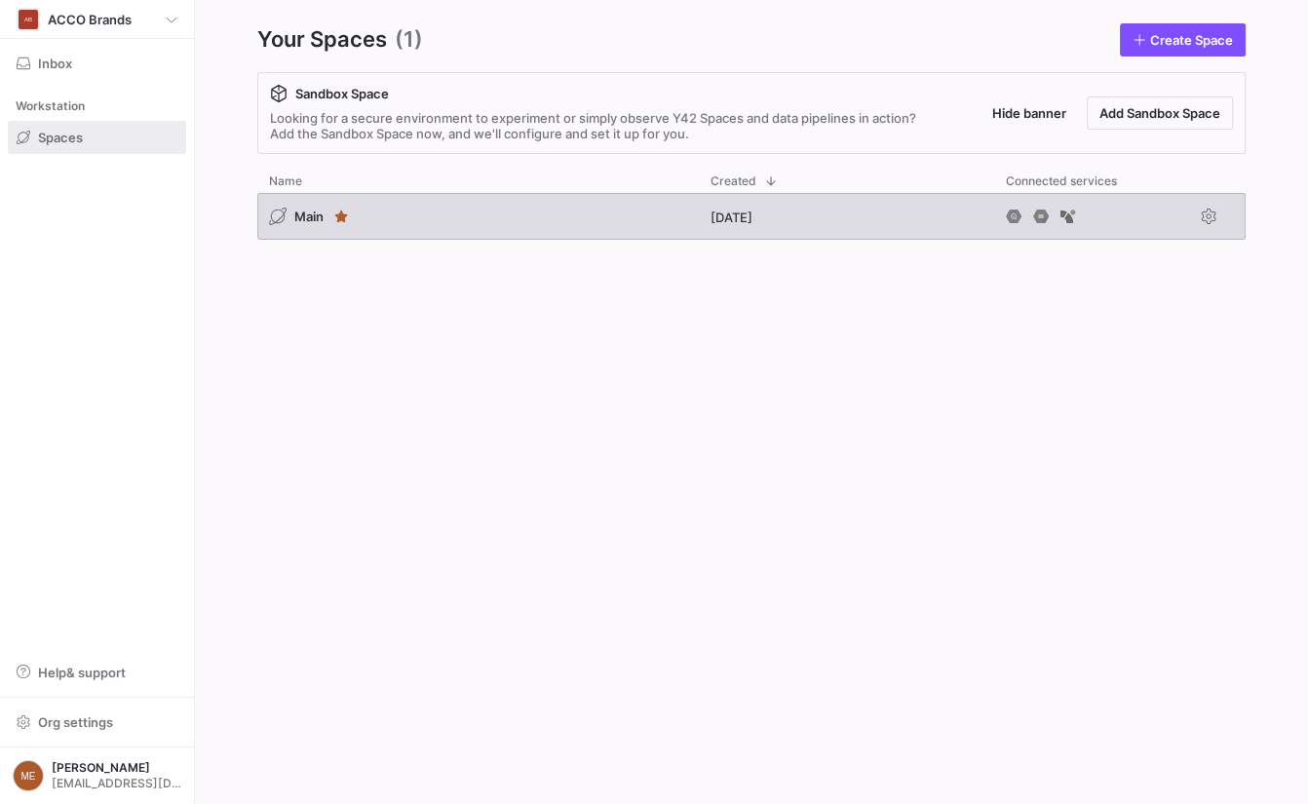
click at [308, 204] on div "Main" at bounding box center [478, 216] width 442 height 47
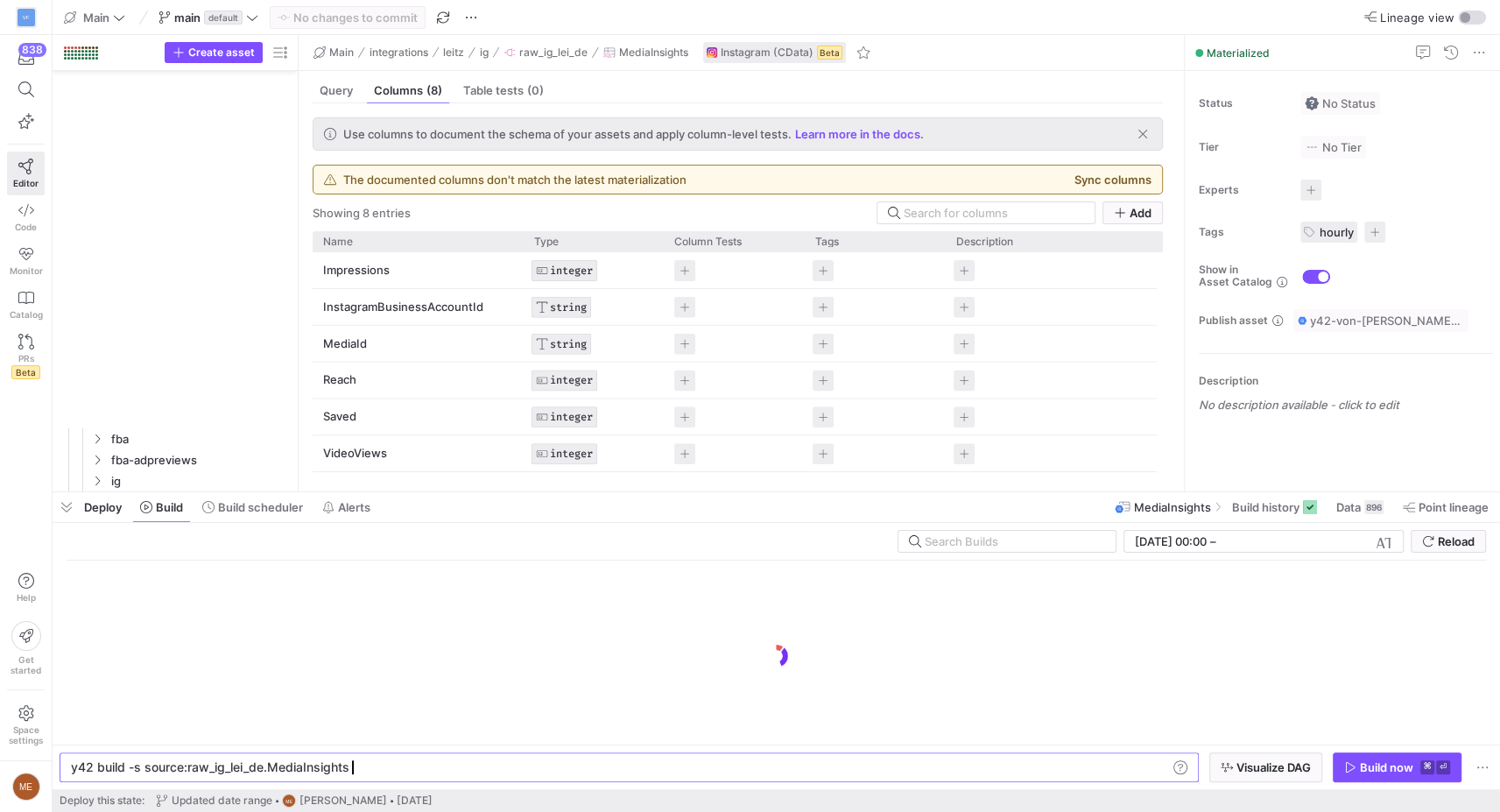
scroll to position [0, 276]
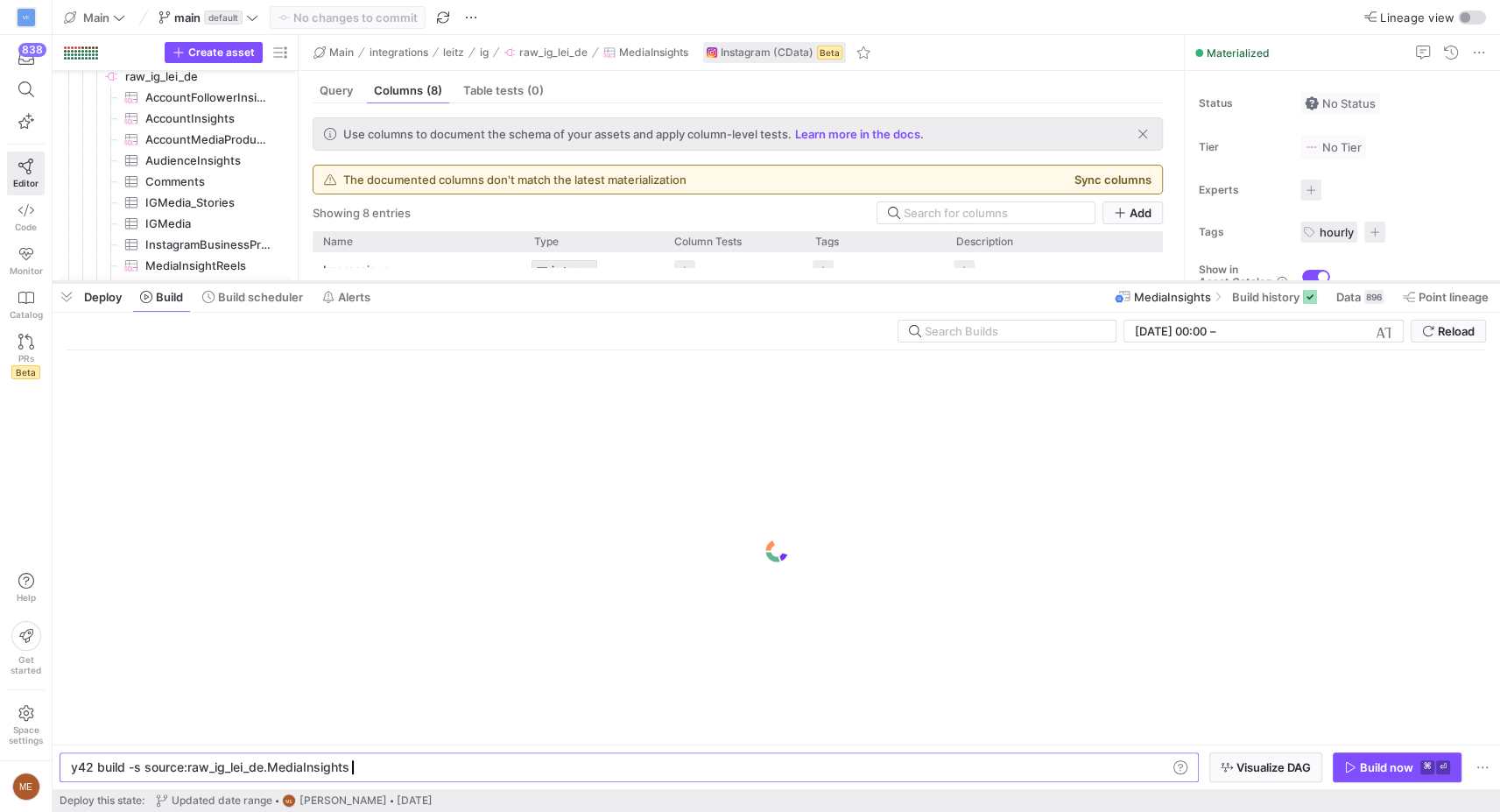
drag, startPoint x: 404, startPoint y: 494, endPoint x: 444, endPoint y: 284, distance: 213.8
click at [444, 284] on div at bounding box center [776, 282] width 1448 height 7
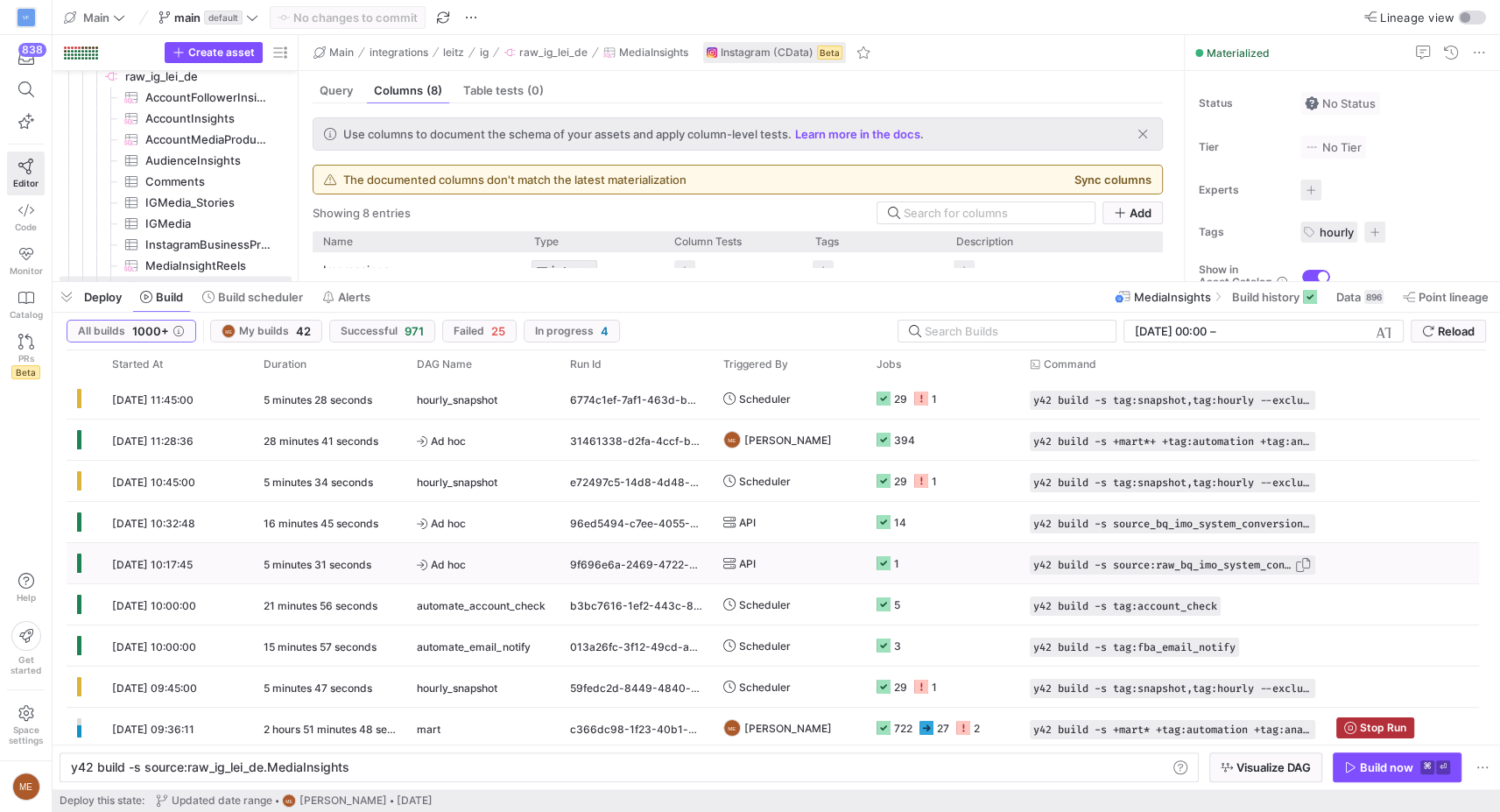
click at [1304, 562] on span "button" at bounding box center [1302, 564] width 17 height 17
click at [1011, 769] on div "y42 build -s source:raw_ig_lei_de.MediaInsights" at bounding box center [619, 767] width 1097 height 14
type textarea "y42 build -s source:raw_bq_imo_system_conversions.2021_Eugens_Exporte_2021_Conv…"
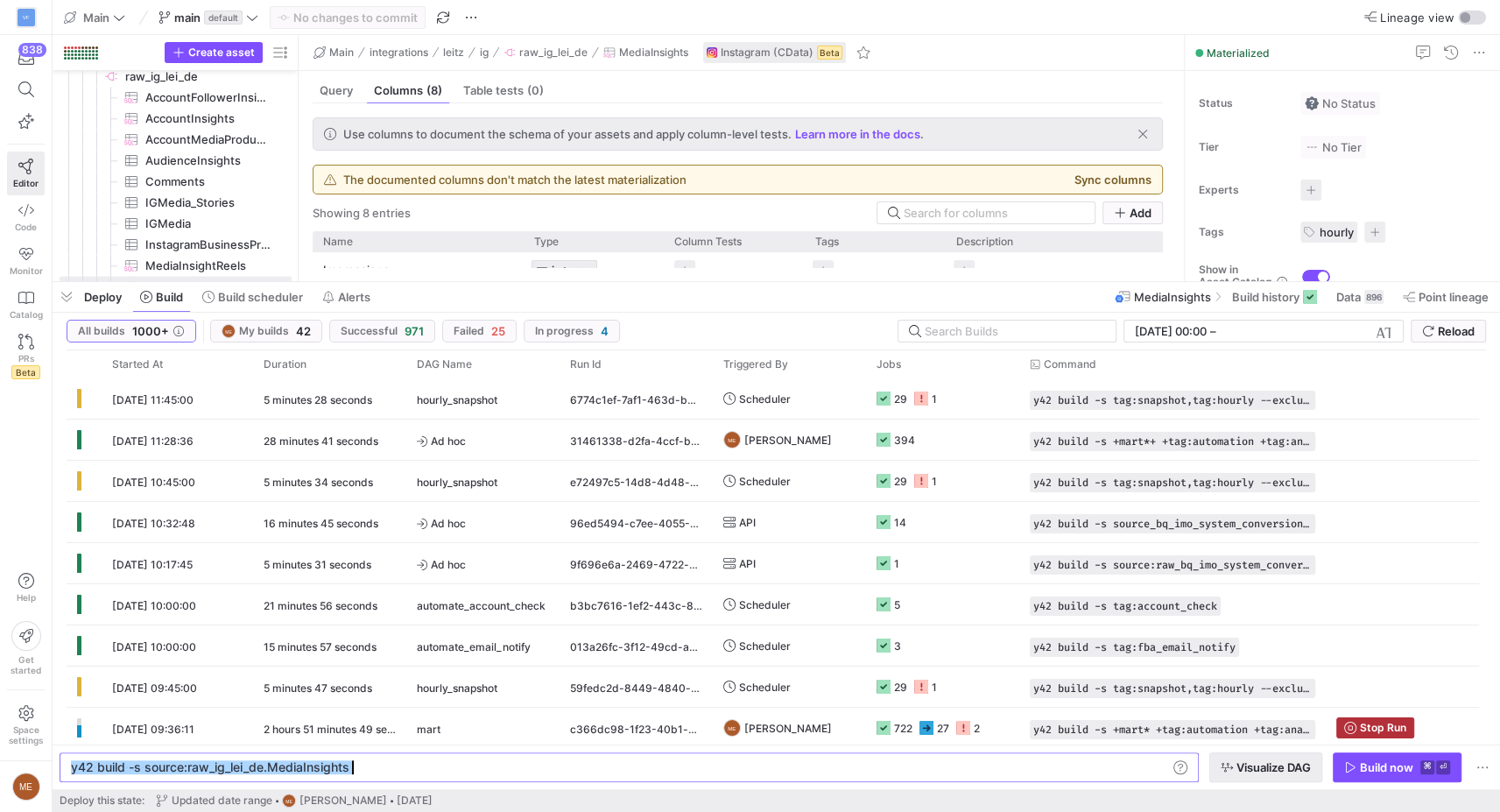
scroll to position [0, 625]
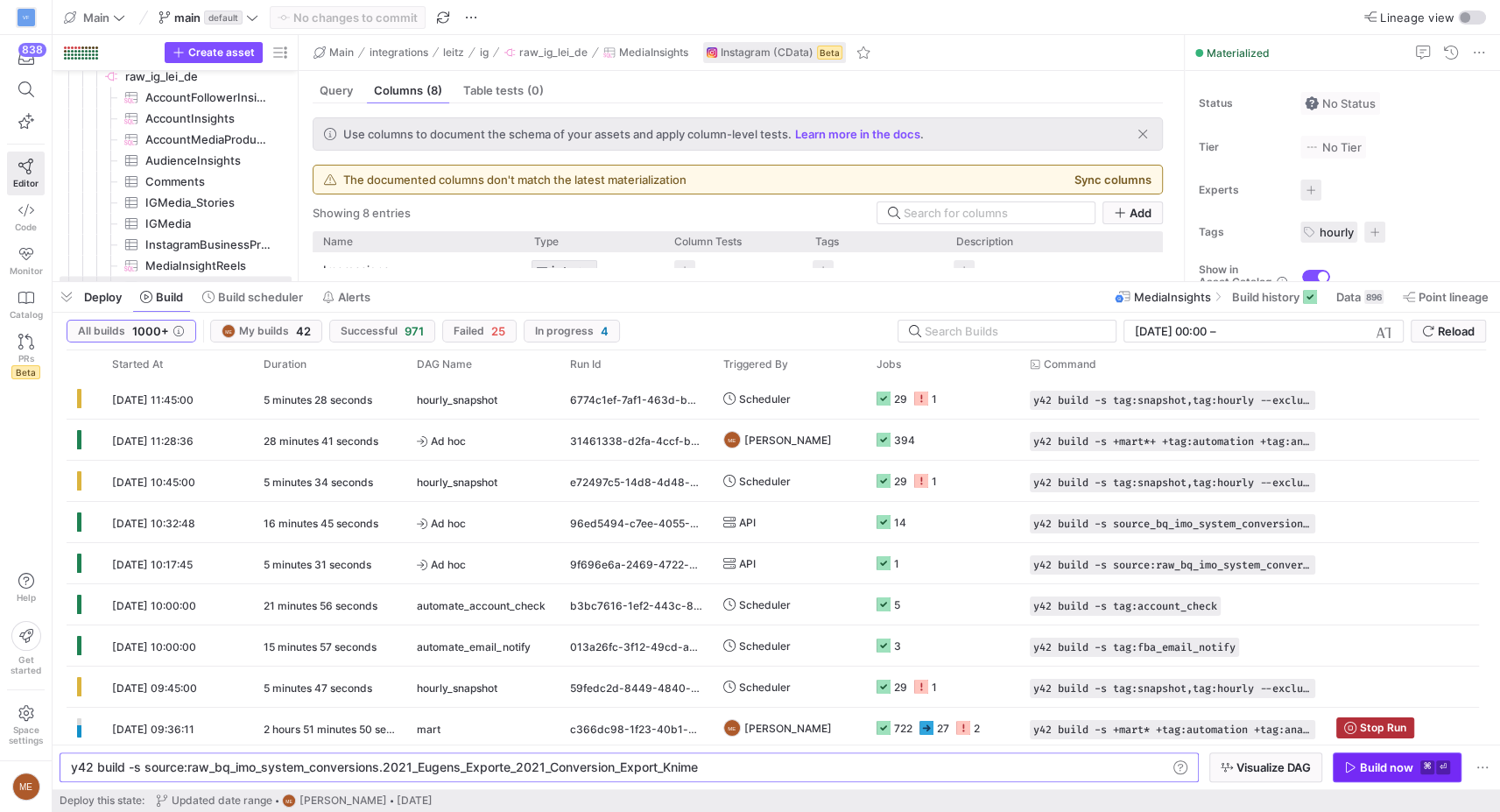
click at [1389, 764] on div "Build now" at bounding box center [1386, 767] width 53 height 14
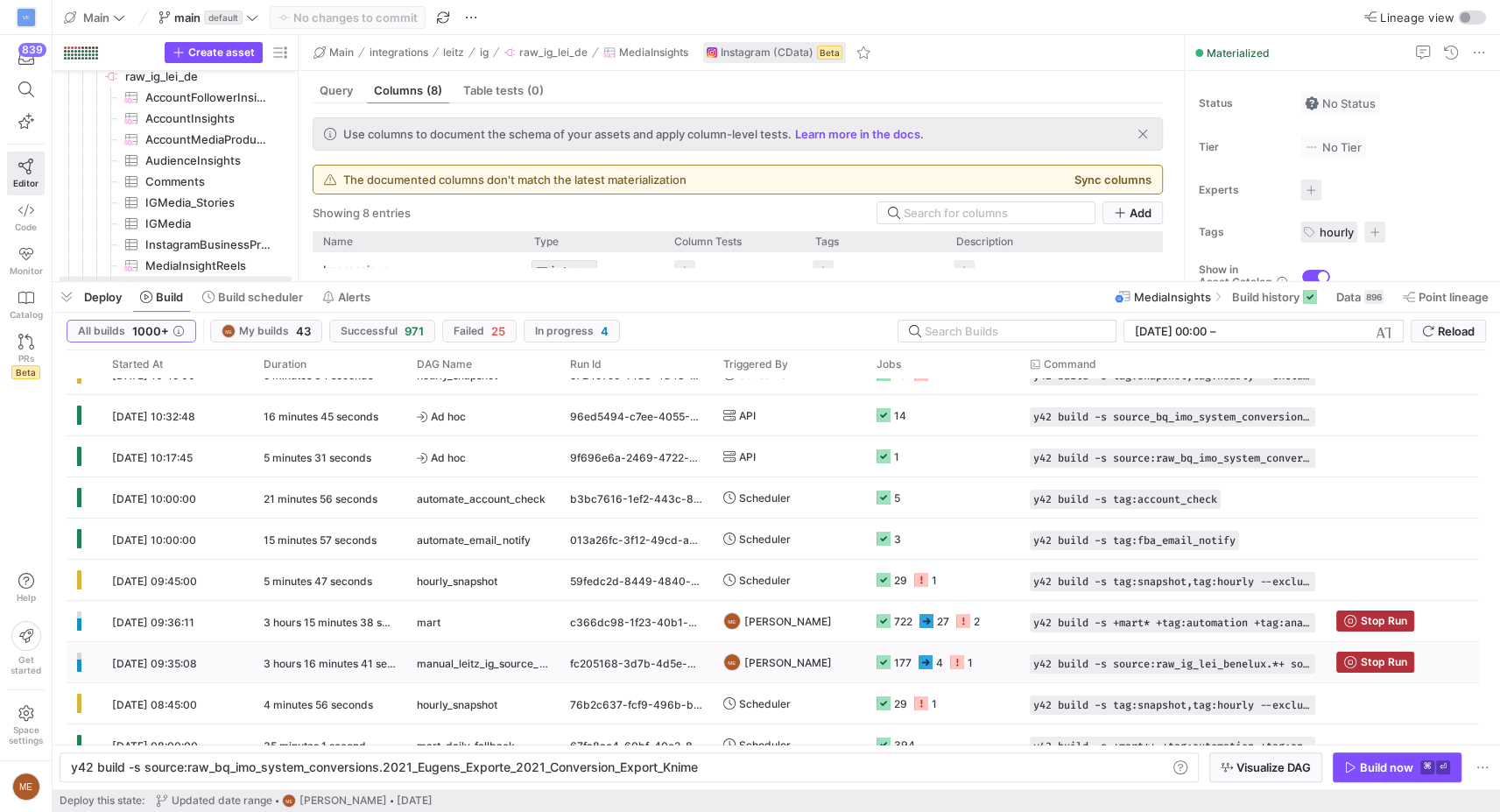
scroll to position [151, 0]
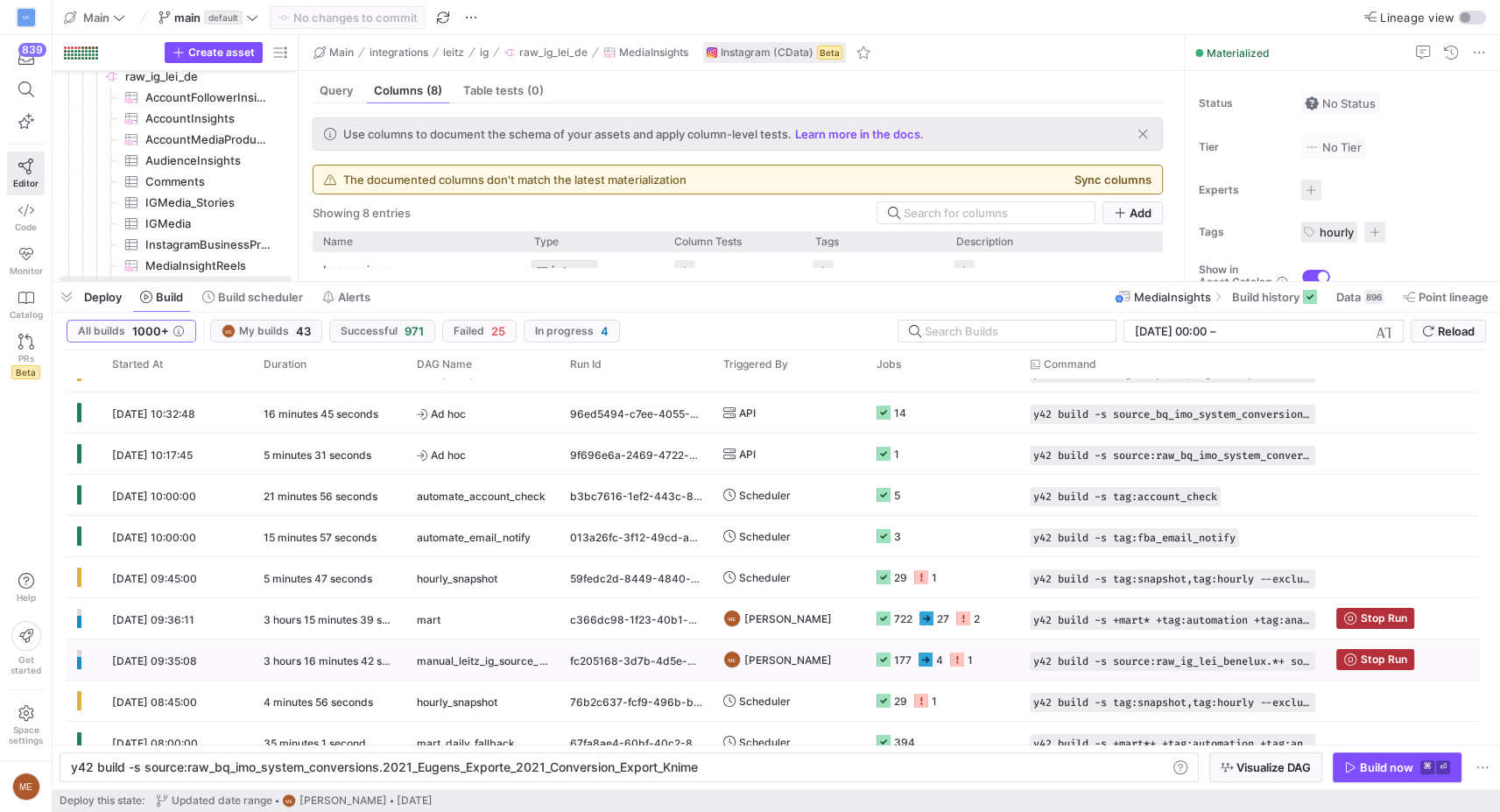
click at [930, 657] on icon "Press SPACE to select this row." at bounding box center [926, 659] width 14 height 14
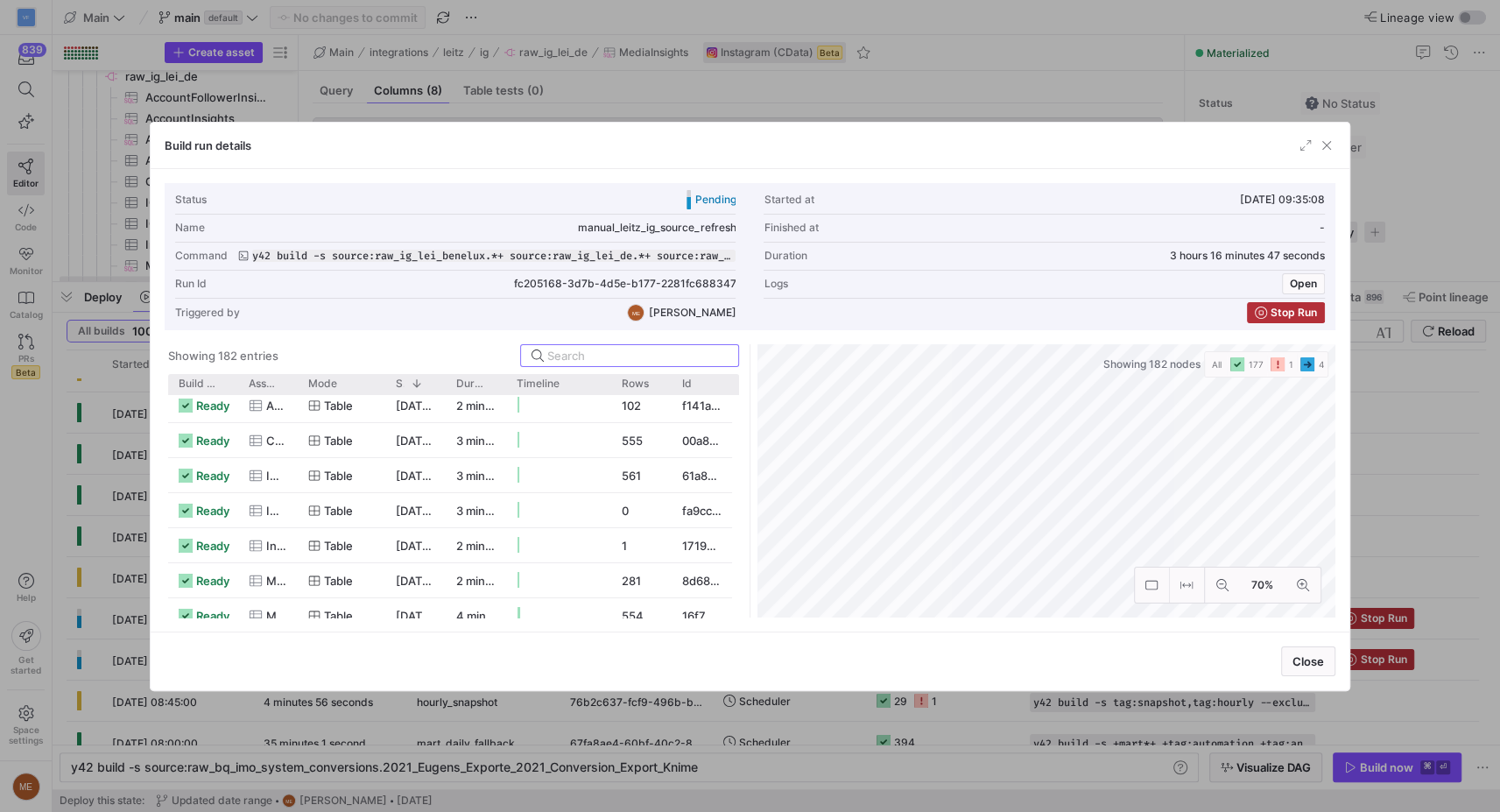
scroll to position [122, 0]
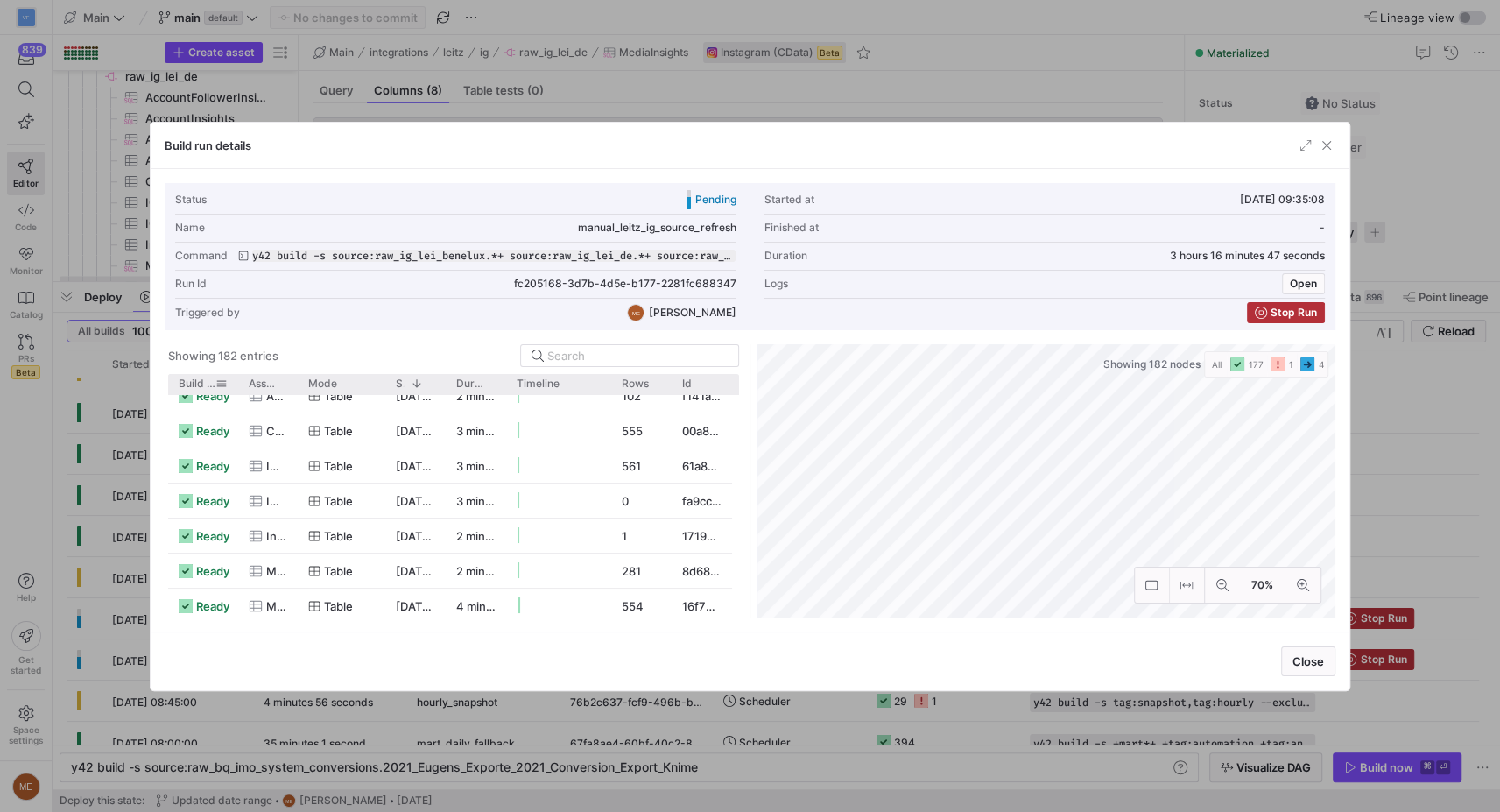
click at [206, 374] on div "Build status" at bounding box center [203, 384] width 49 height 20
click at [199, 379] on span "Build status" at bounding box center [197, 384] width 37 height 13
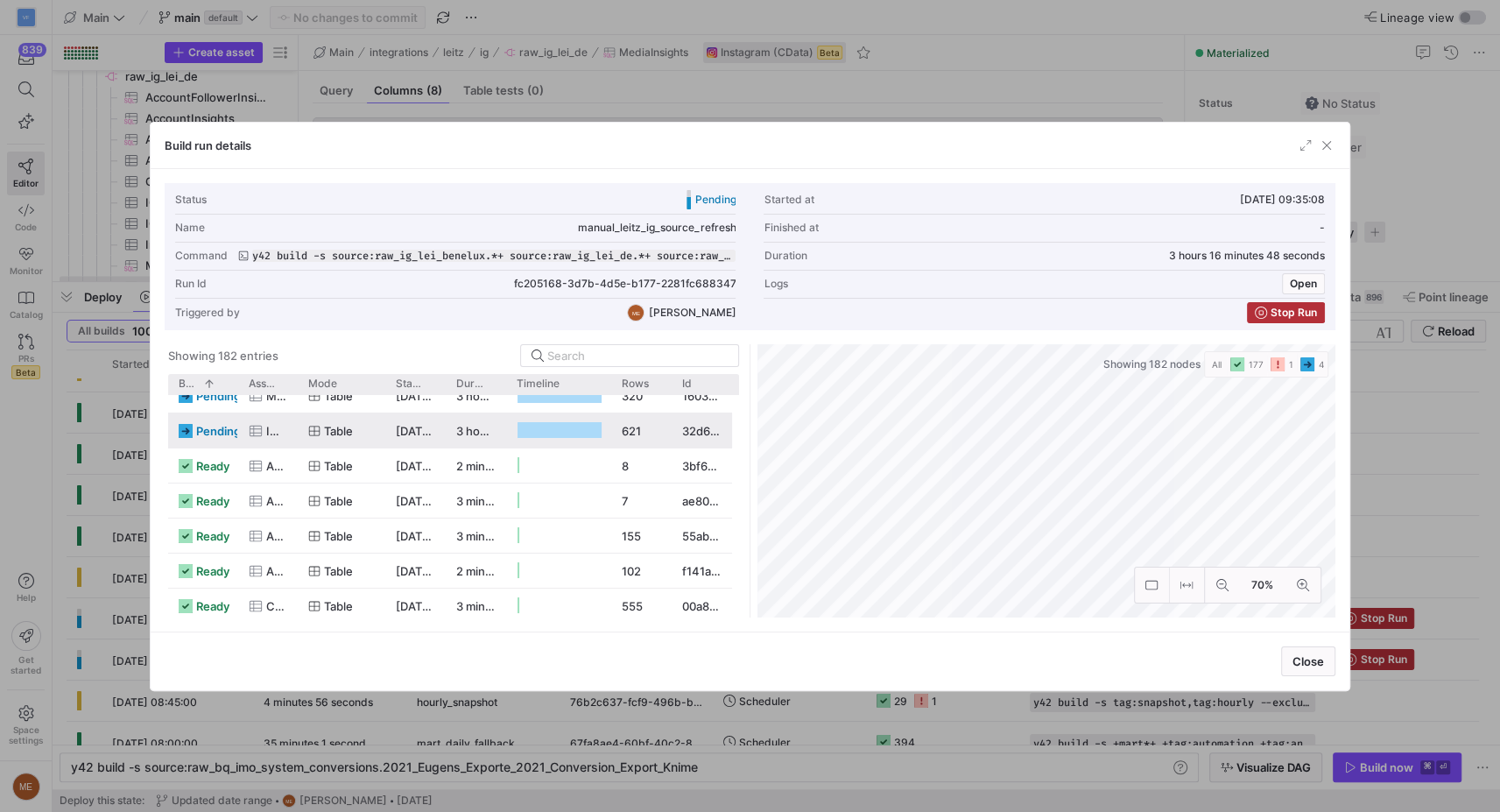
scroll to position [0, 0]
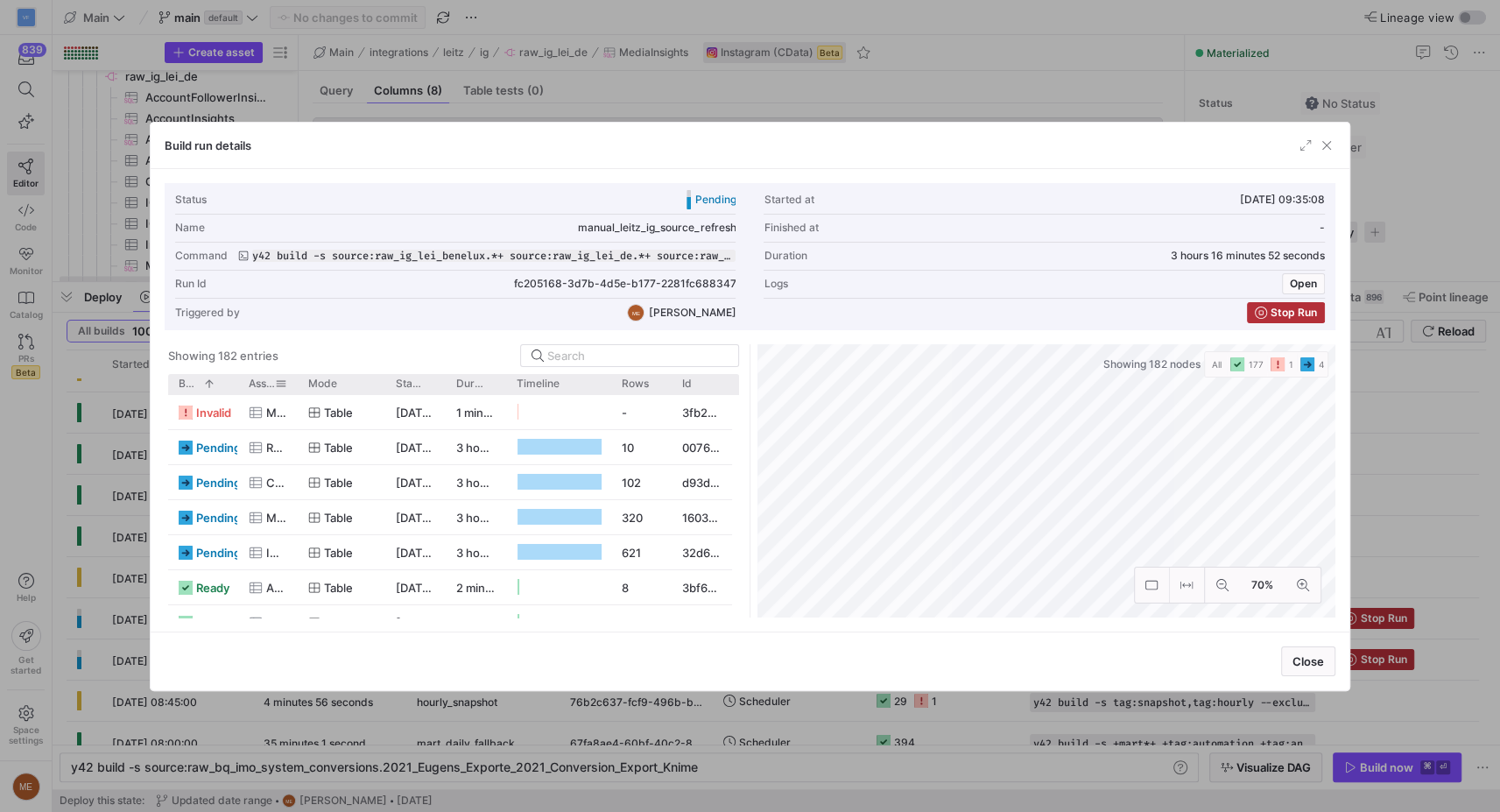
click at [296, 386] on div at bounding box center [298, 384] width 7 height 20
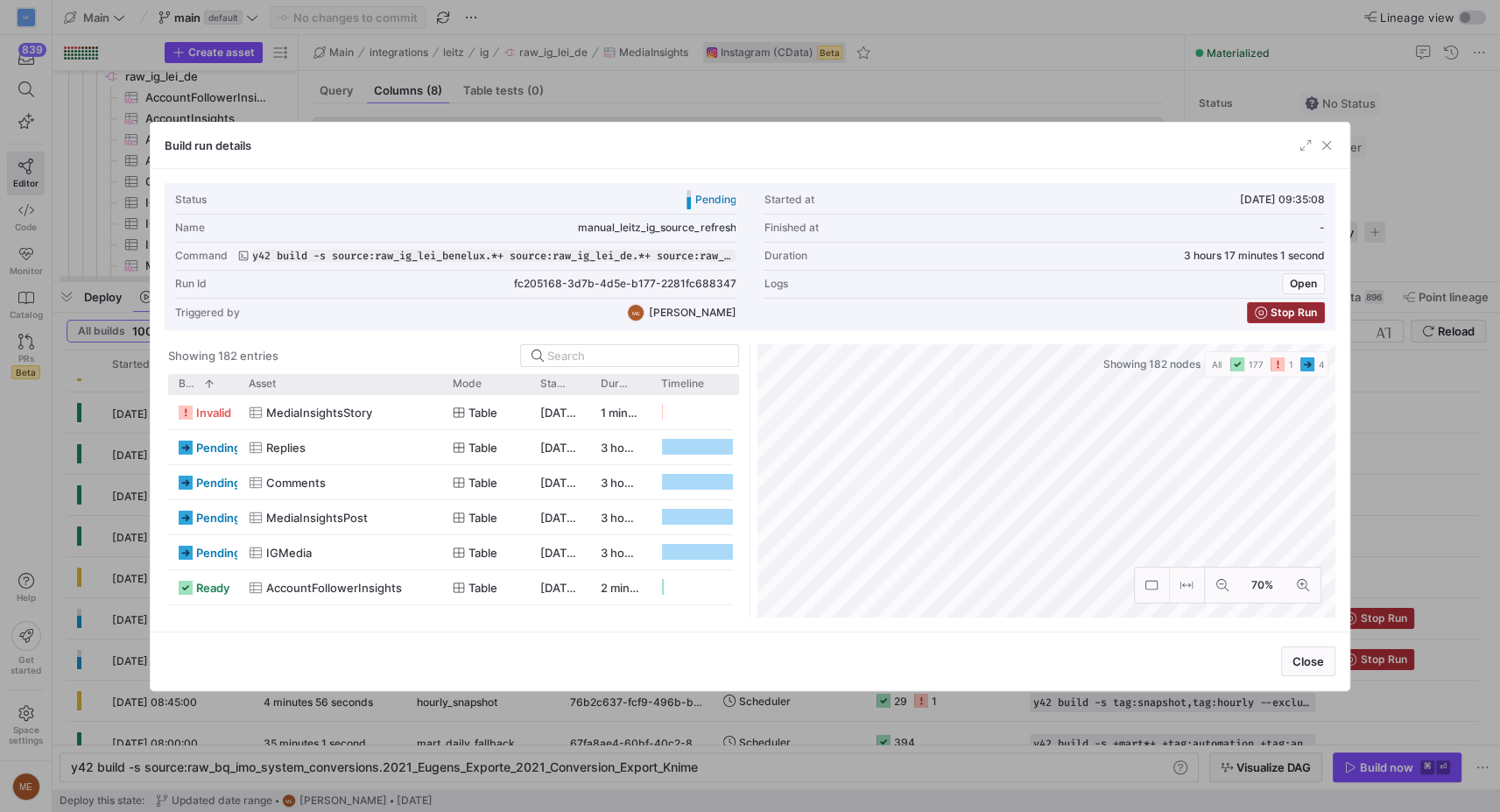
click at [1304, 314] on span "Stop Run" at bounding box center [1294, 313] width 47 height 13
click at [1400, 373] on div at bounding box center [750, 406] width 1500 height 812
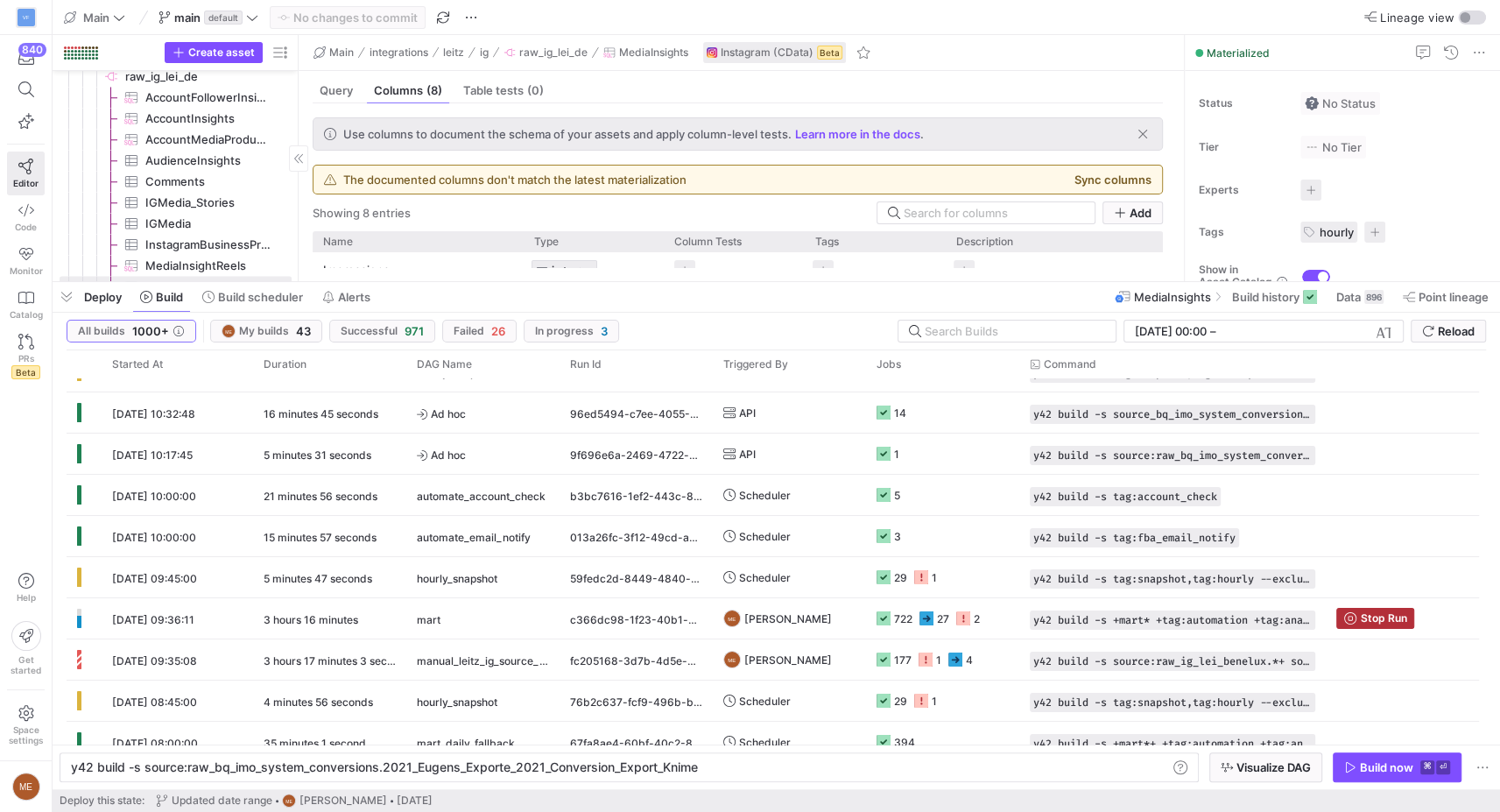
scroll to position [1121, 0]
click at [53, 299] on span "button" at bounding box center [66, 296] width 28 height 30
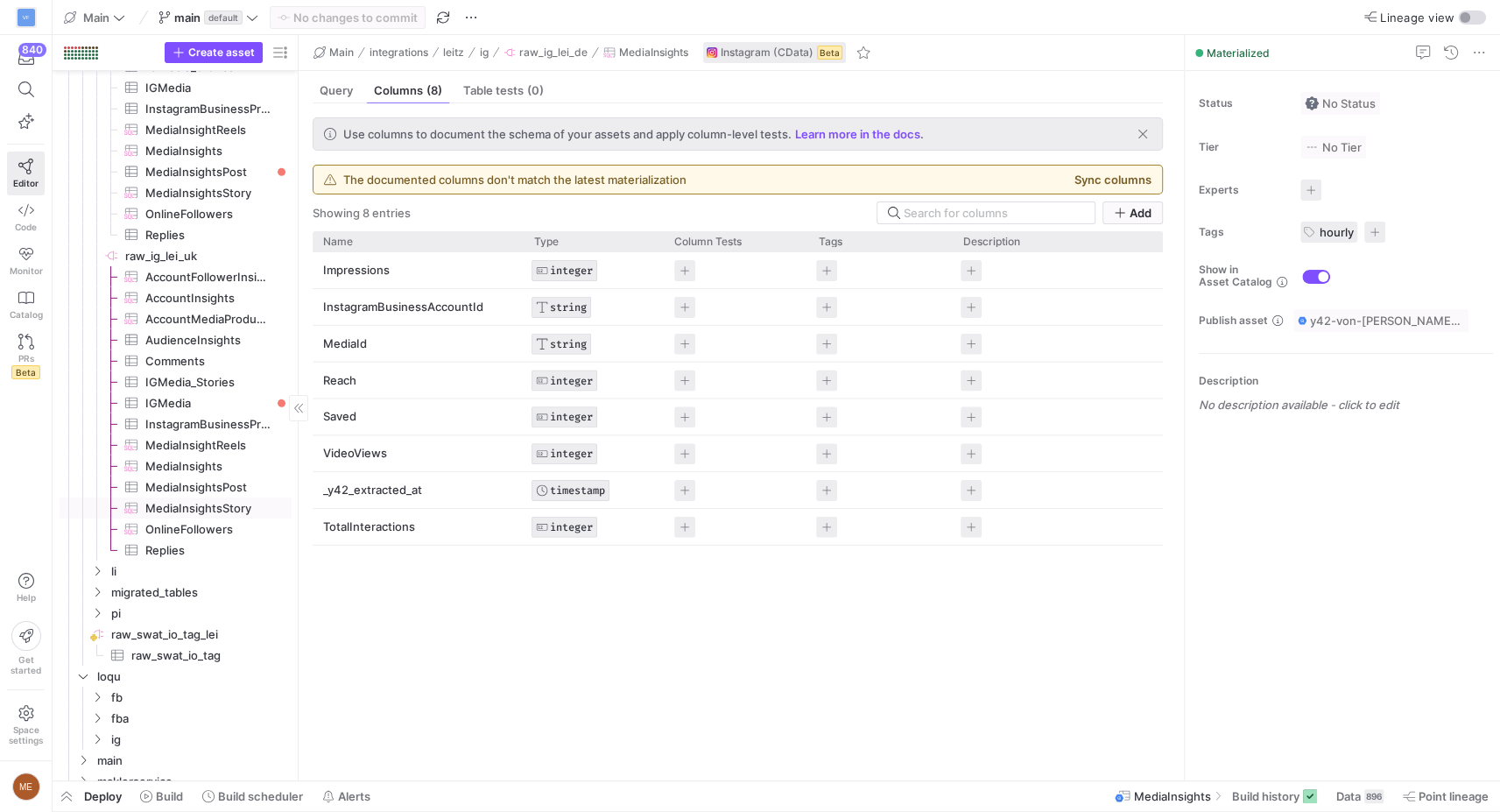
click at [224, 415] on span "InstagramBusinessProfile​​​​​​​​​" at bounding box center [208, 424] width 126 height 20
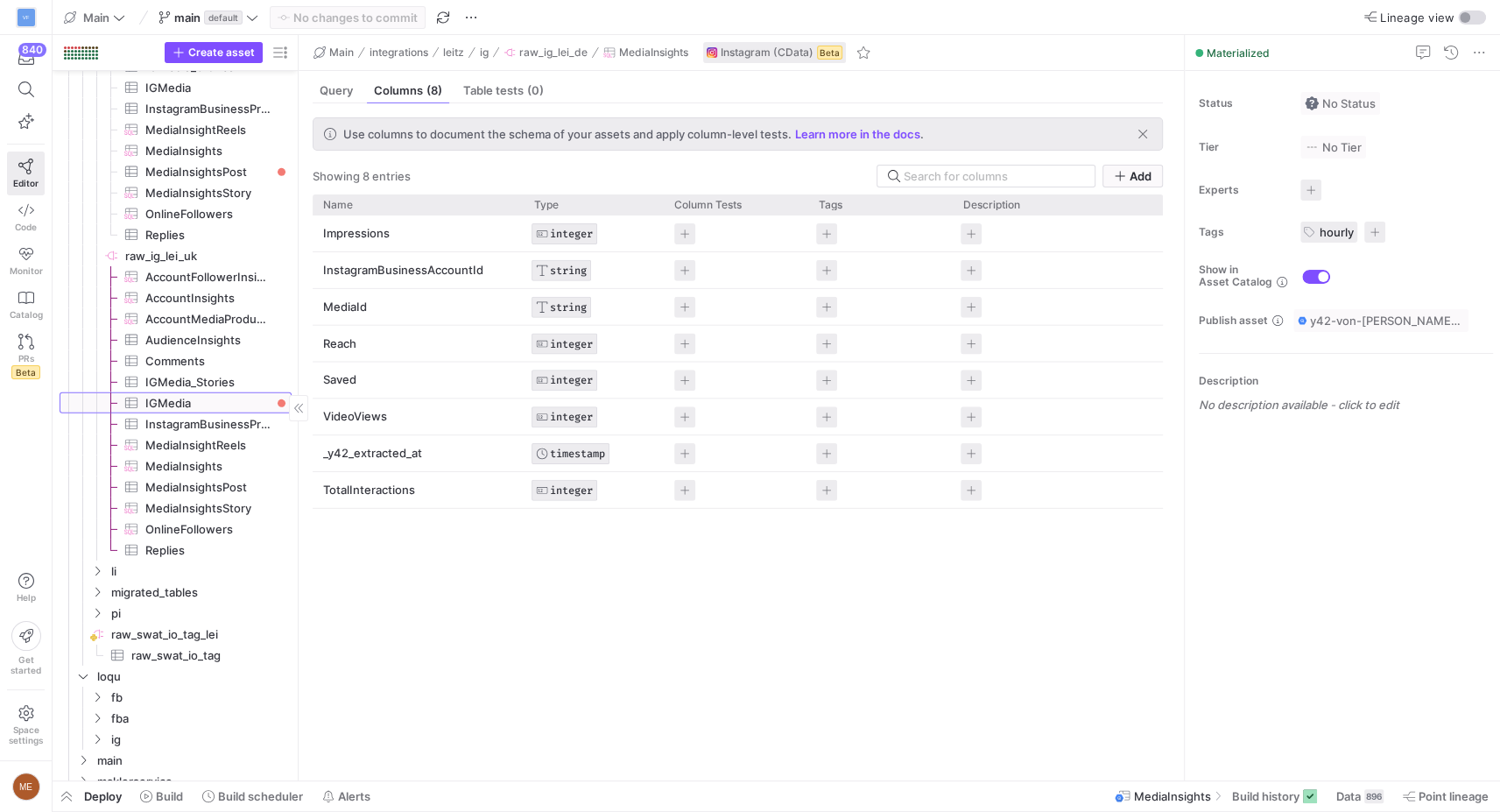
click at [225, 402] on span "IGMedia​​​​​​​​​" at bounding box center [208, 403] width 126 height 20
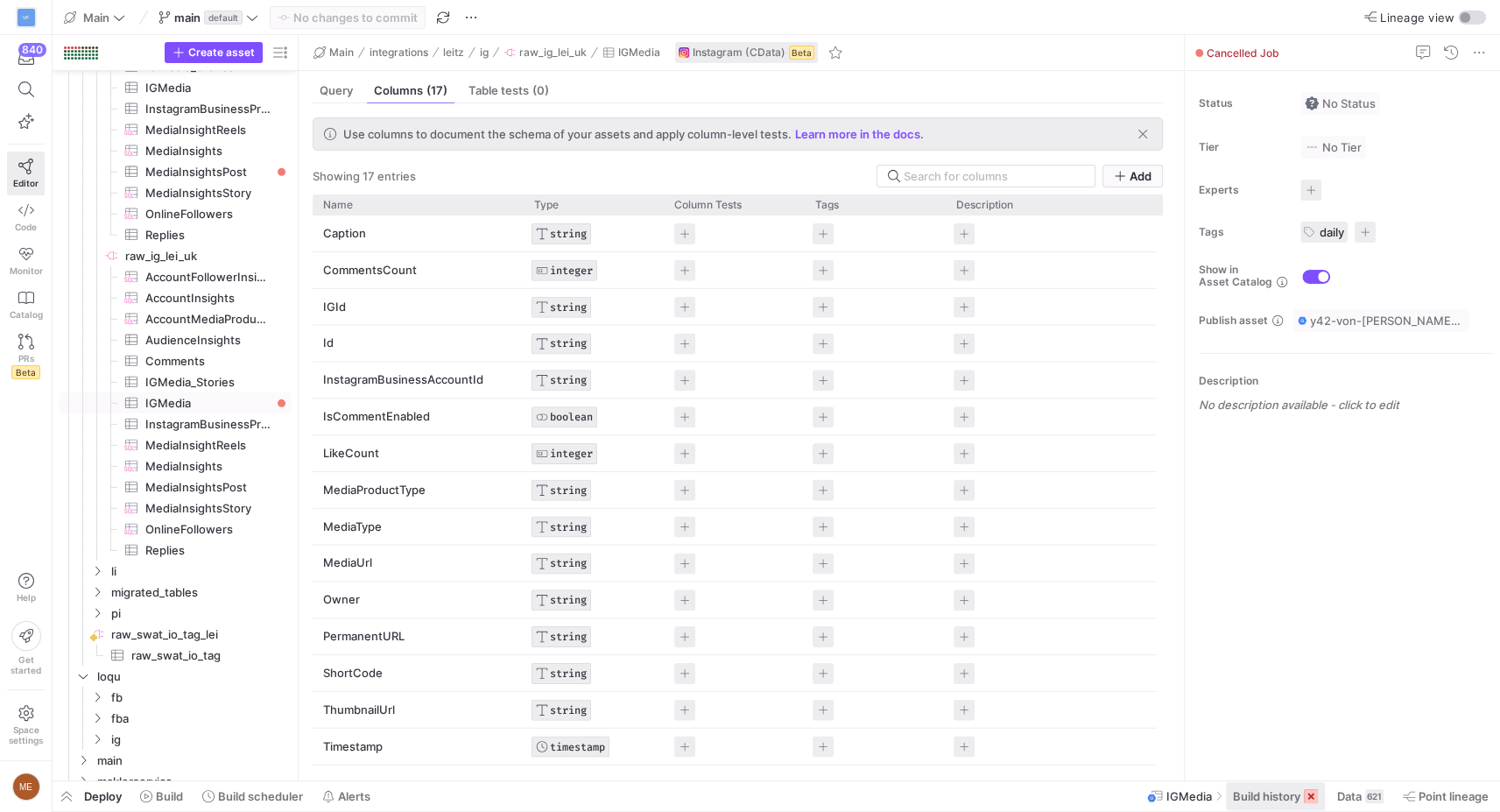
click at [1267, 791] on span "Build history" at bounding box center [1266, 796] width 67 height 14
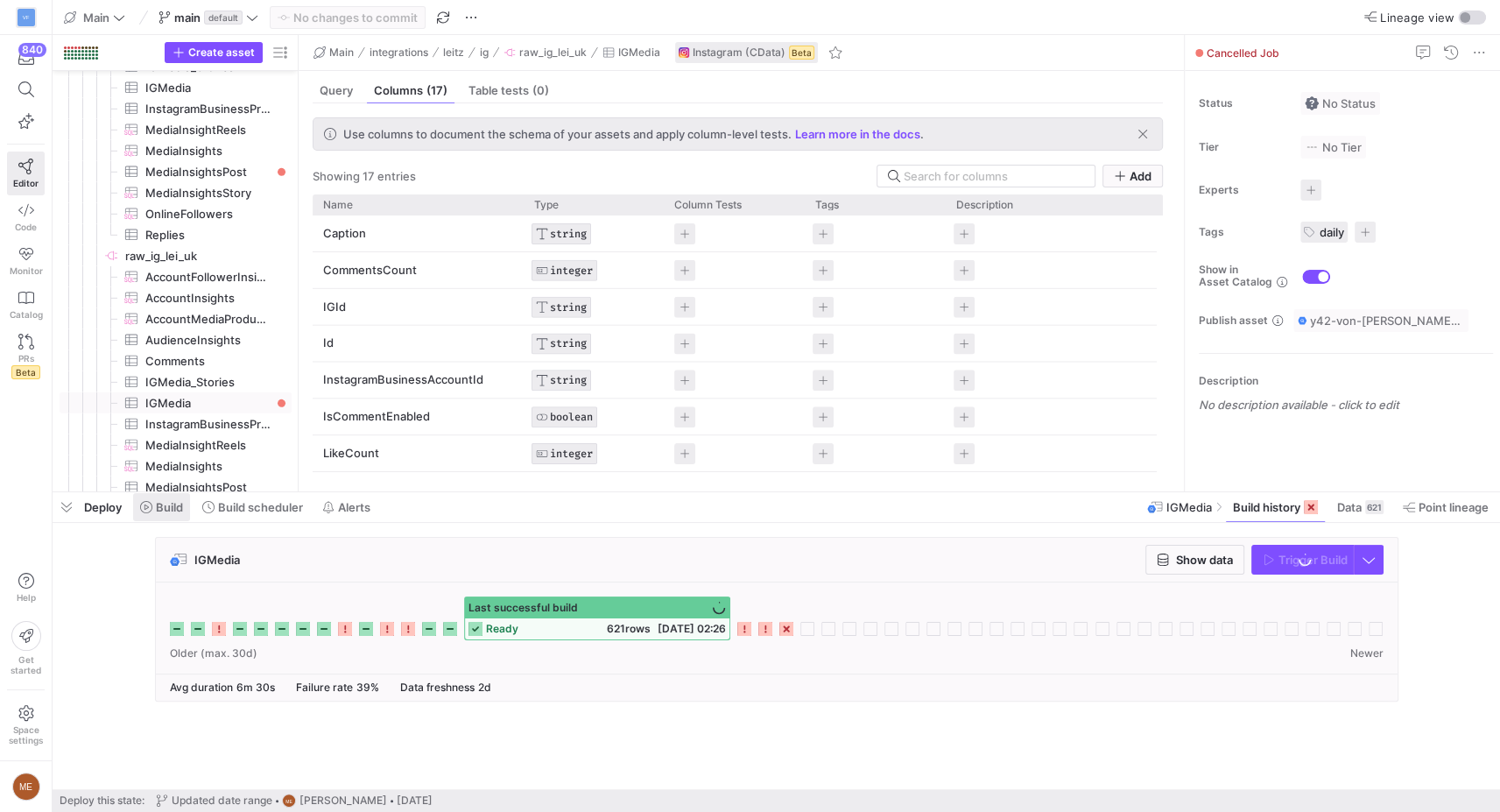
click at [170, 514] on span at bounding box center [161, 507] width 57 height 28
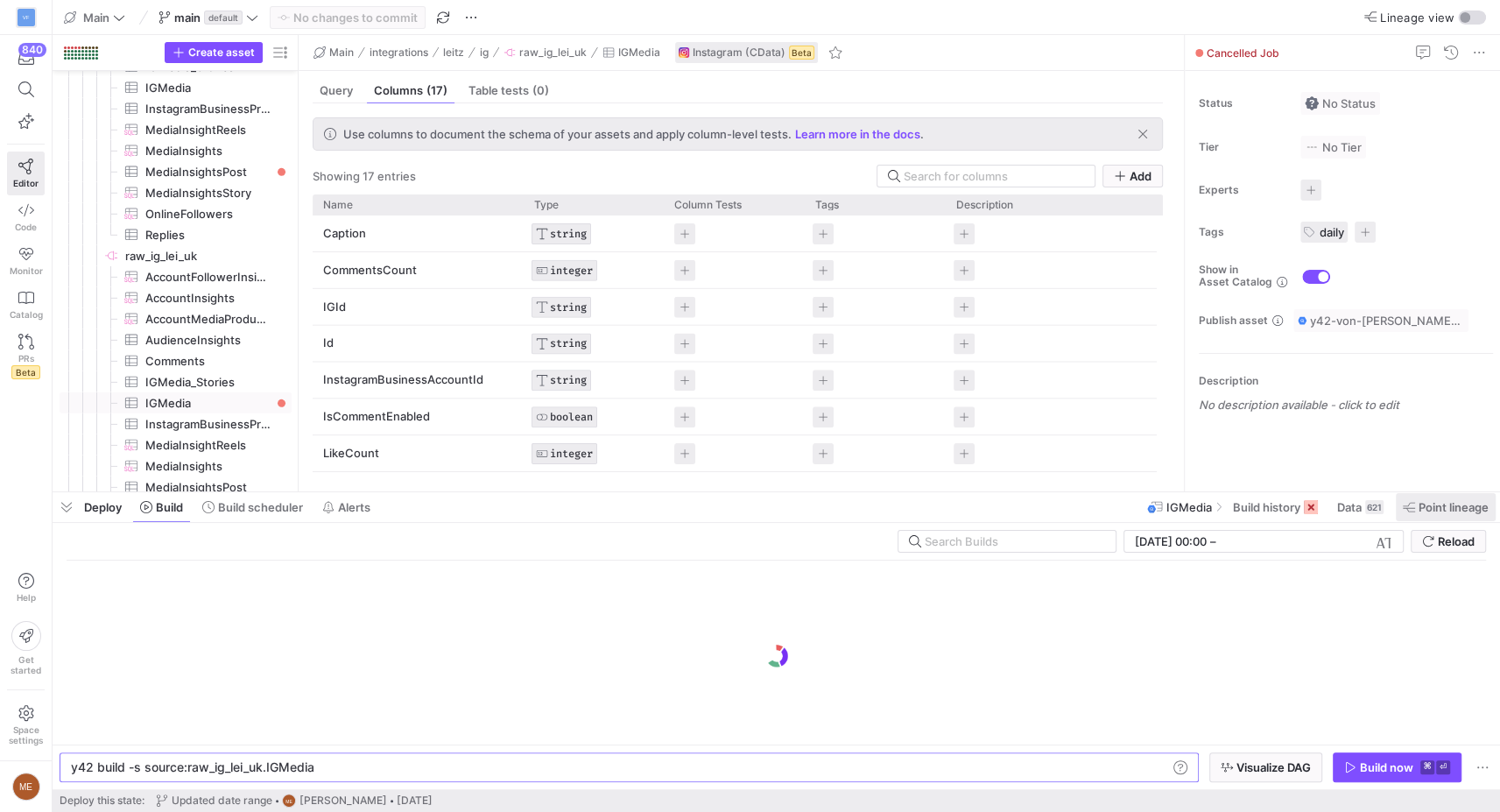
drag, startPoint x: 1445, startPoint y: 506, endPoint x: 1422, endPoint y: 510, distance: 23.3
click at [1446, 506] on span "Point lineage" at bounding box center [1453, 508] width 70 height 14
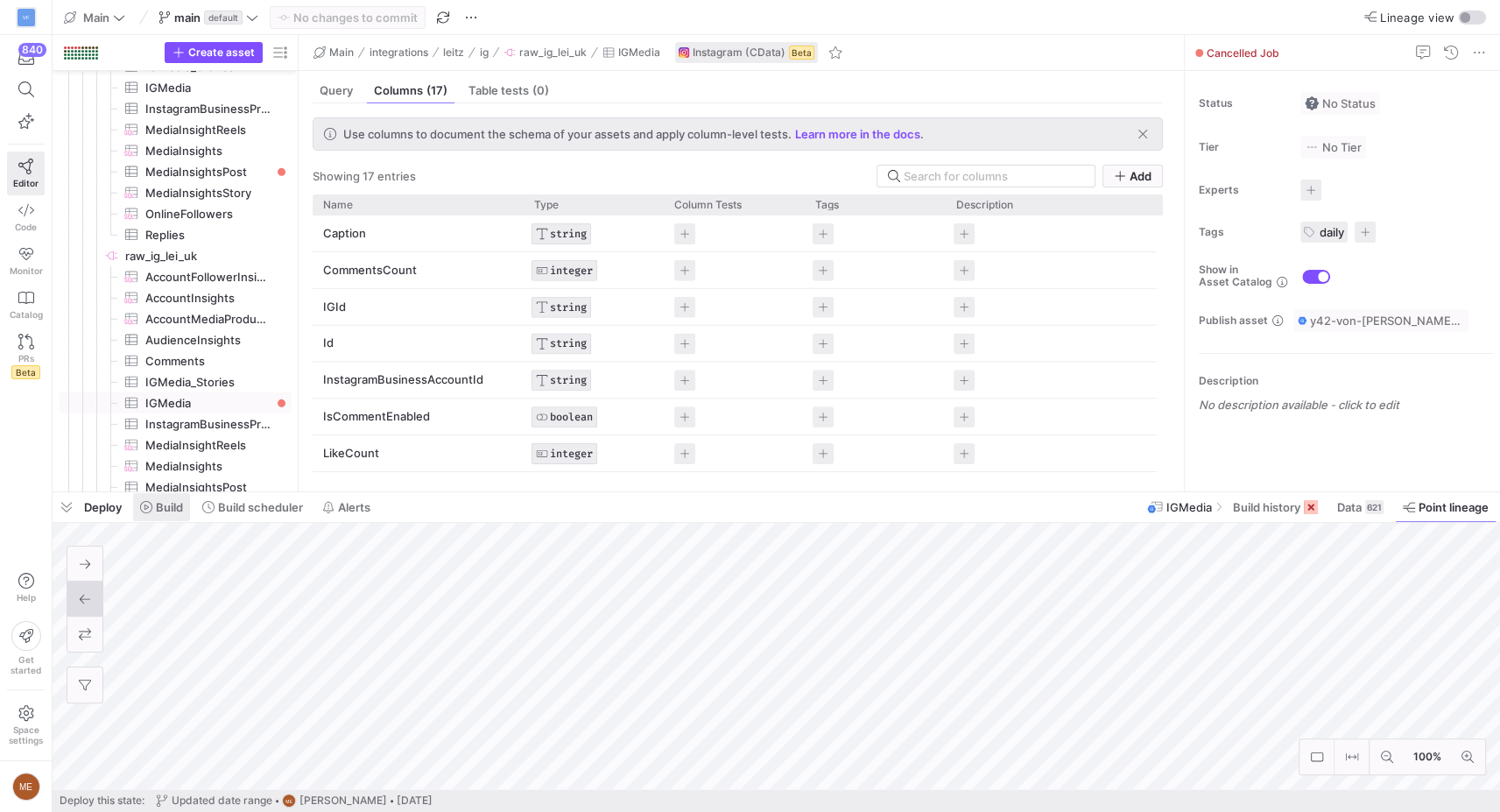
click at [162, 502] on span "Build" at bounding box center [170, 508] width 27 height 14
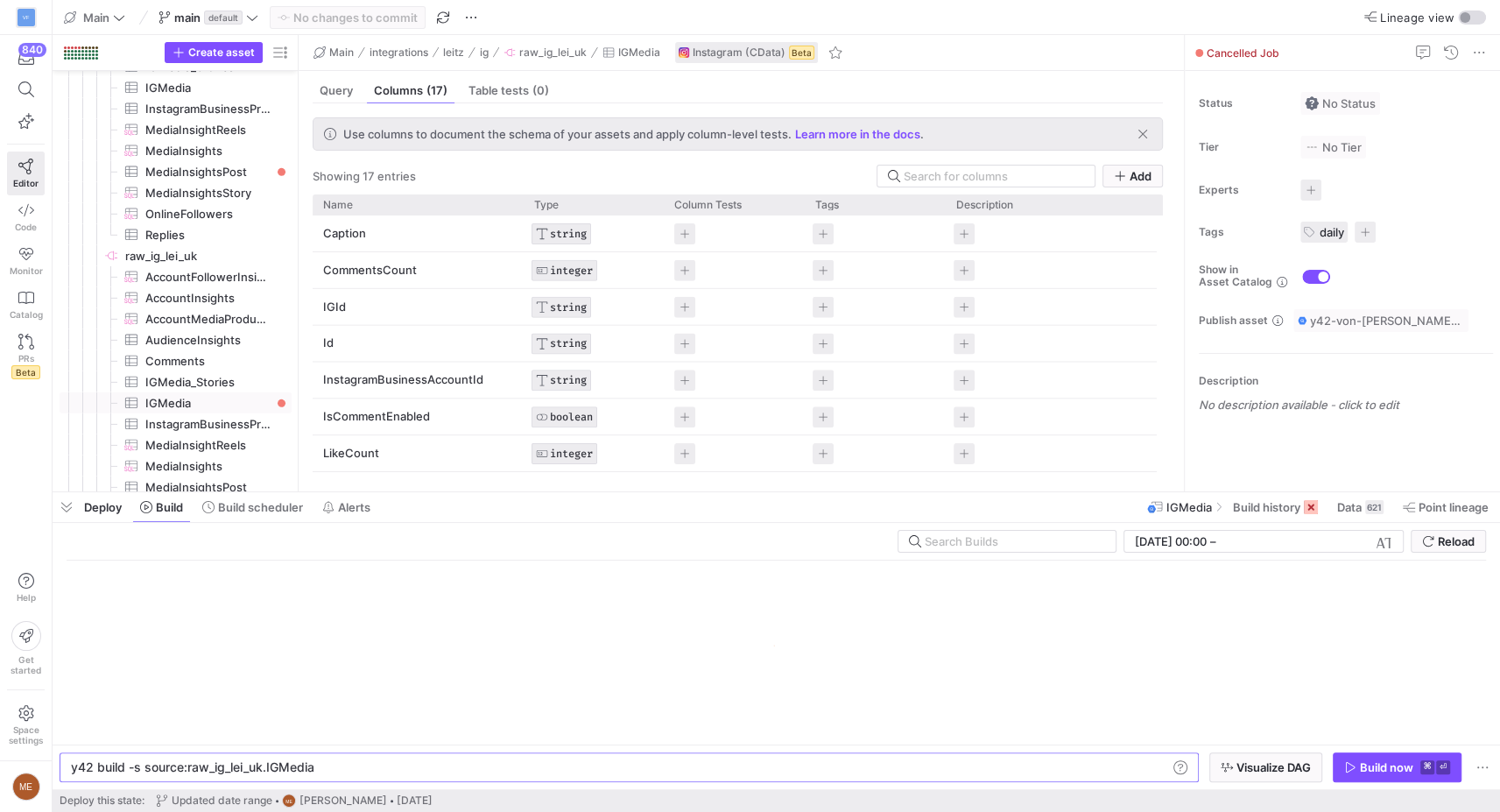
click at [1344, 752] on y42-orchestration-inline-build "y42 build -s source:raw_ig_lei_uk.IGMedia y42 build -s source:raw_ig_lei_uk.IGM…" at bounding box center [776, 767] width 1448 height 45
click at [1363, 763] on div "Build now" at bounding box center [1386, 767] width 53 height 14
drag, startPoint x: 223, startPoint y: 172, endPoint x: 216, endPoint y: 184, distance: 13.9
click at [223, 172] on span "MediaInsightsPost​​​​​​​​​" at bounding box center [208, 172] width 126 height 20
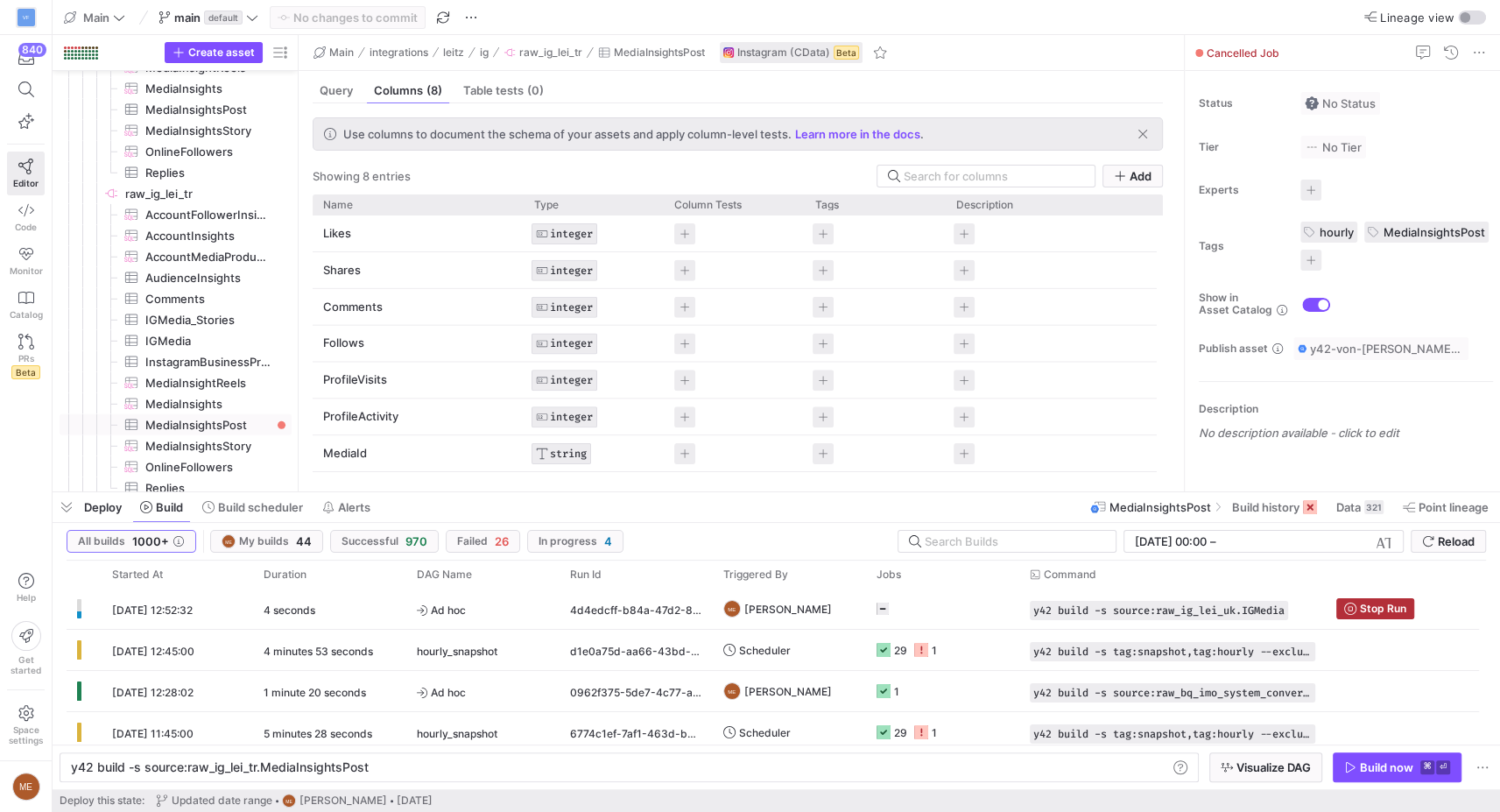
click at [1365, 763] on div "Build now" at bounding box center [1386, 767] width 53 height 14
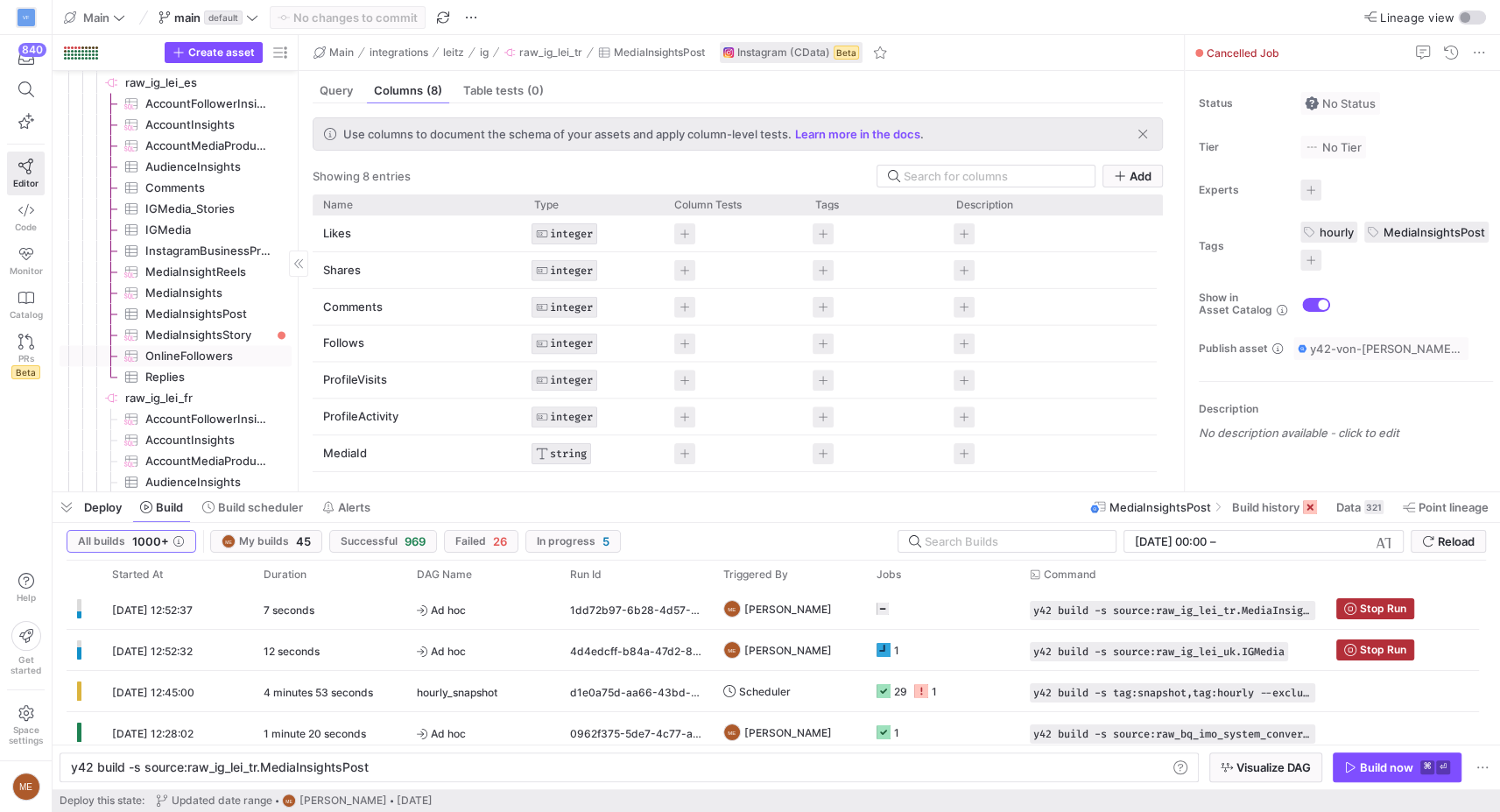
click at [251, 339] on span "MediaInsightsStory​​​​​​​​​" at bounding box center [208, 335] width 126 height 20
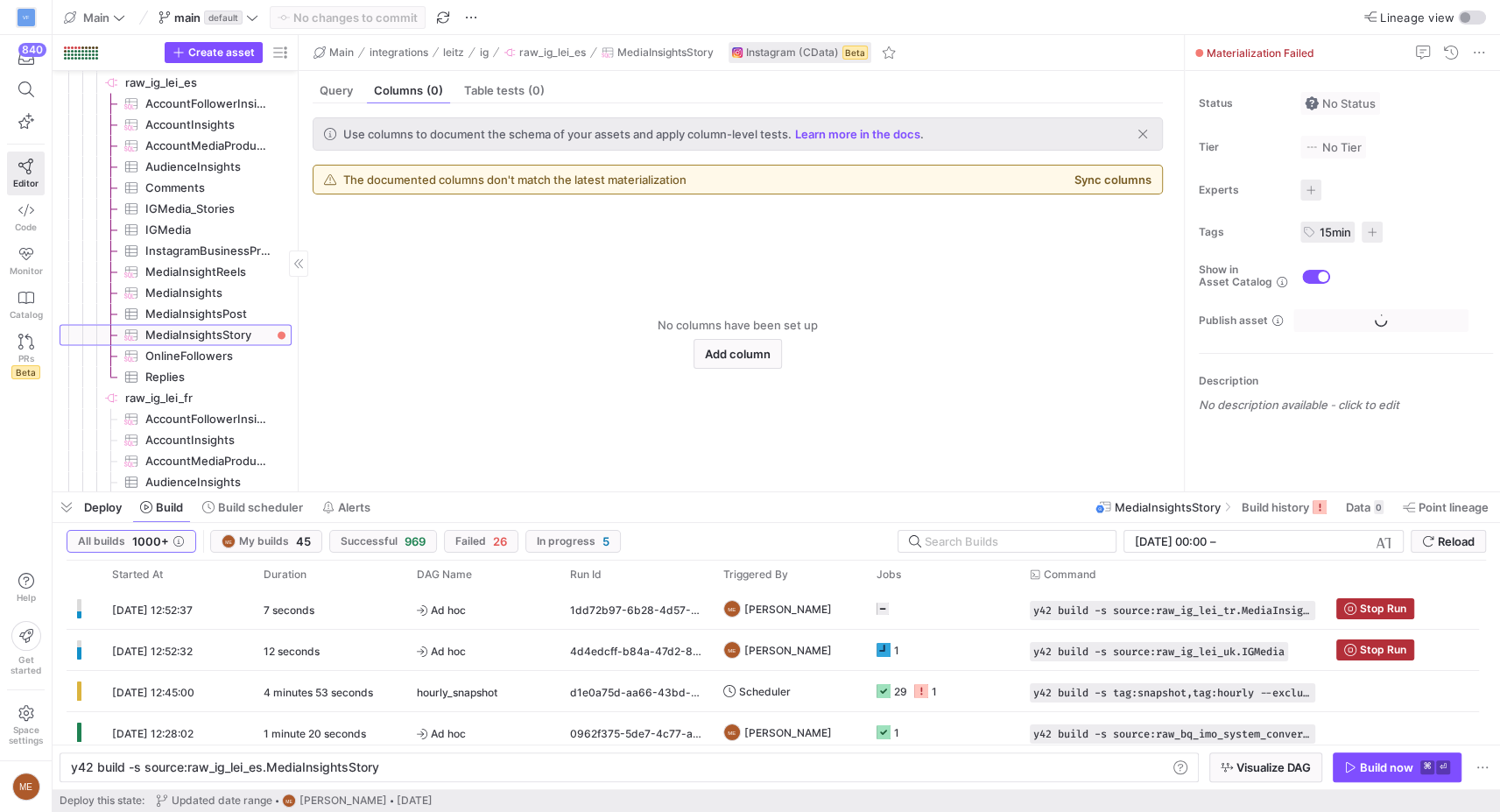
type textarea "y42 build -s source:raw_ig_lei_es.MediaInsightsStory"
click at [1409, 767] on div "Build now" at bounding box center [1386, 767] width 53 height 14
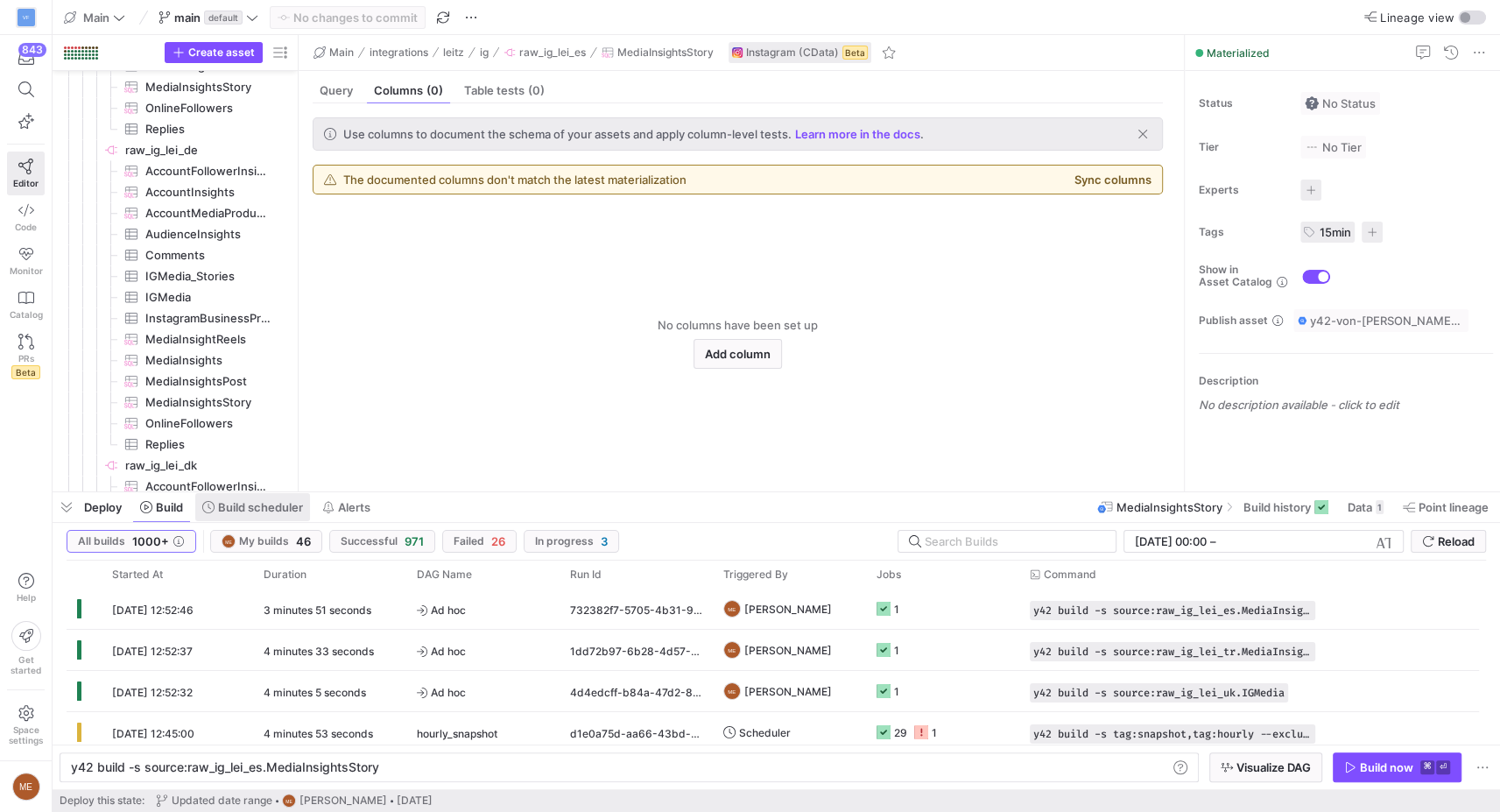
click at [261, 503] on span "Build scheduler" at bounding box center [260, 508] width 85 height 14
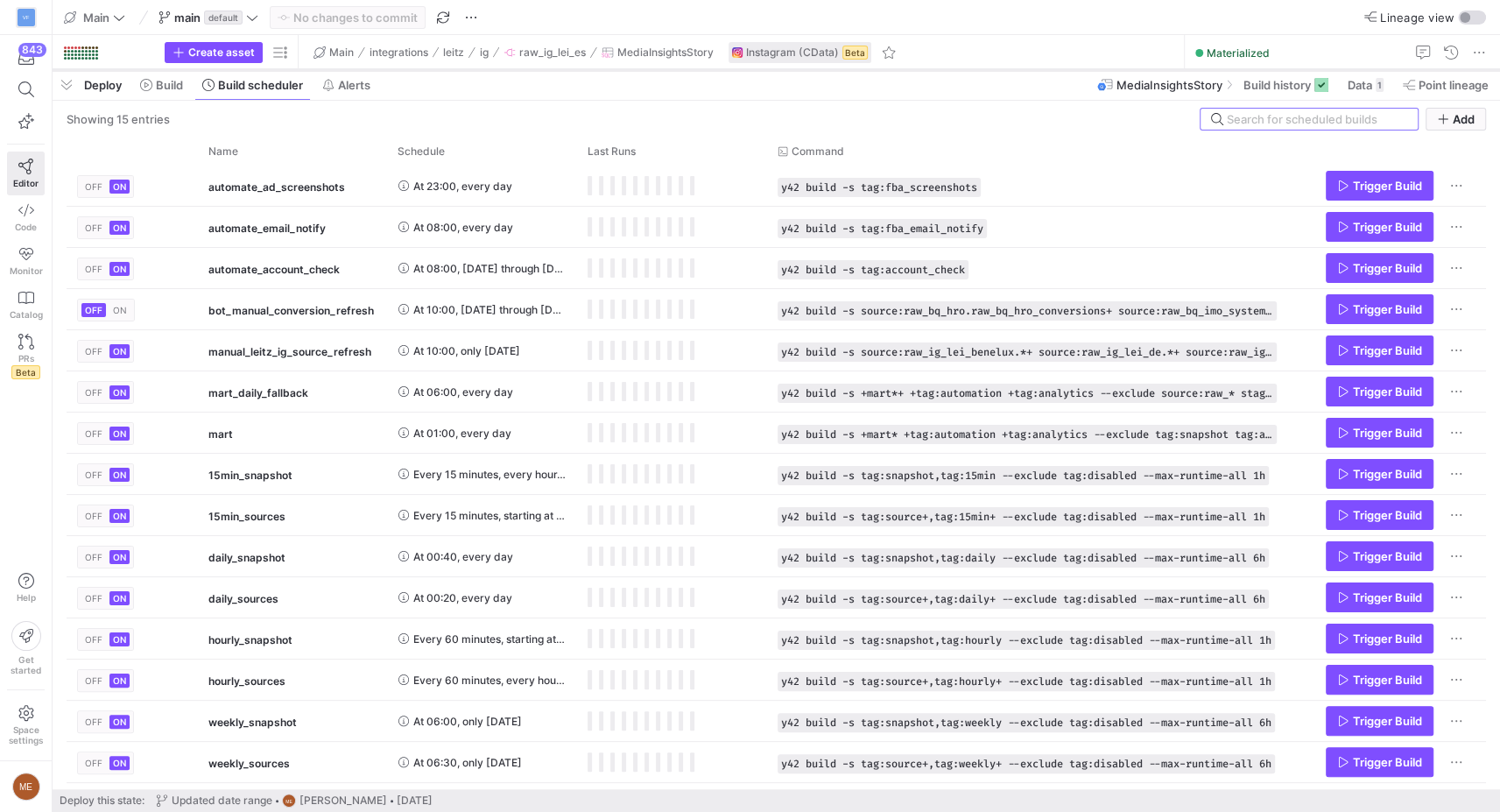
drag, startPoint x: 365, startPoint y: 490, endPoint x: 464, endPoint y: 68, distance: 433.5
click at [464, 68] on div at bounding box center [776, 70] width 1448 height 7
click at [1374, 554] on span "Trigger Build" at bounding box center [1387, 556] width 69 height 14
click at [1406, 634] on span "Trigger Build" at bounding box center [1387, 639] width 69 height 14
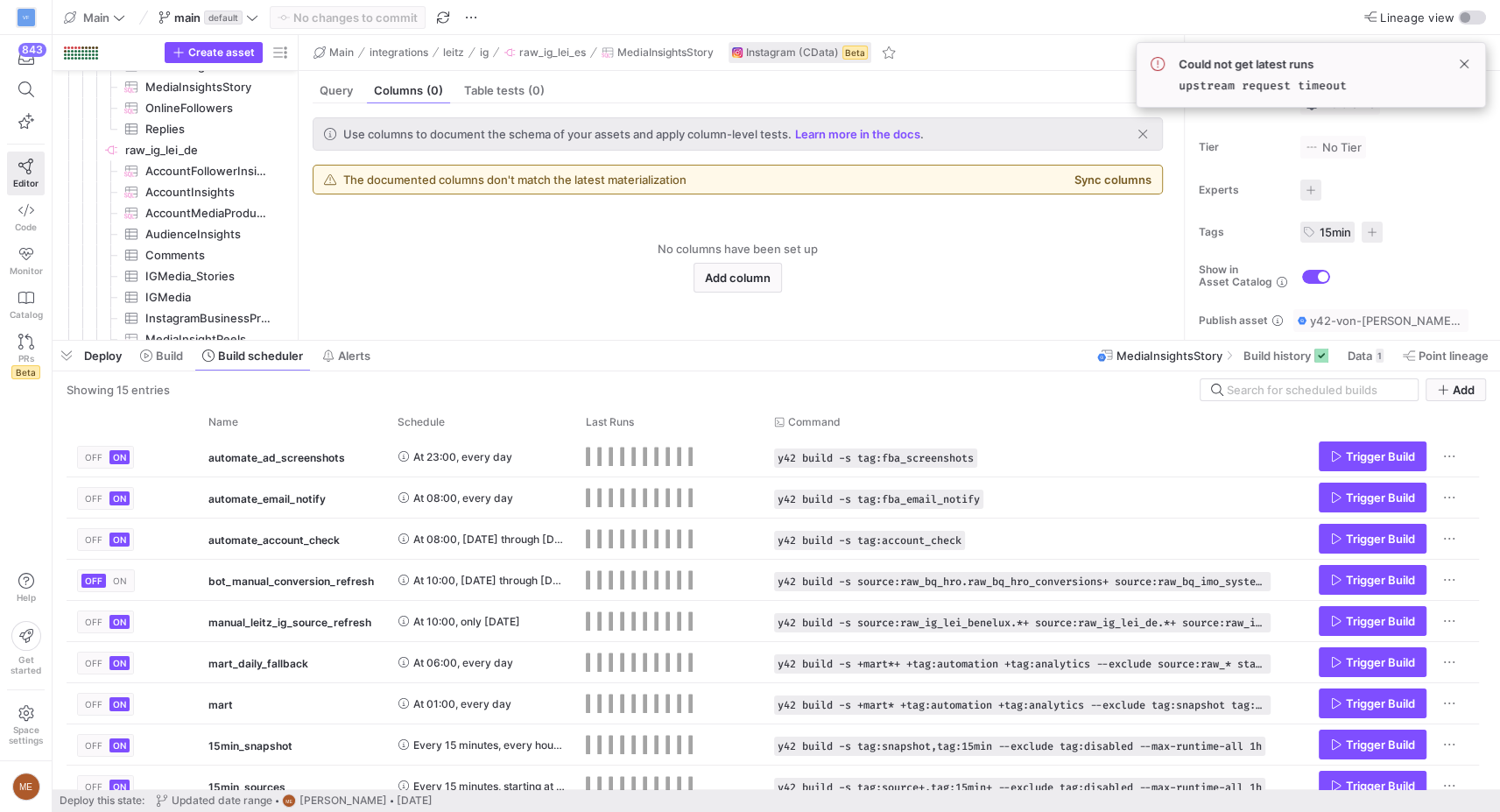
drag, startPoint x: 454, startPoint y: 66, endPoint x: 517, endPoint y: 329, distance: 270.4
click at [511, 337] on div at bounding box center [776, 340] width 1448 height 7
click at [192, 362] on div "Deploy Build Build scheduler Alerts" at bounding box center [215, 353] width 326 height 30
click at [182, 361] on span "Build" at bounding box center [170, 354] width 27 height 14
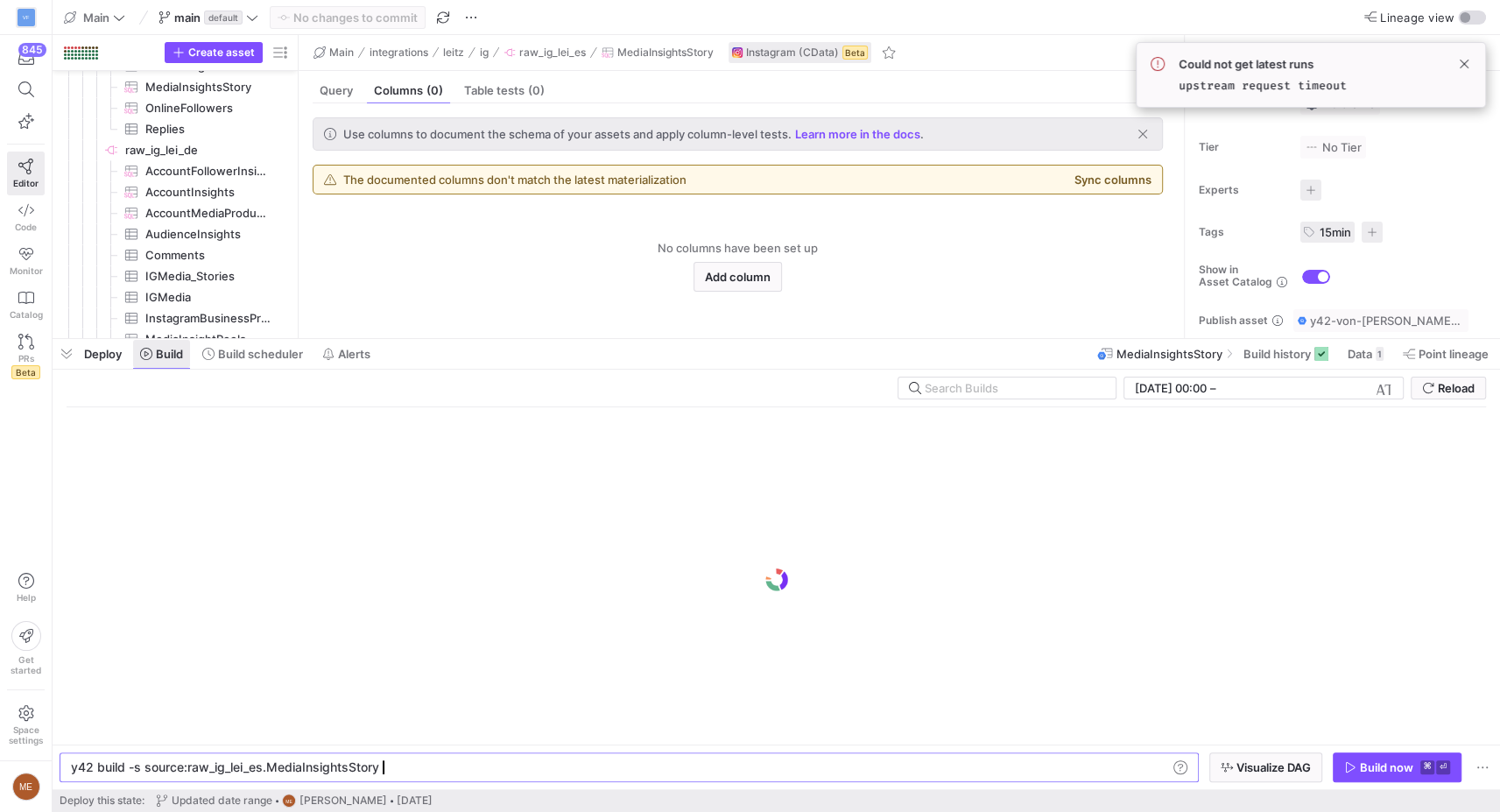
scroll to position [0, 305]
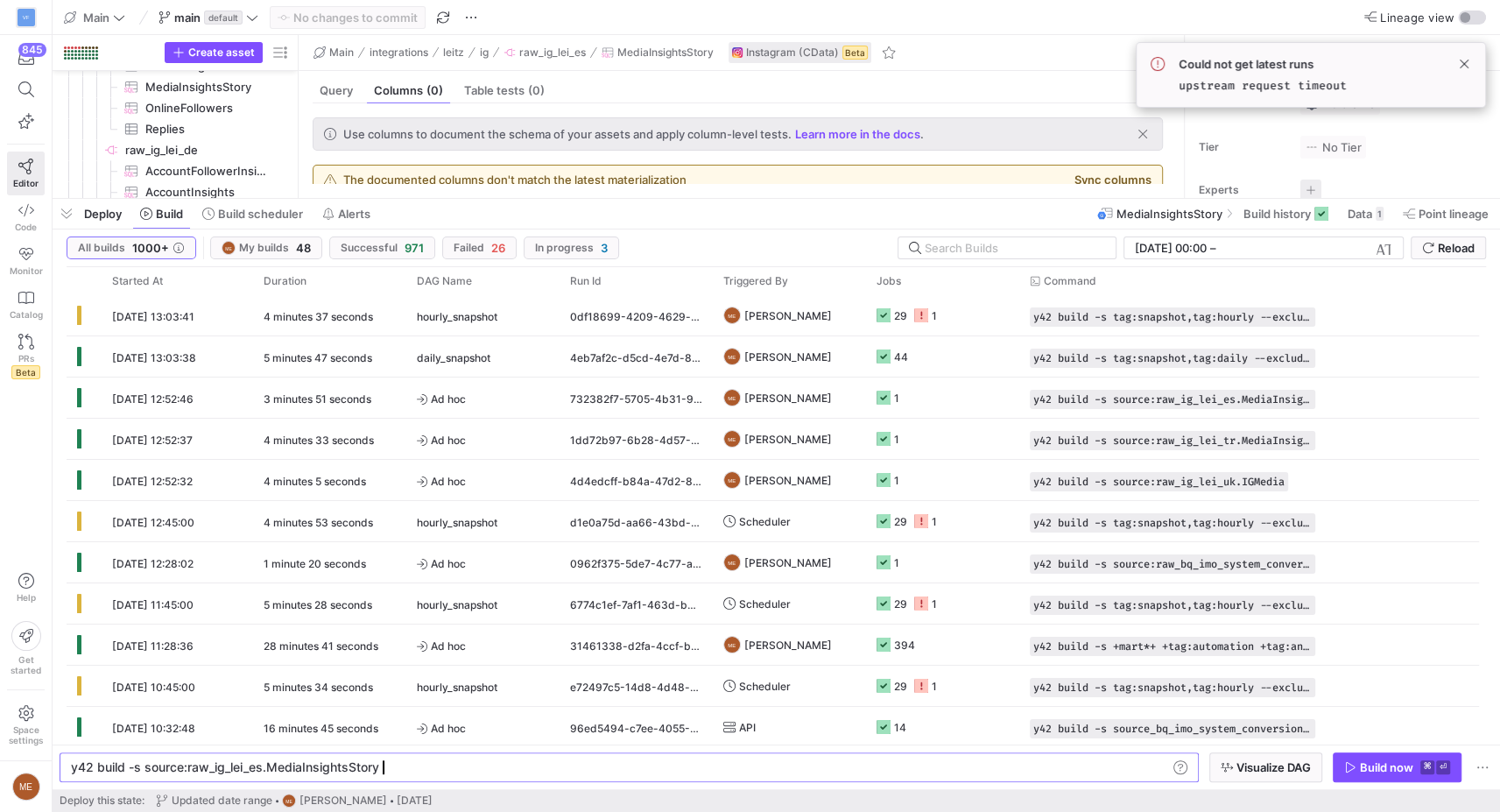
drag, startPoint x: 578, startPoint y: 337, endPoint x: 617, endPoint y: 229, distance: 114.8
click at [613, 197] on div at bounding box center [776, 199] width 1448 height 7
click at [919, 317] on icon at bounding box center [922, 315] width 14 height 14
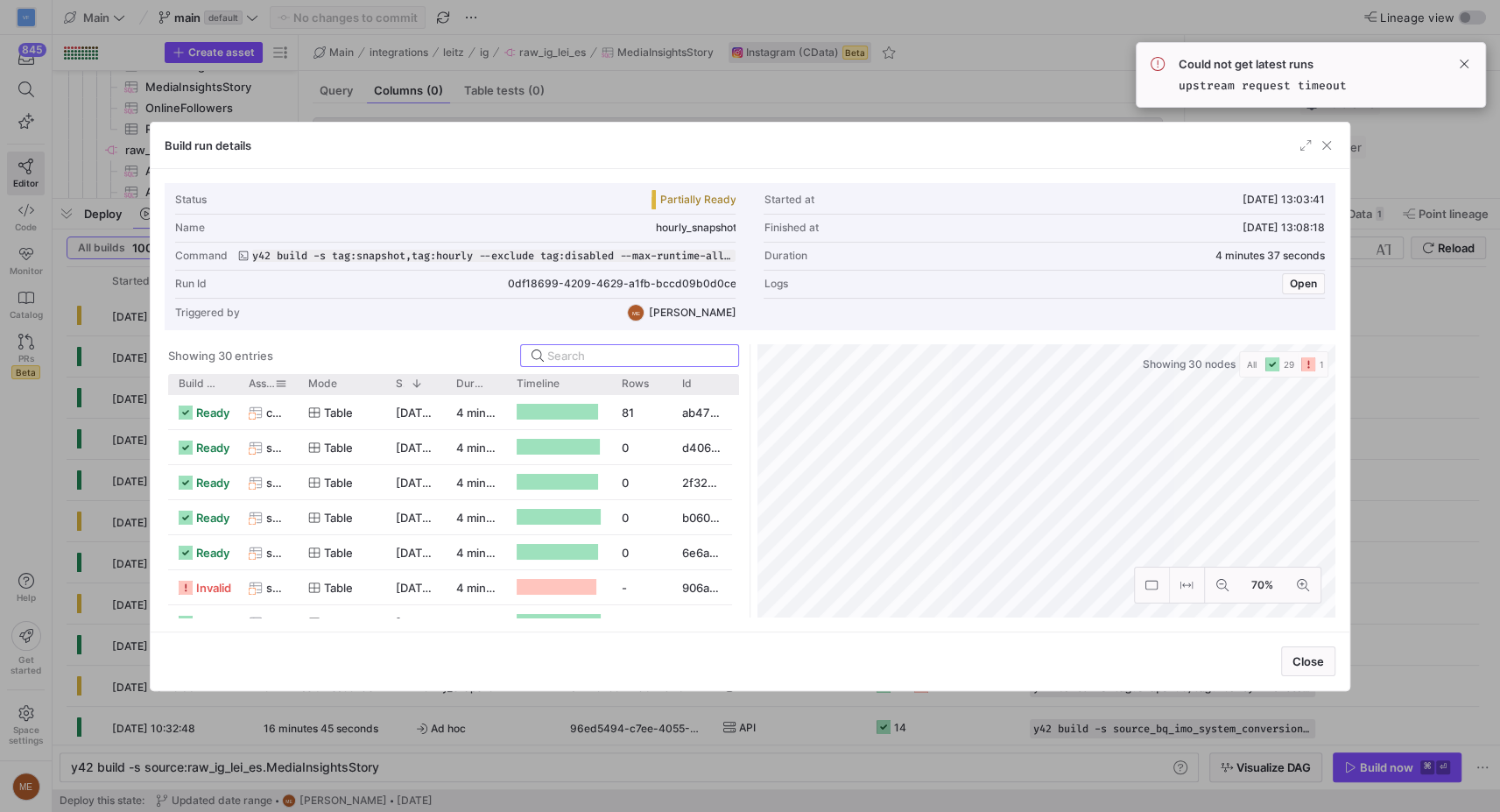
click at [262, 384] on span "Asset" at bounding box center [261, 384] width 26 height 13
click at [262, 384] on span at bounding box center [269, 384] width 13 height 13
click at [296, 385] on div at bounding box center [298, 384] width 7 height 20
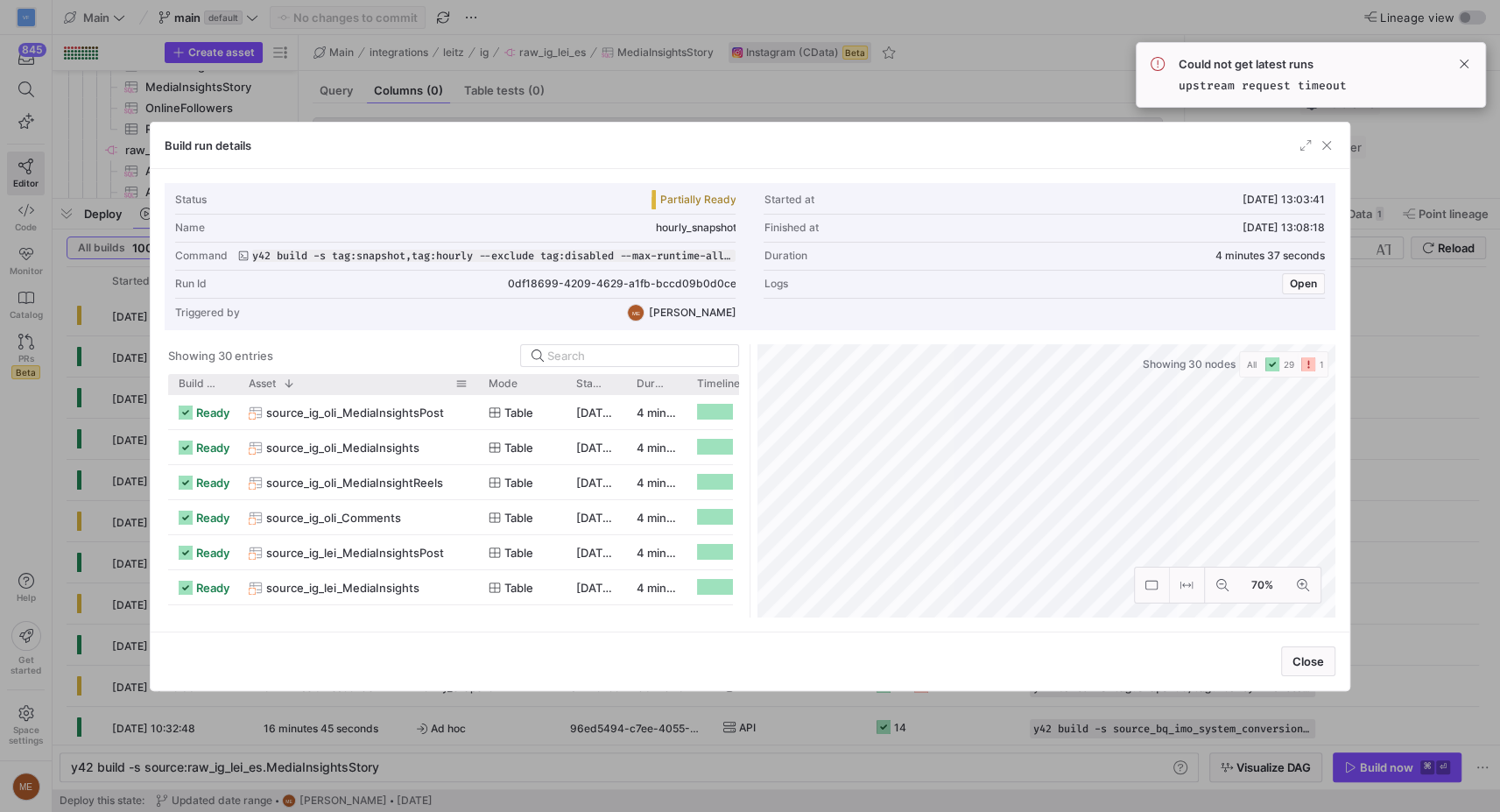
click at [258, 384] on span "Asset" at bounding box center [262, 384] width 27 height 13
click at [469, 755] on div at bounding box center [750, 406] width 1500 height 812
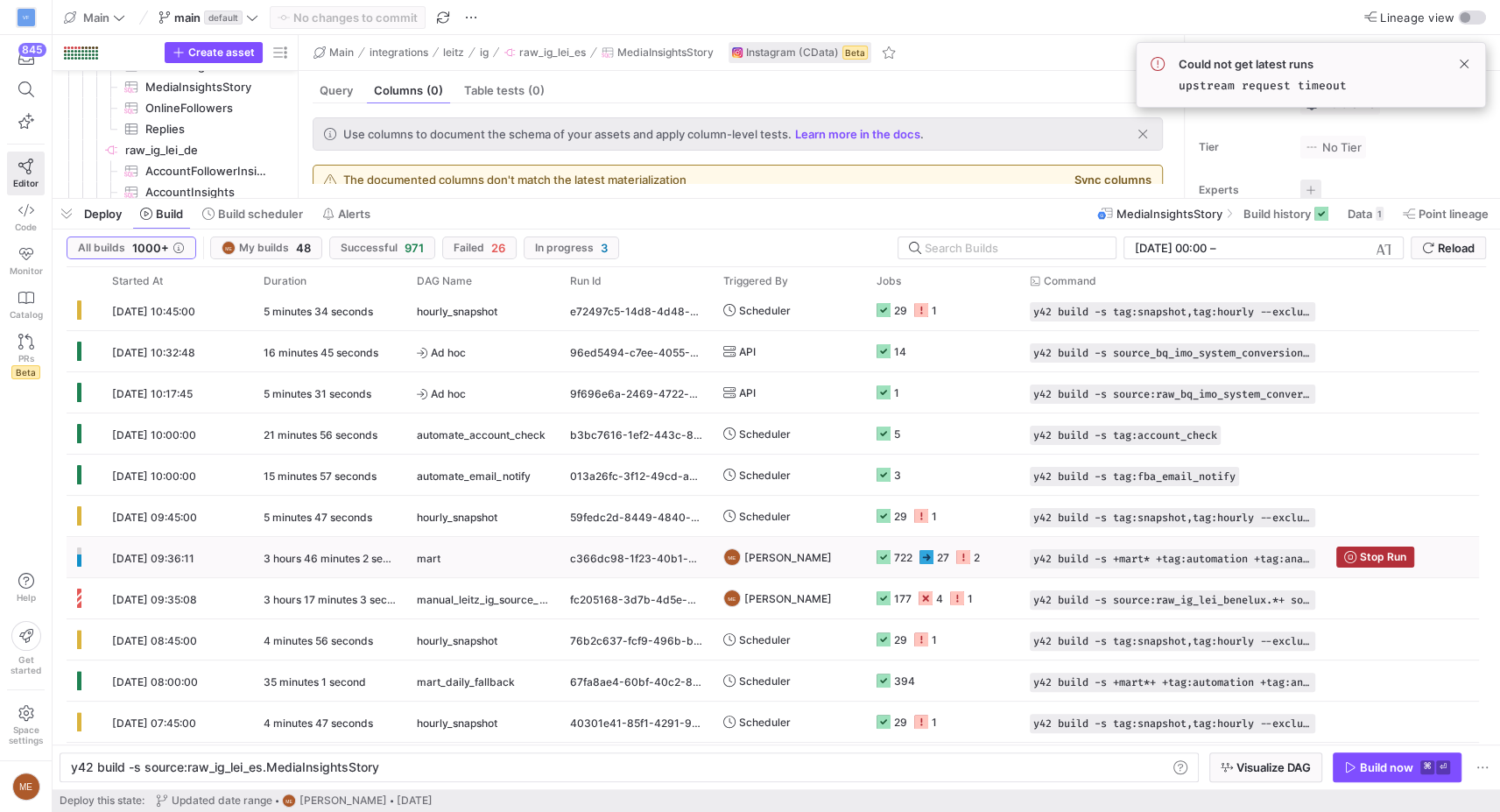
scroll to position [337, 0]
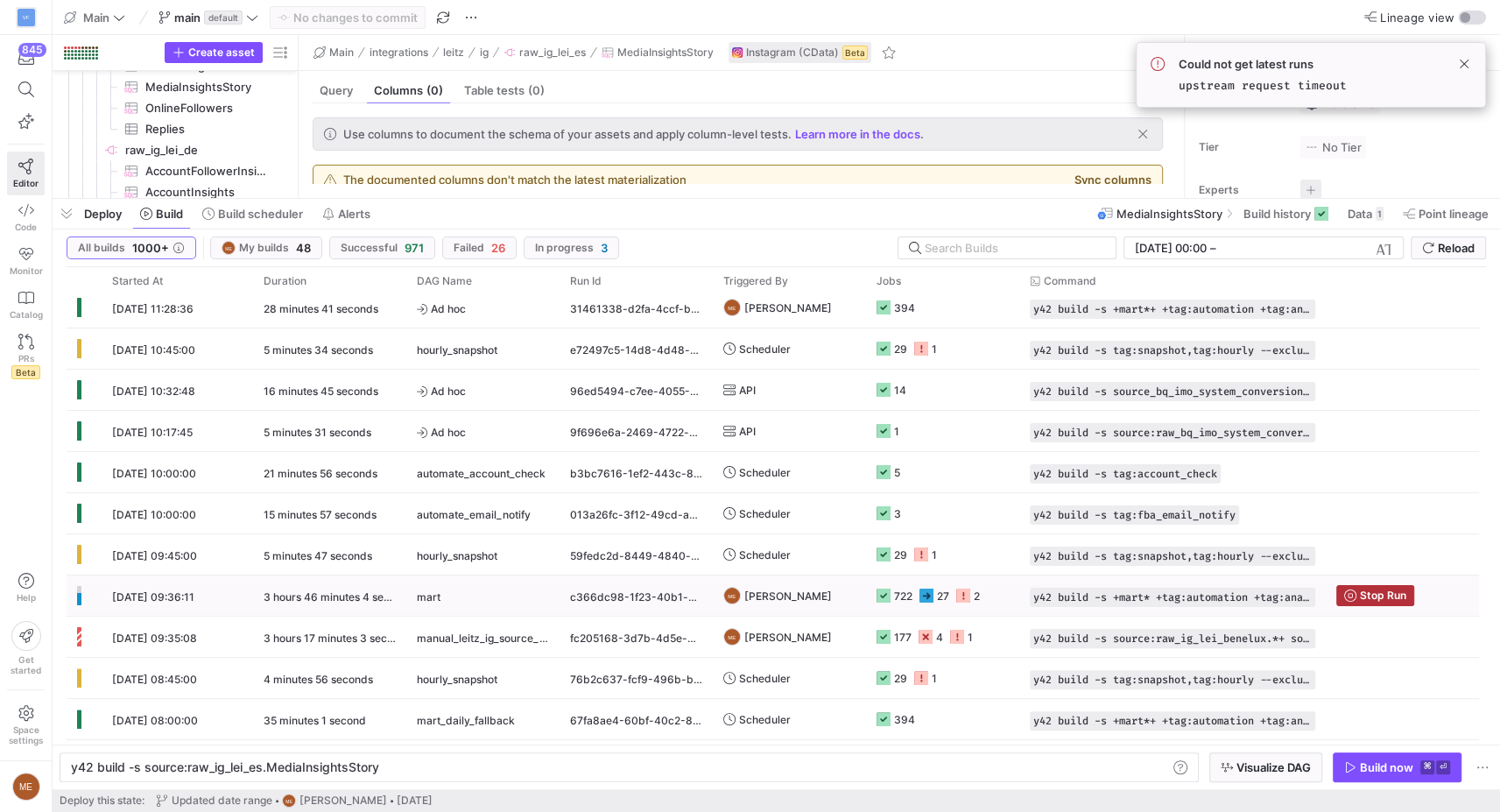
click at [340, 602] on div "3 hours 46 minutes 4 seconds" at bounding box center [330, 596] width 154 height 40
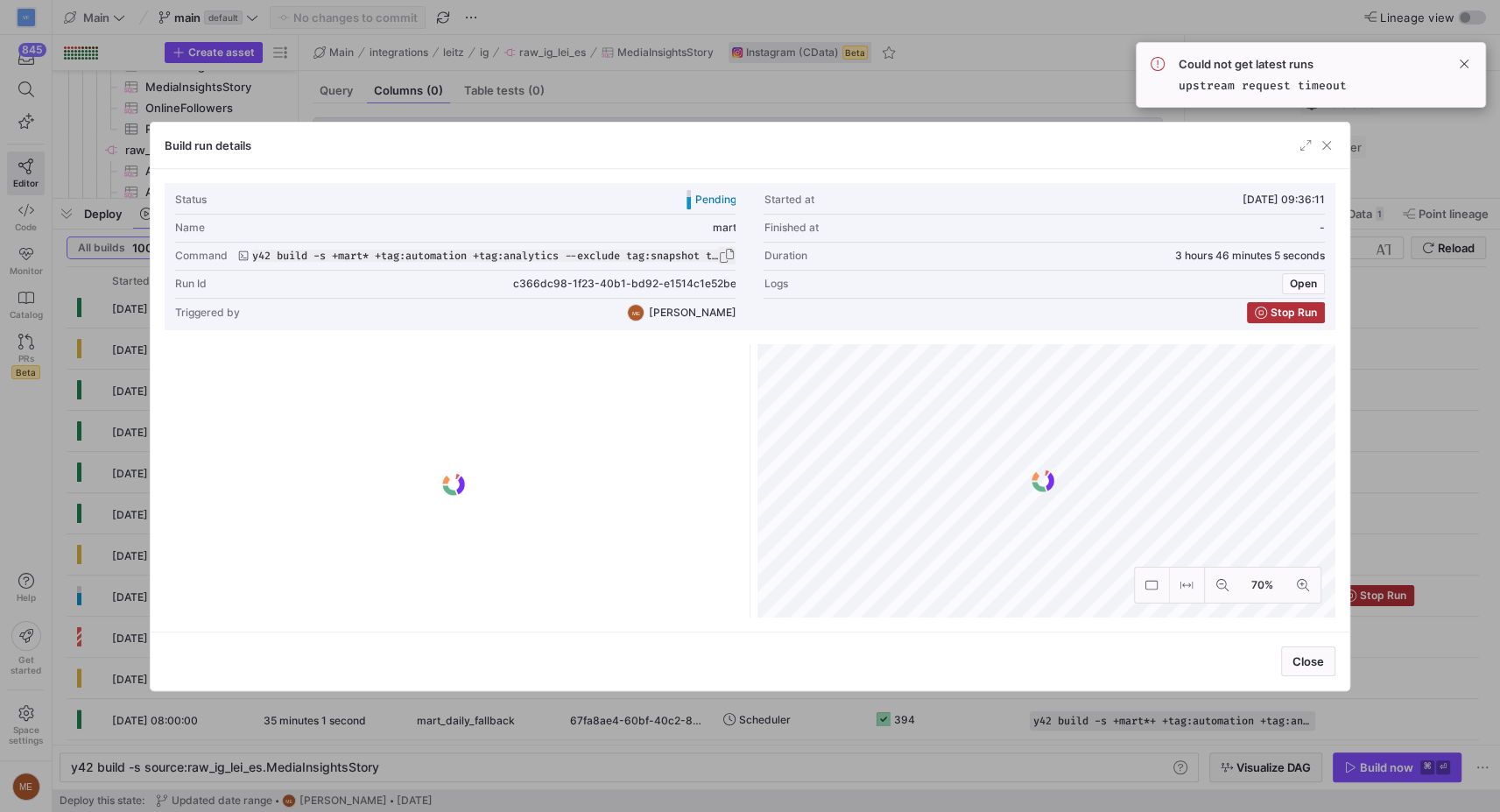
click at [724, 255] on span "button" at bounding box center [726, 255] width 17 height 17
click at [1380, 403] on div at bounding box center [750, 406] width 1500 height 812
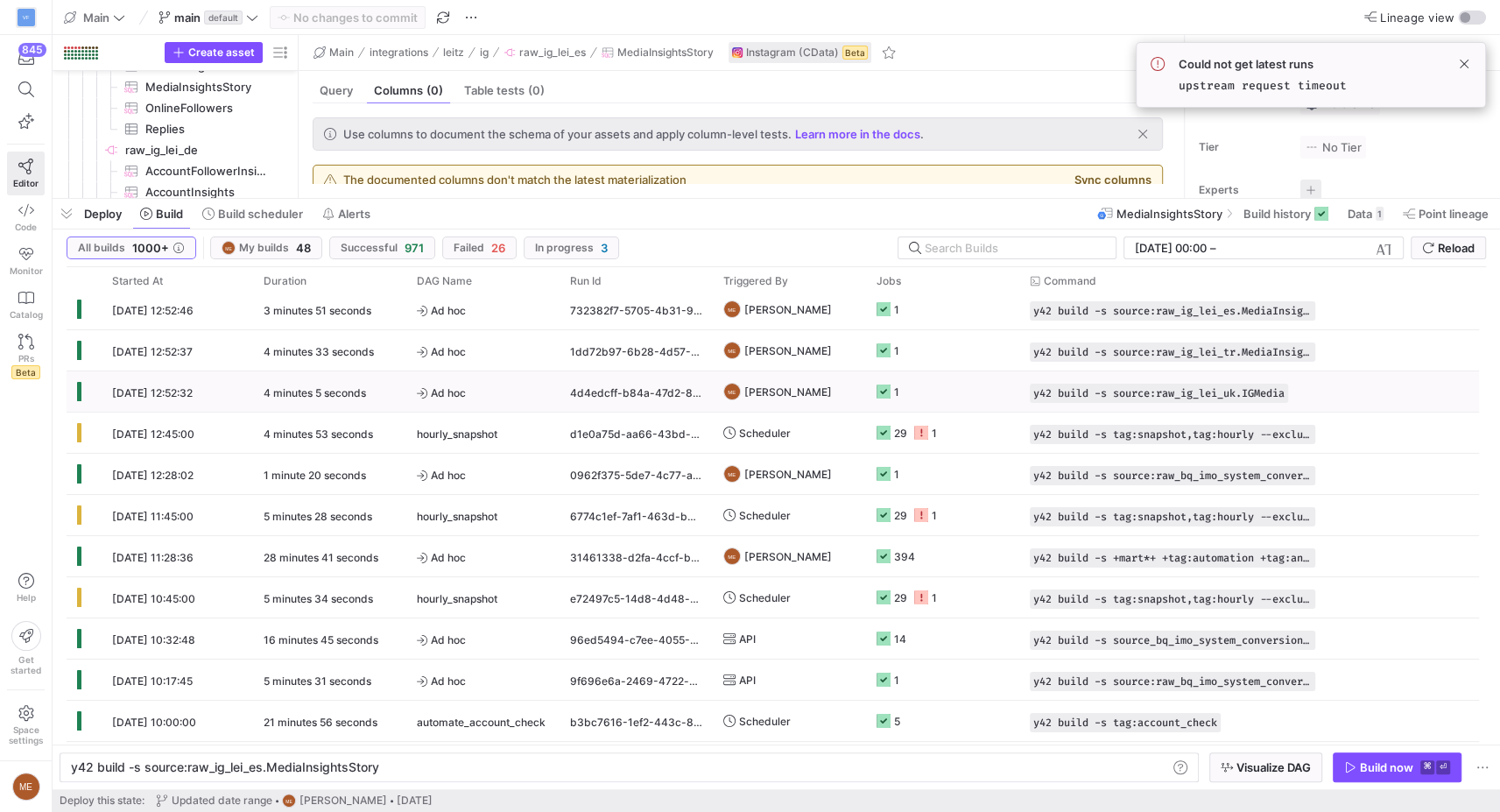
scroll to position [0, 0]
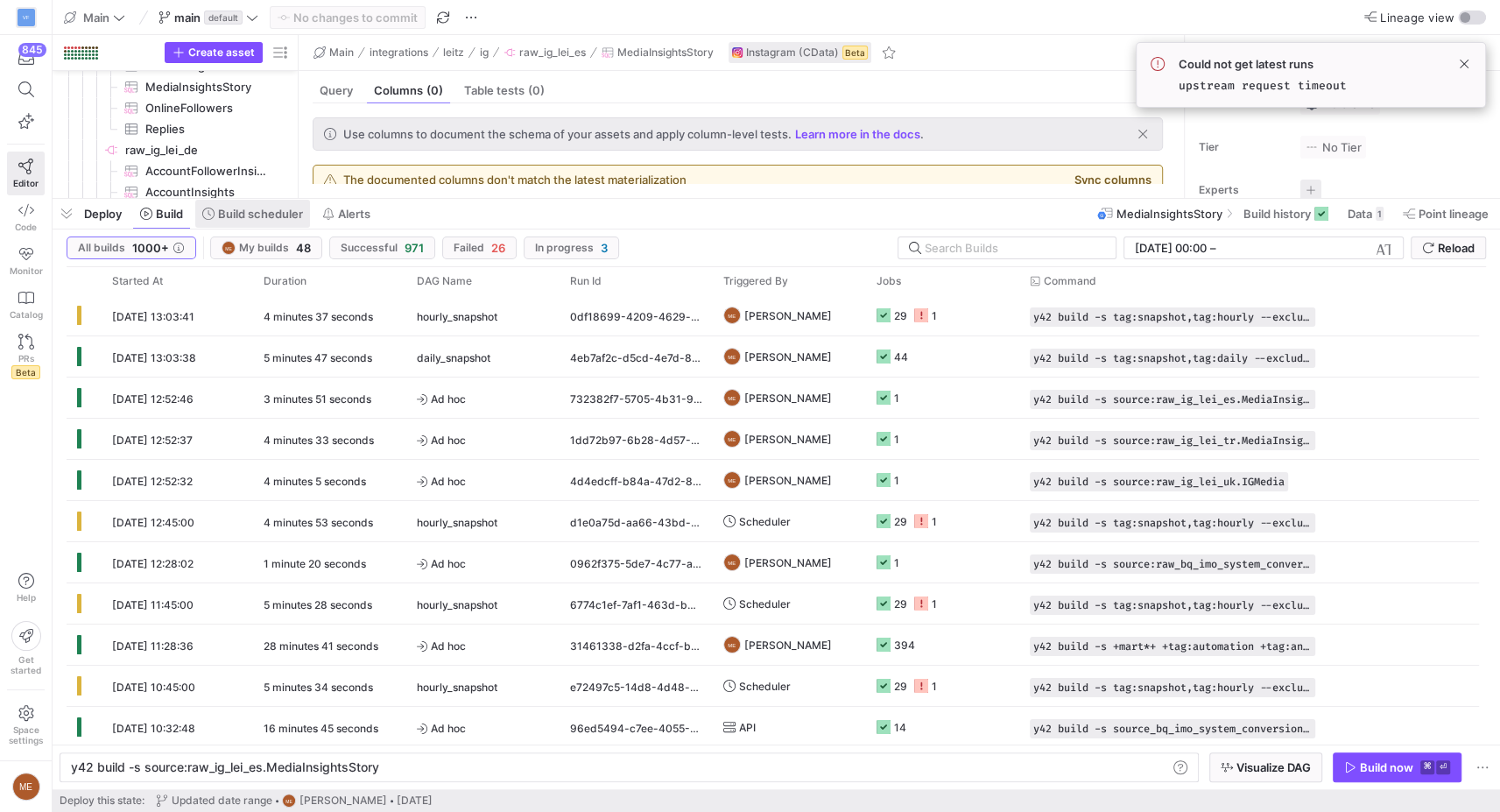
click at [239, 213] on span "Build scheduler" at bounding box center [260, 214] width 85 height 14
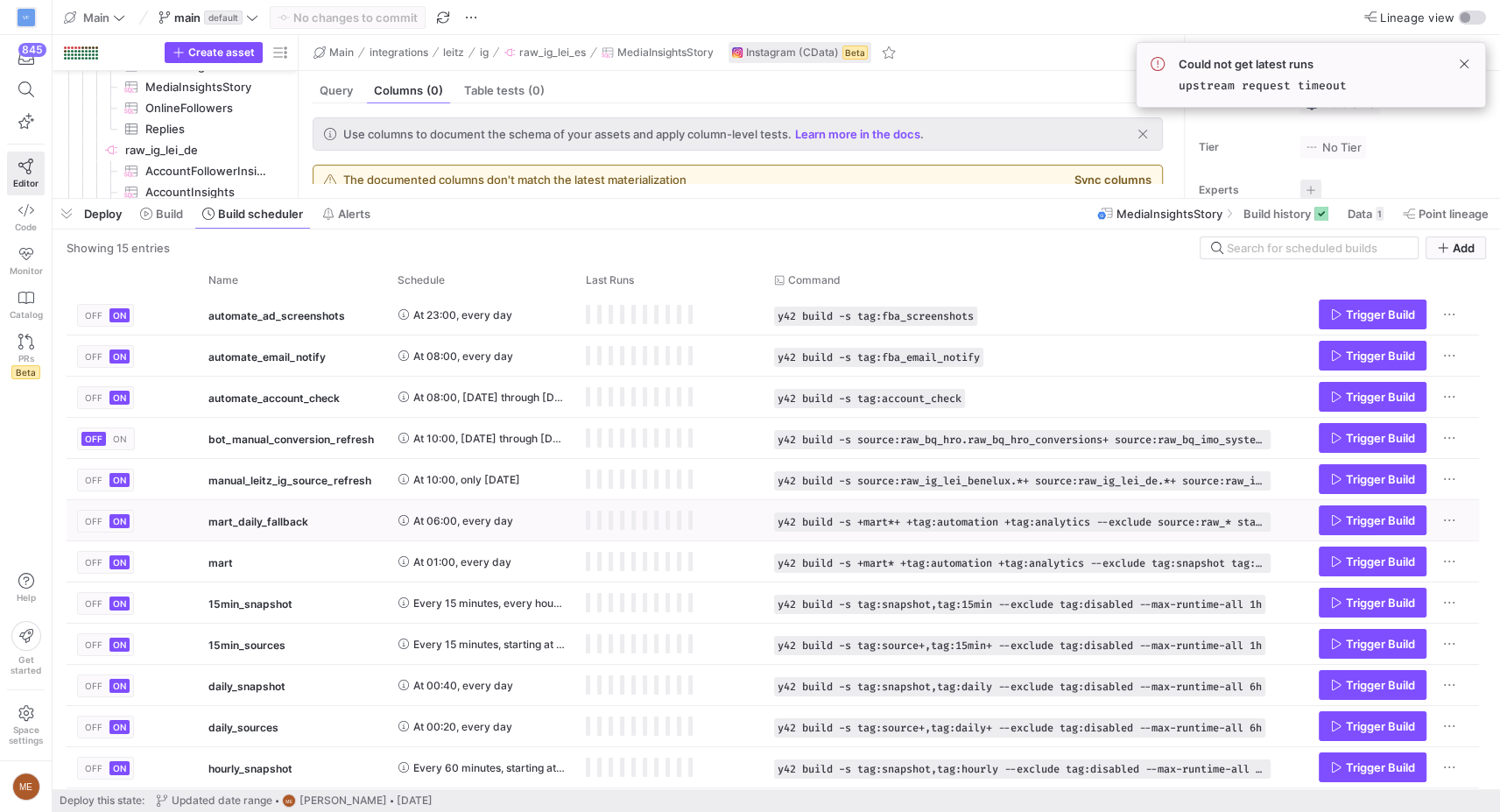
click at [1351, 522] on span "Trigger Build" at bounding box center [1381, 520] width 69 height 14
click at [138, 223] on span at bounding box center [161, 213] width 57 height 28
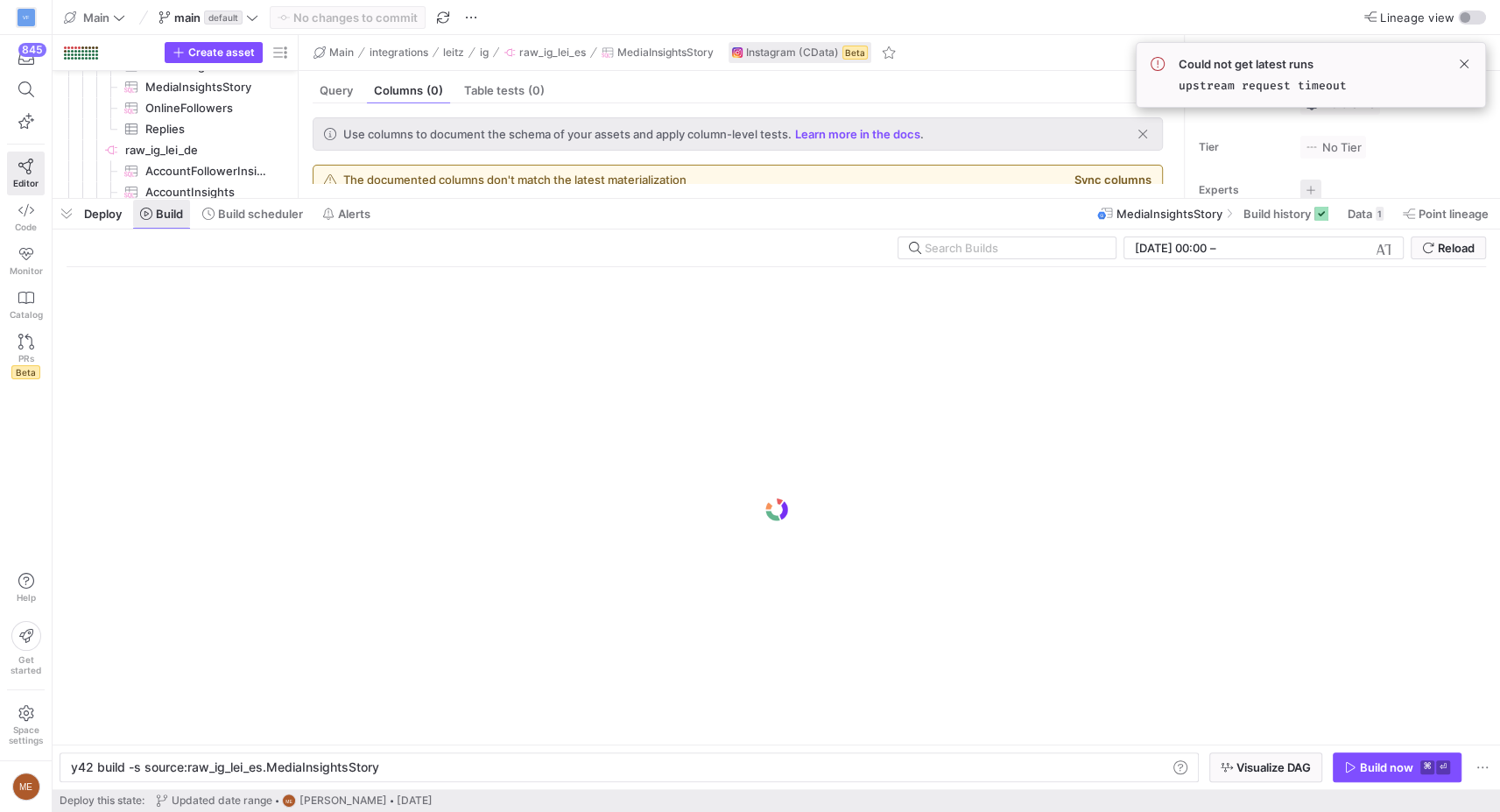
scroll to position [0, 305]
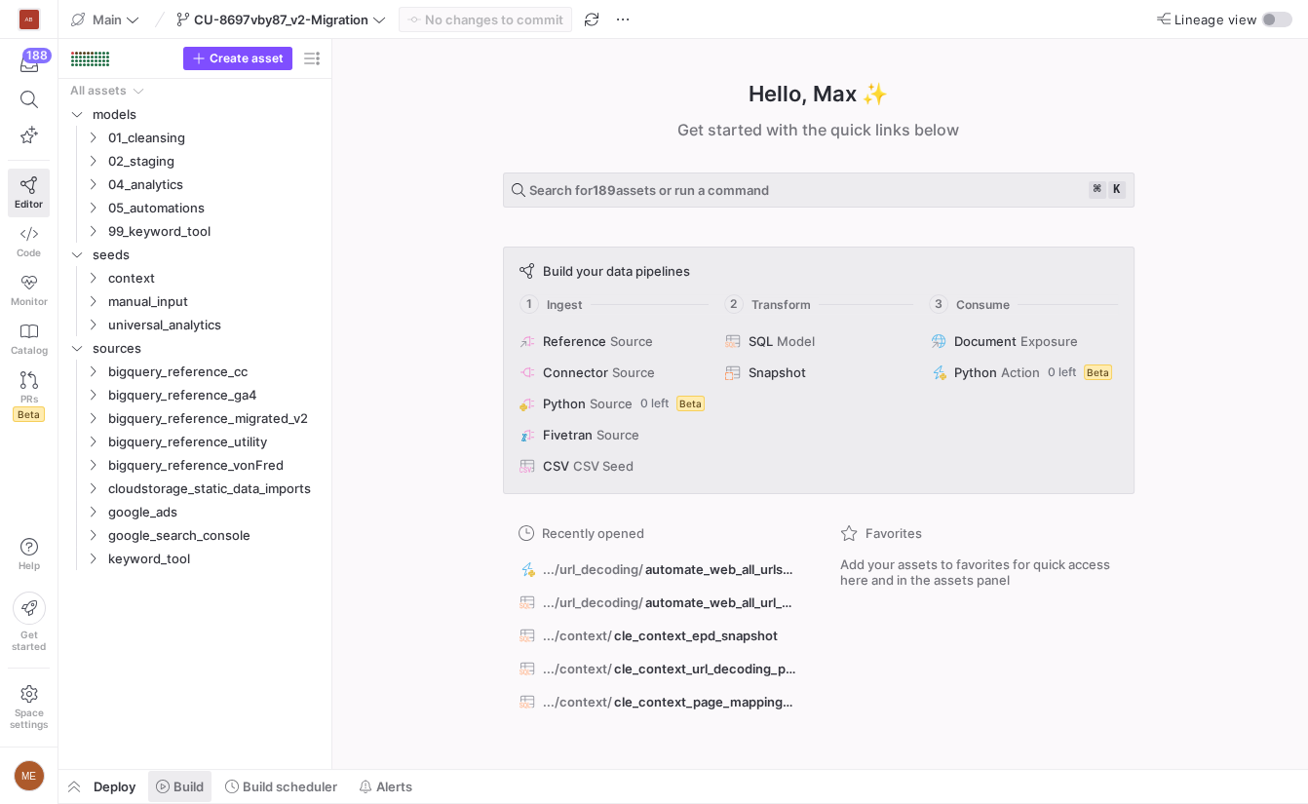
click at [178, 776] on span at bounding box center [179, 786] width 63 height 31
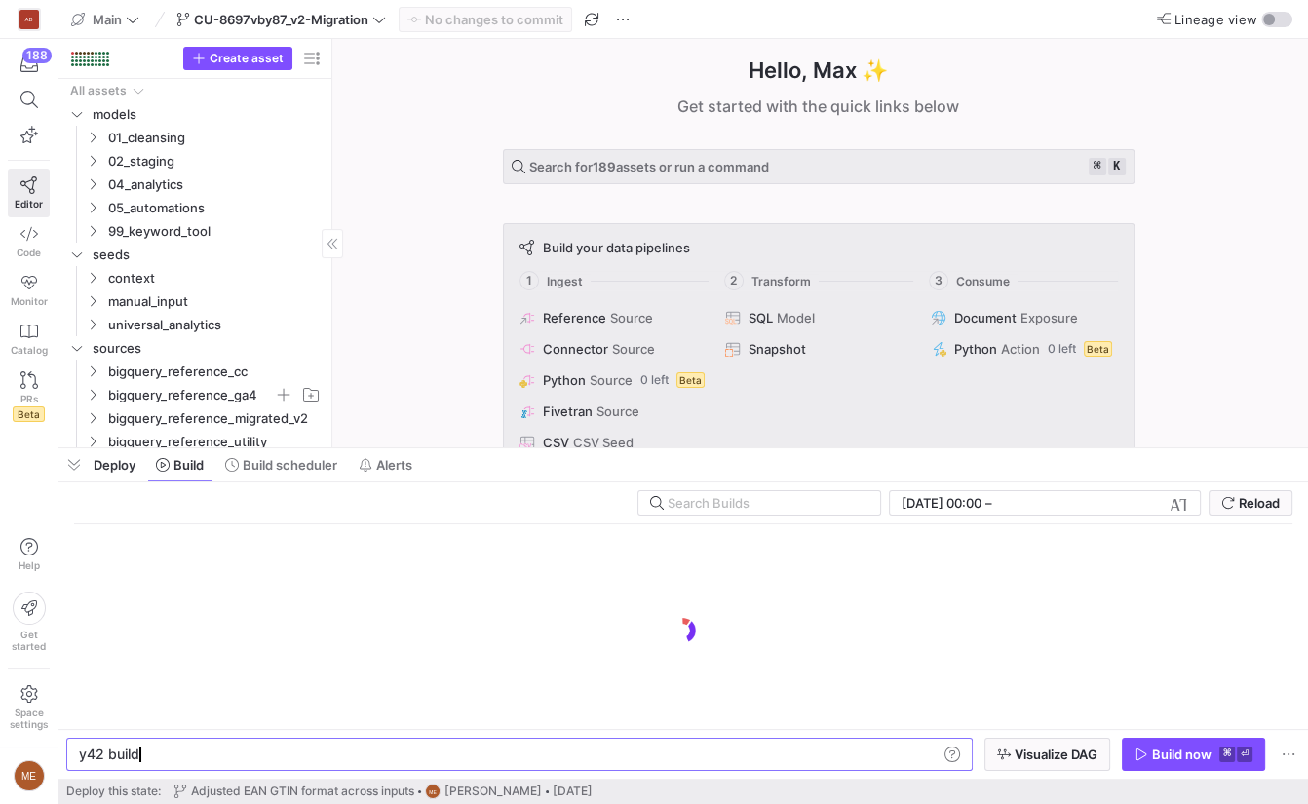
scroll to position [0, 58]
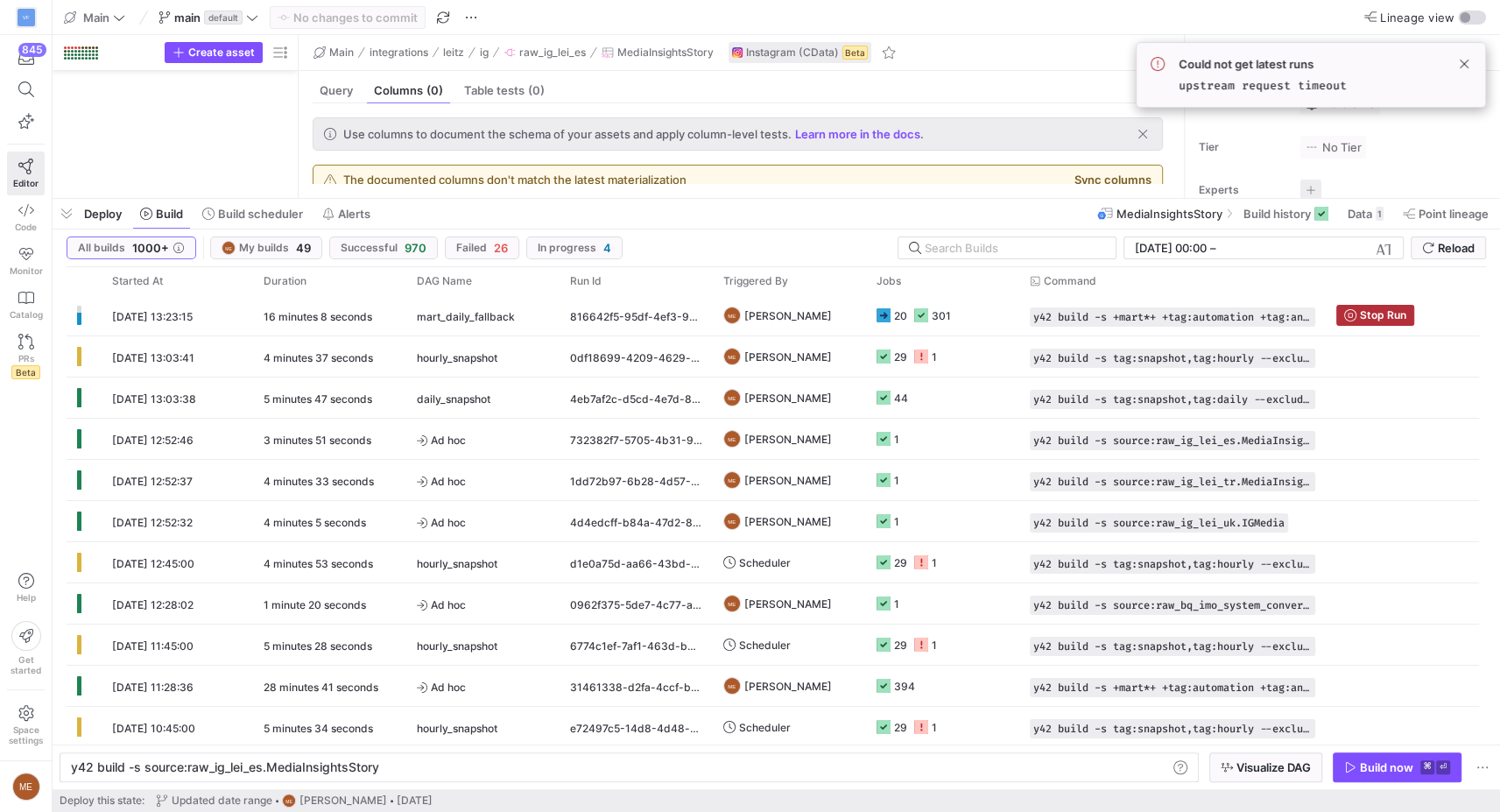
scroll to position [0, 305]
